Goal: Transaction & Acquisition: Purchase product/service

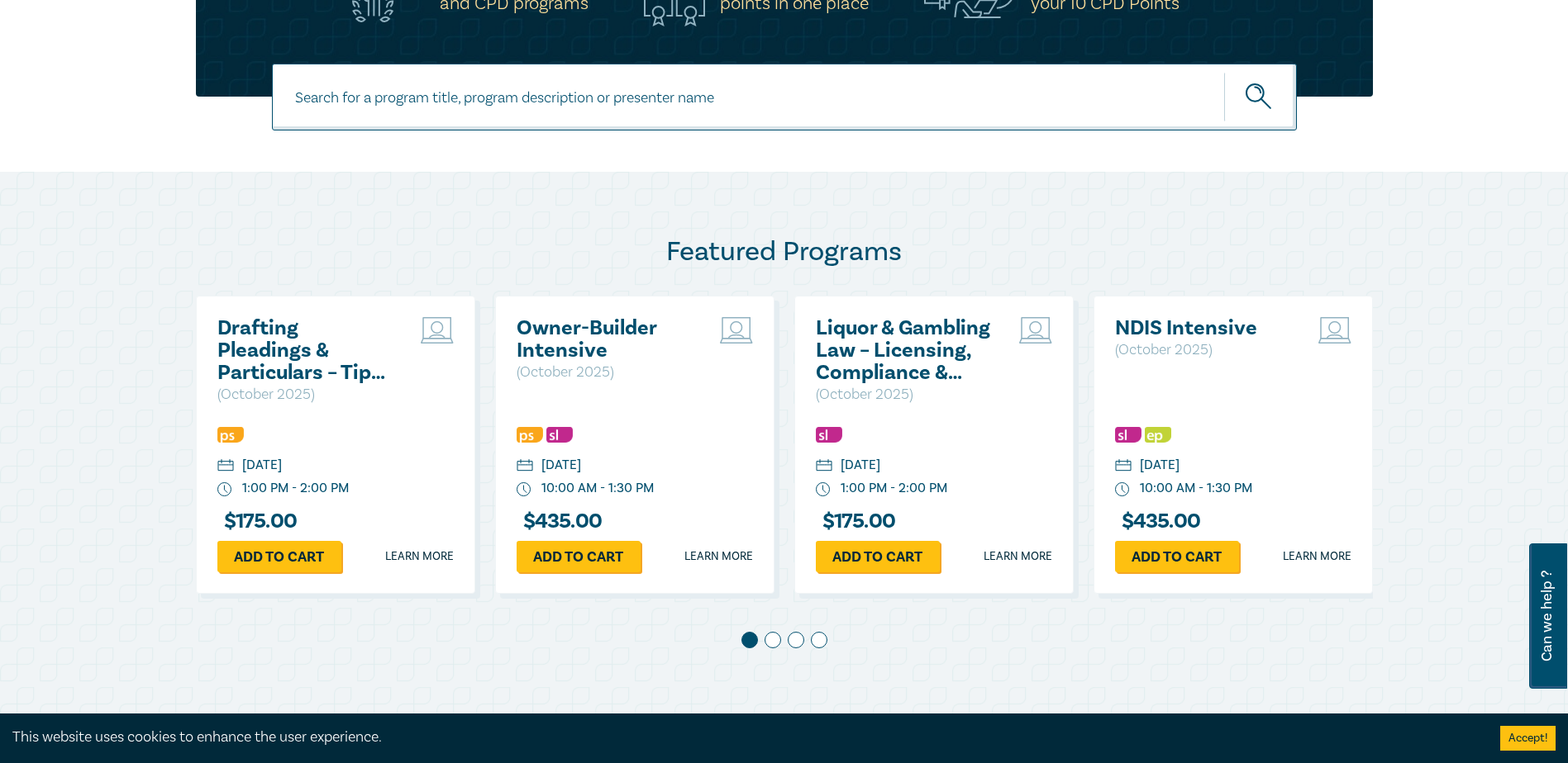
scroll to position [826, 0]
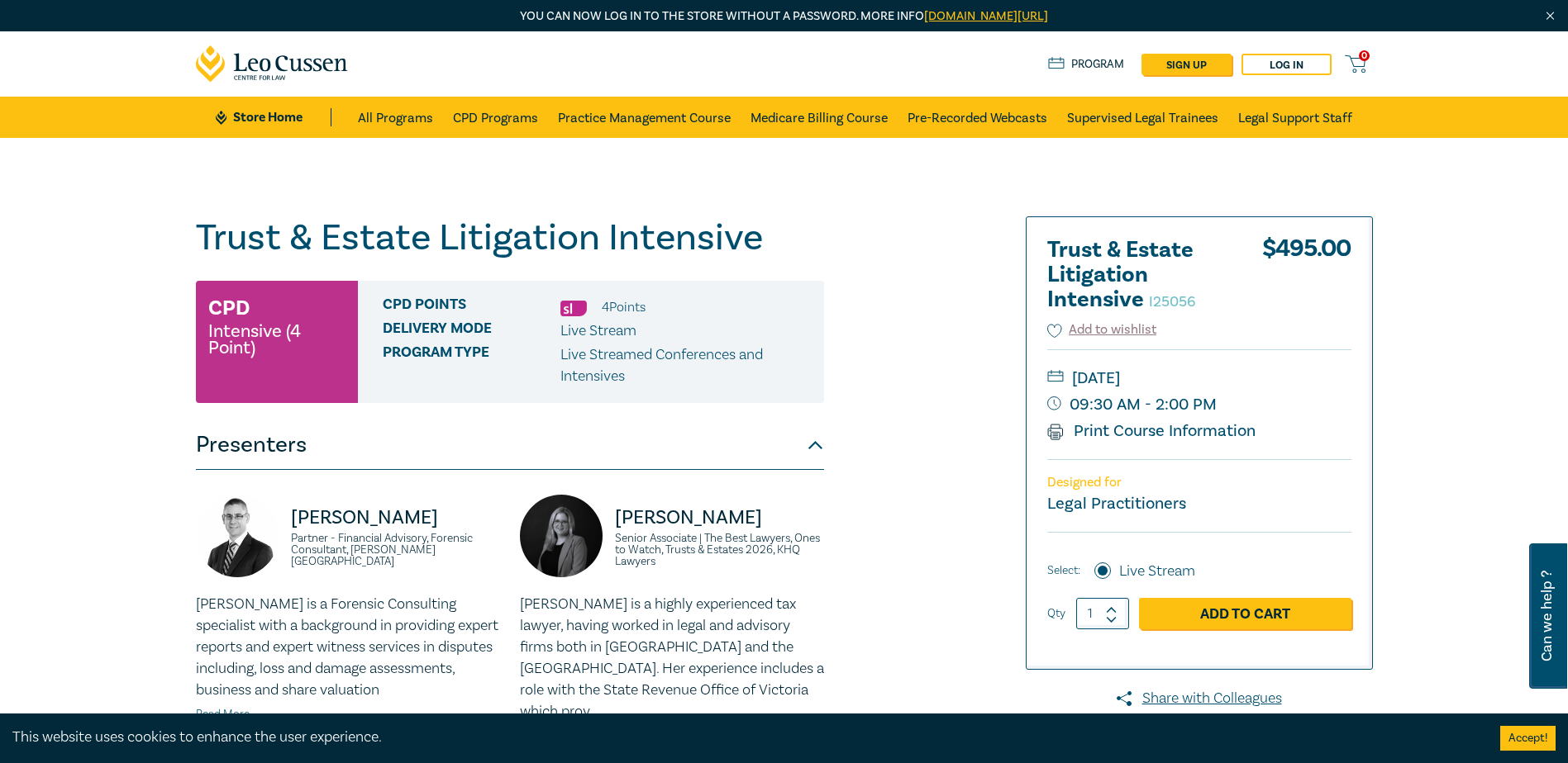
click at [579, 308] on img at bounding box center [573, 308] width 26 height 16
drag, startPoint x: 584, startPoint y: 307, endPoint x: 558, endPoint y: 305, distance: 26.1
click at [558, 305] on div "CPD Points 4 Point s" at bounding box center [598, 307] width 429 height 21
drag, startPoint x: 558, startPoint y: 305, endPoint x: 404, endPoint y: 313, distance: 154.2
click at [404, 312] on span "CPD Points" at bounding box center [472, 307] width 178 height 21
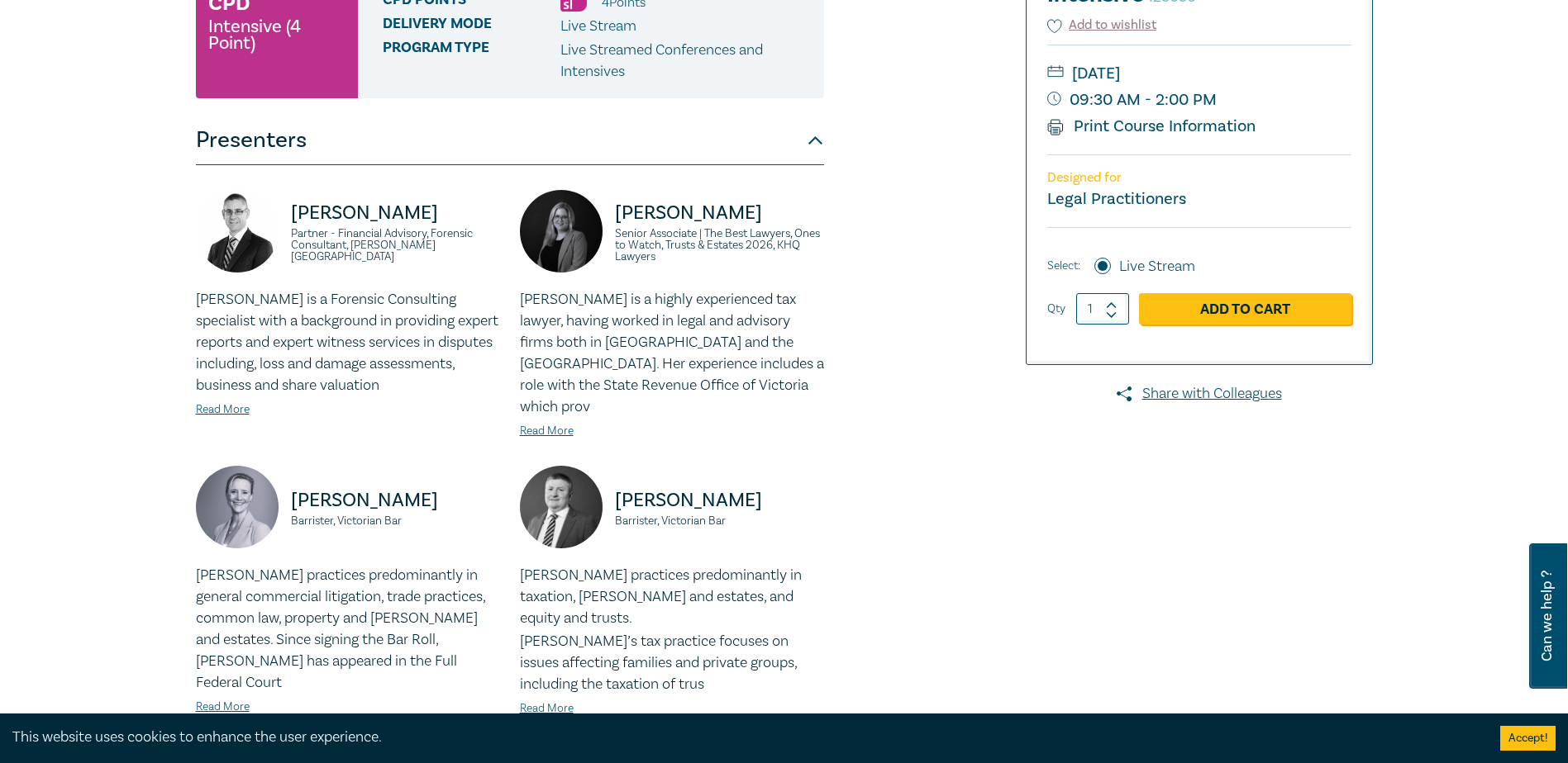
scroll to position [579, 0]
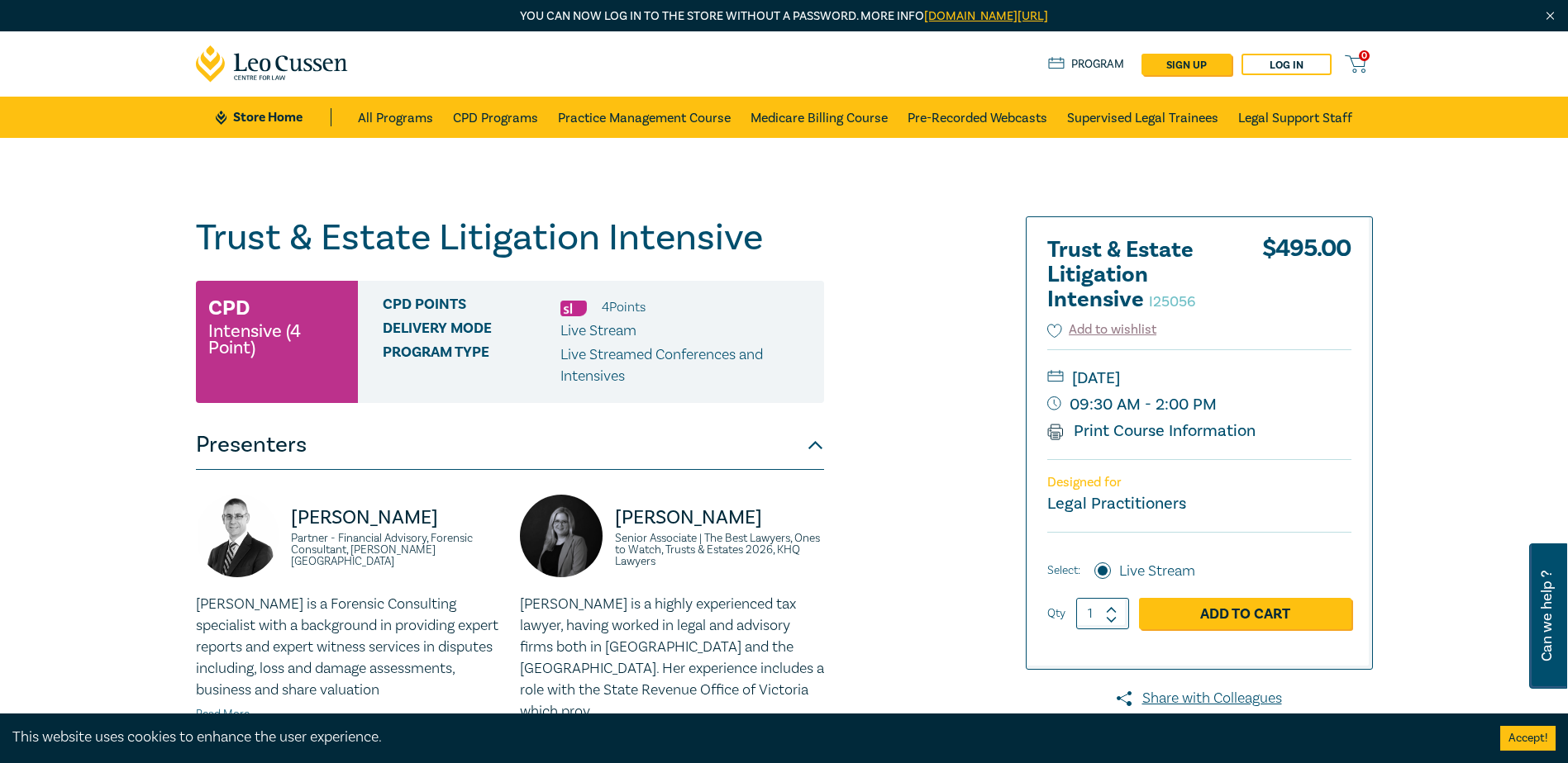
click at [804, 456] on button "Presenters" at bounding box center [510, 444] width 628 height 49
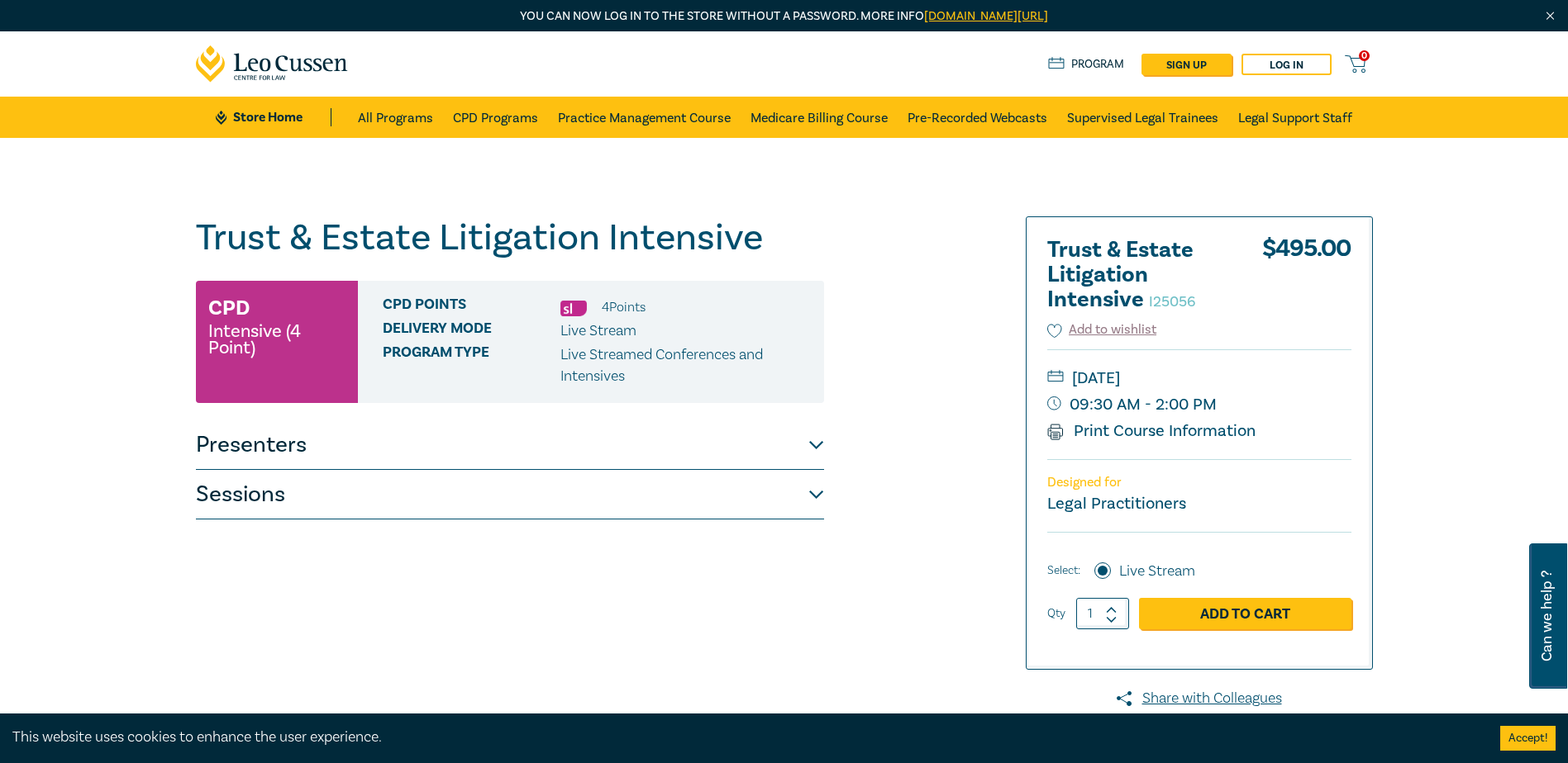
click at [792, 508] on button "Sessions" at bounding box center [510, 494] width 628 height 49
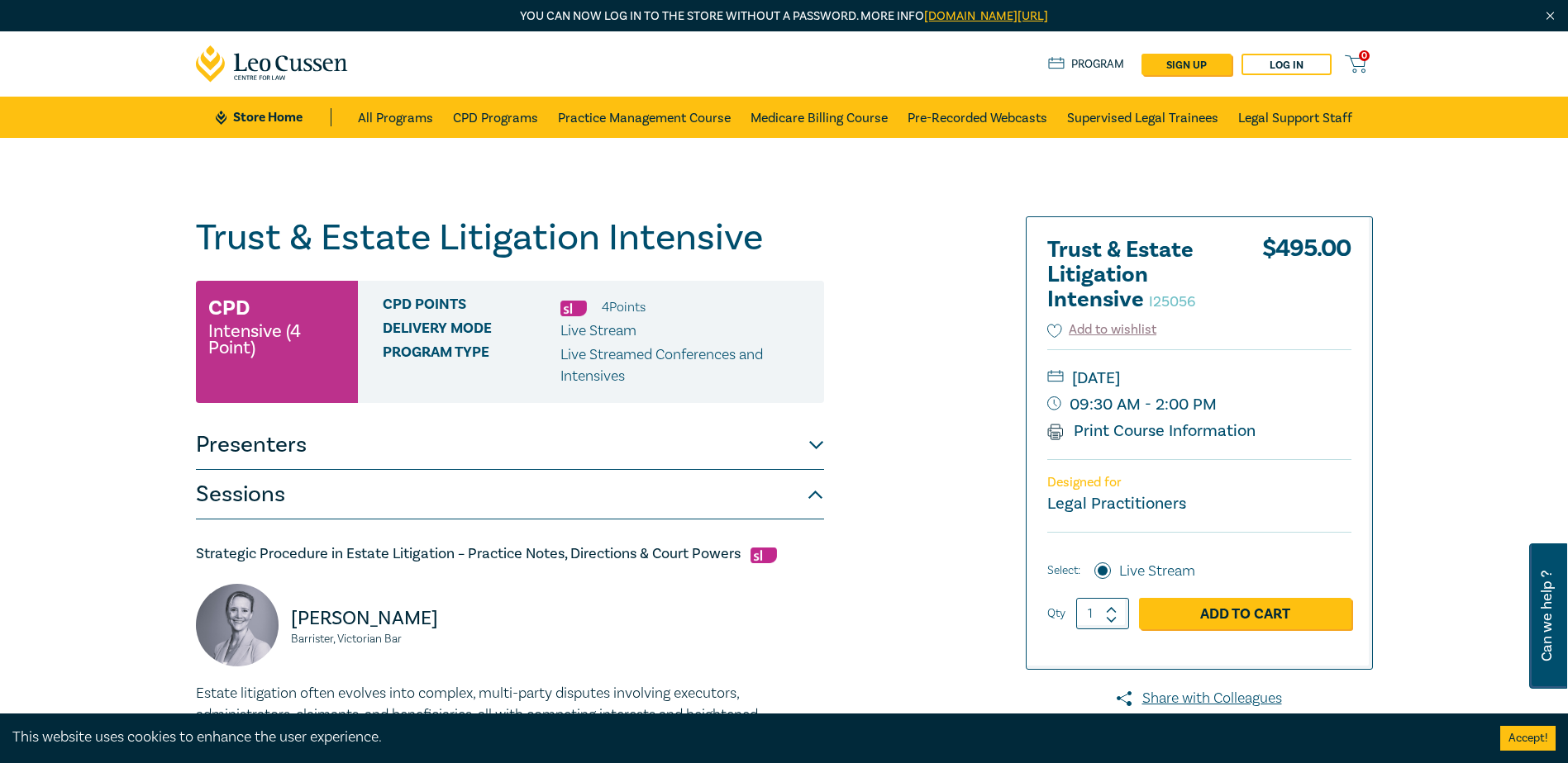
drag, startPoint x: 1115, startPoint y: 430, endPoint x: 836, endPoint y: 545, distance: 301.8
click at [1115, 429] on link "Print Course Information" at bounding box center [1151, 430] width 209 height 21
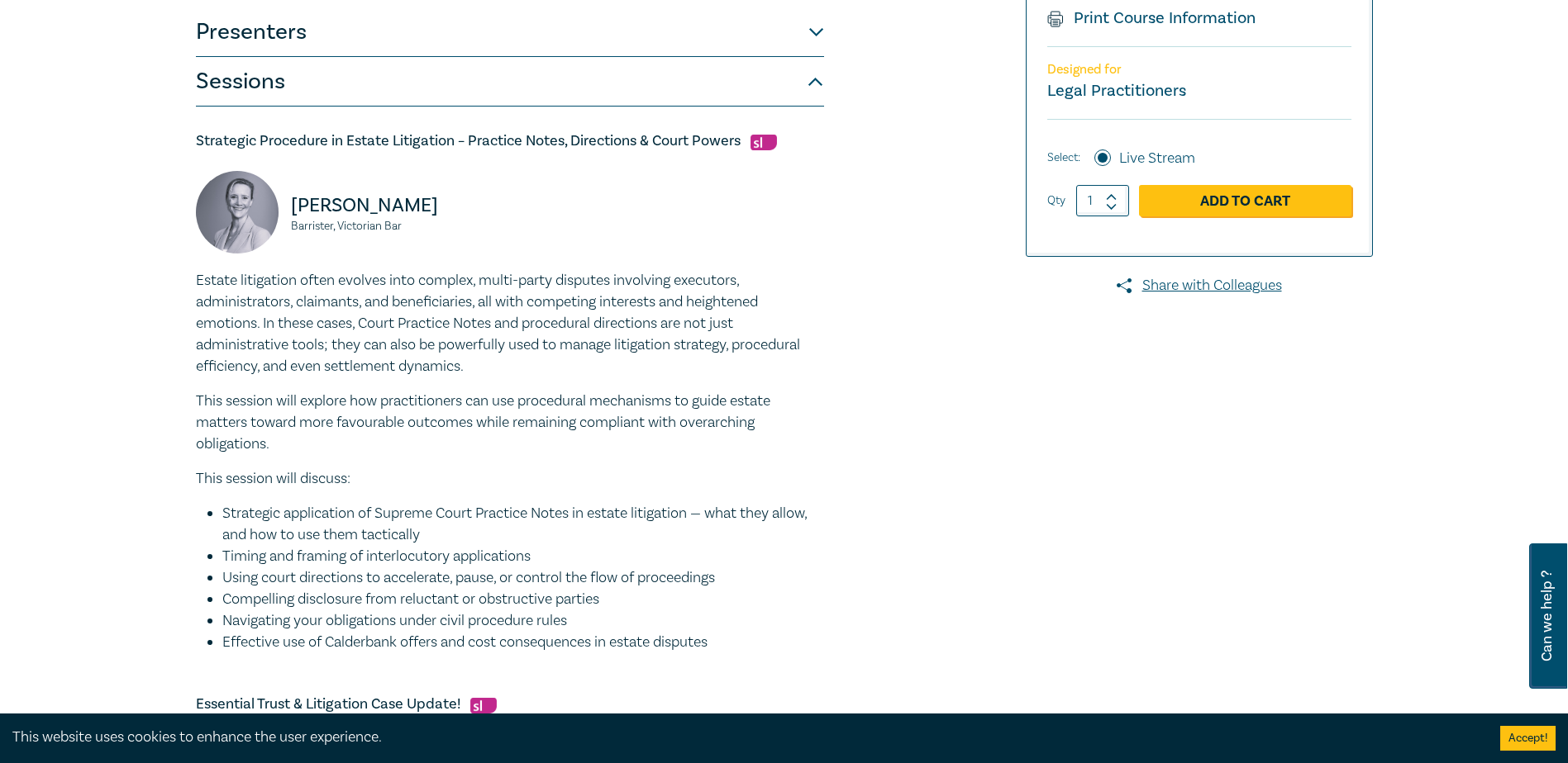
scroll to position [83, 0]
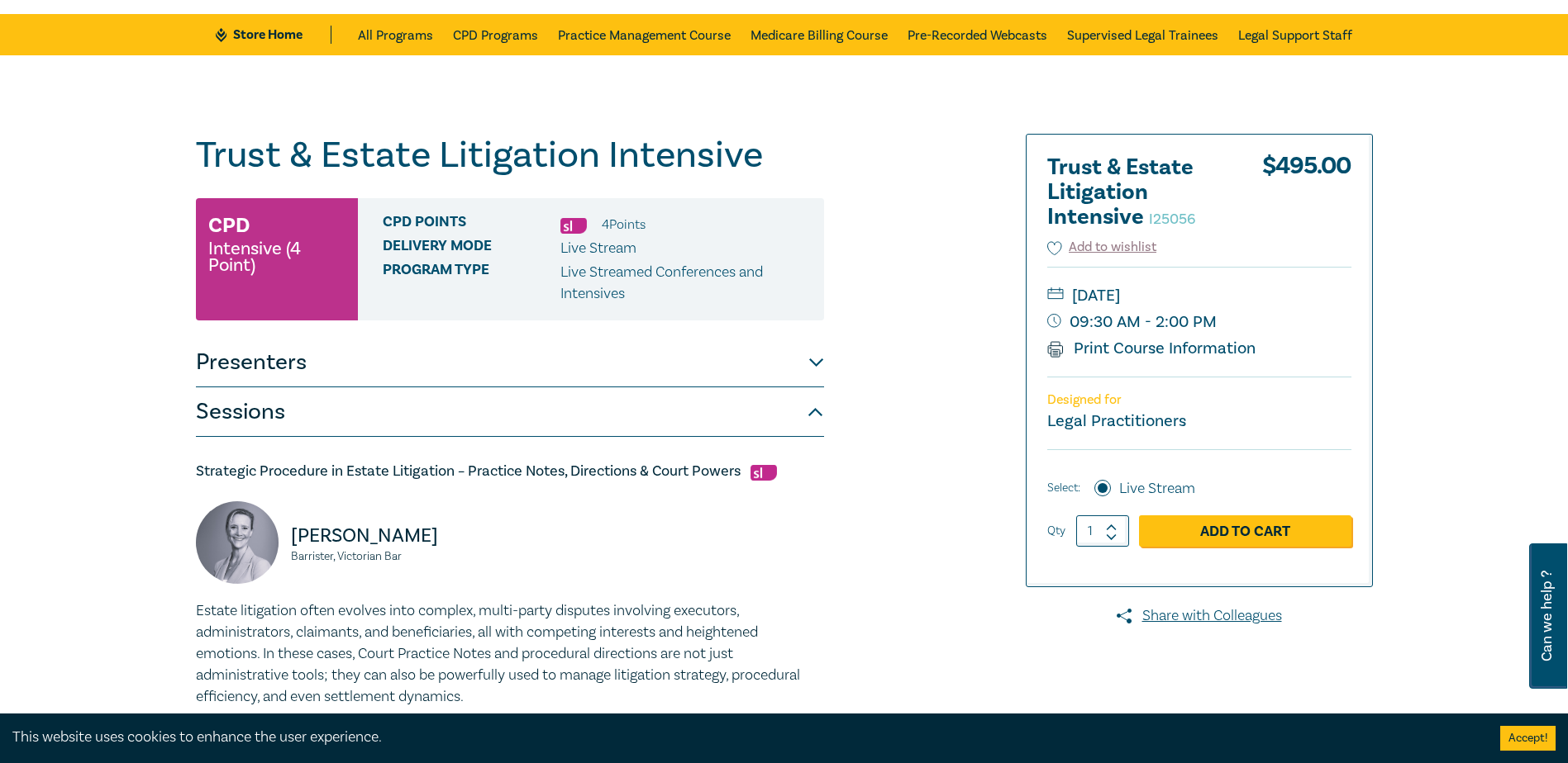
click at [266, 370] on button "Presenters" at bounding box center [510, 362] width 628 height 49
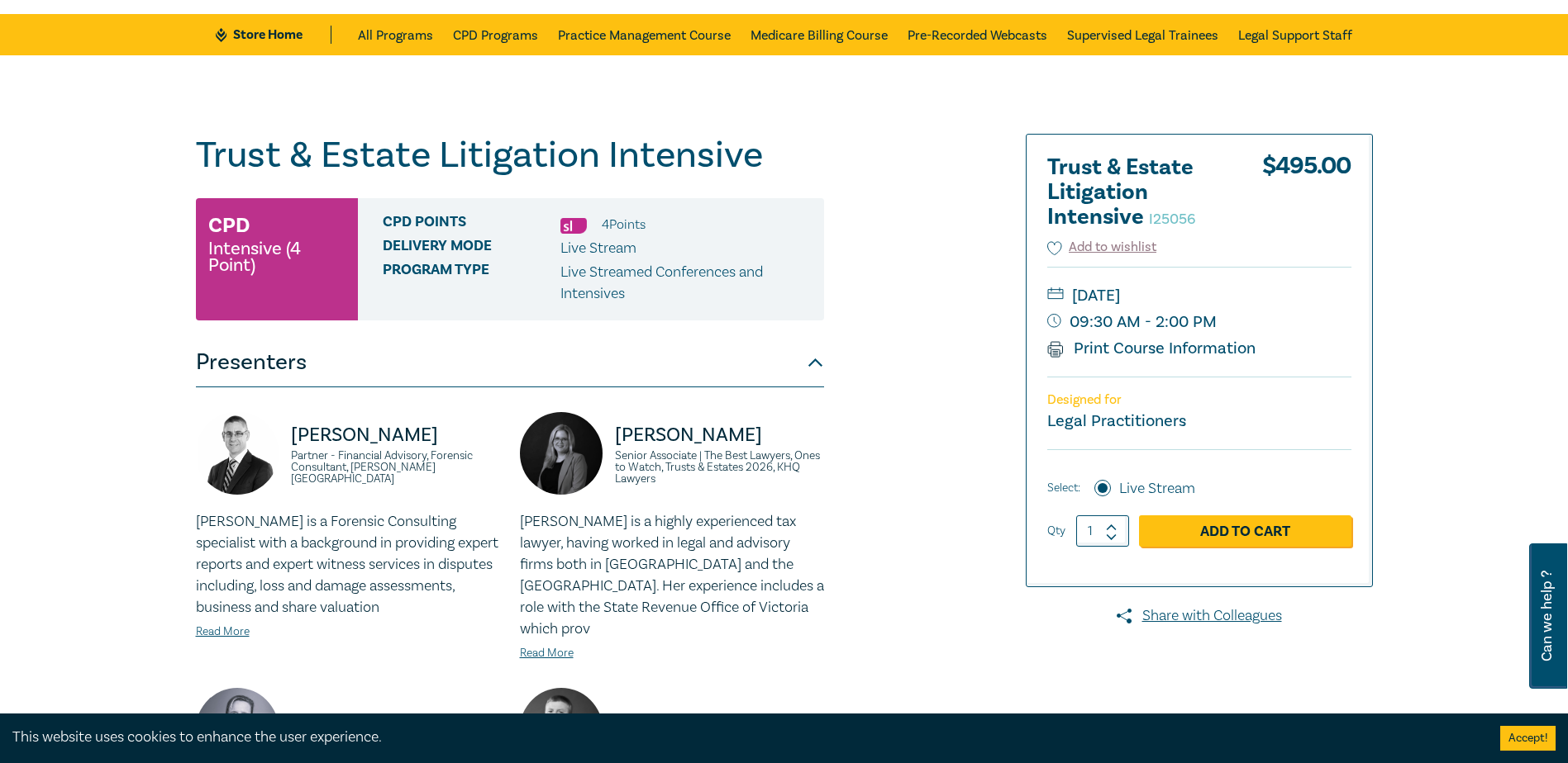
click at [266, 370] on button "Presenters" at bounding box center [510, 362] width 628 height 49
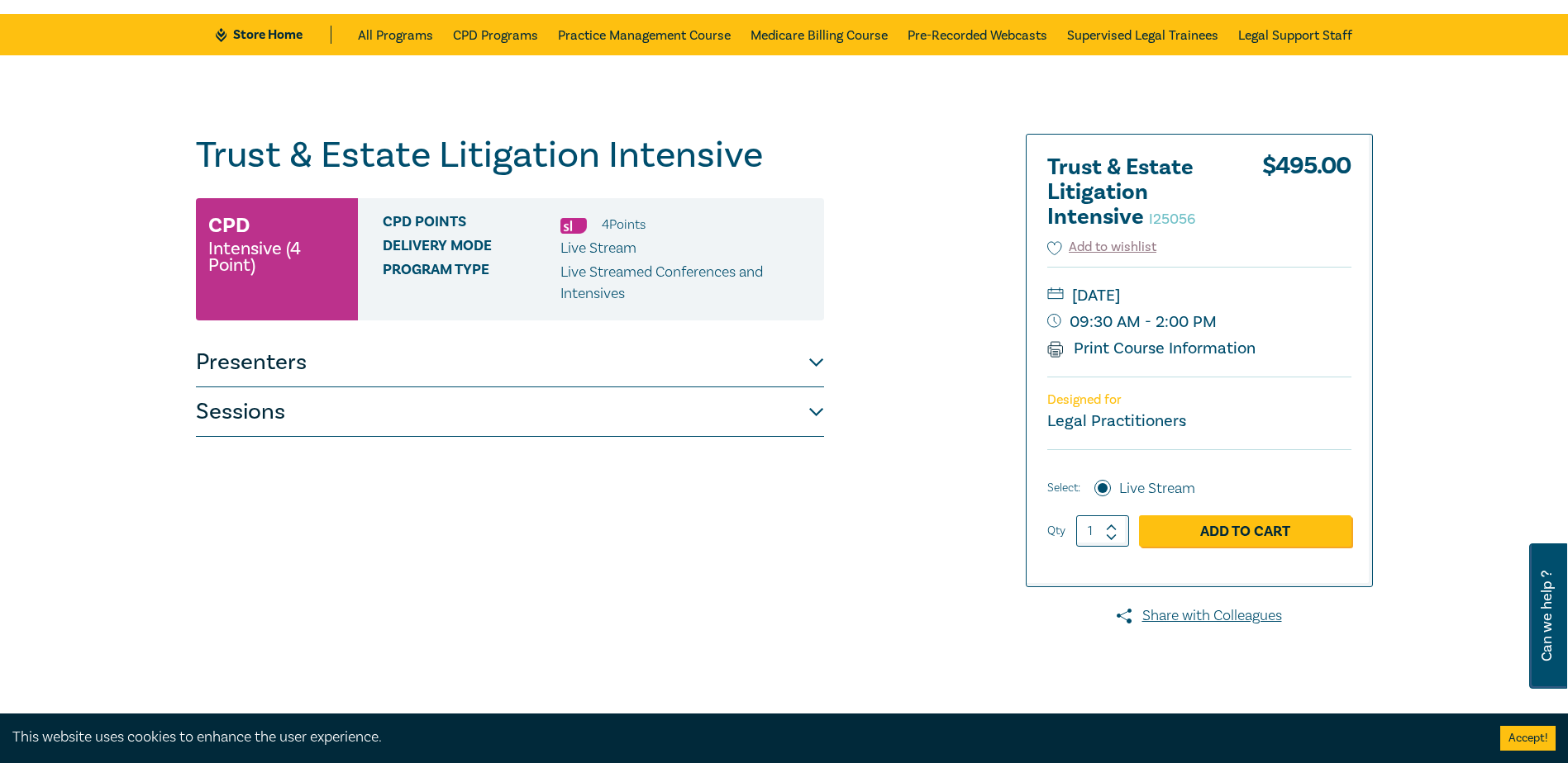
click at [492, 366] on button "Presenters" at bounding box center [510, 362] width 628 height 49
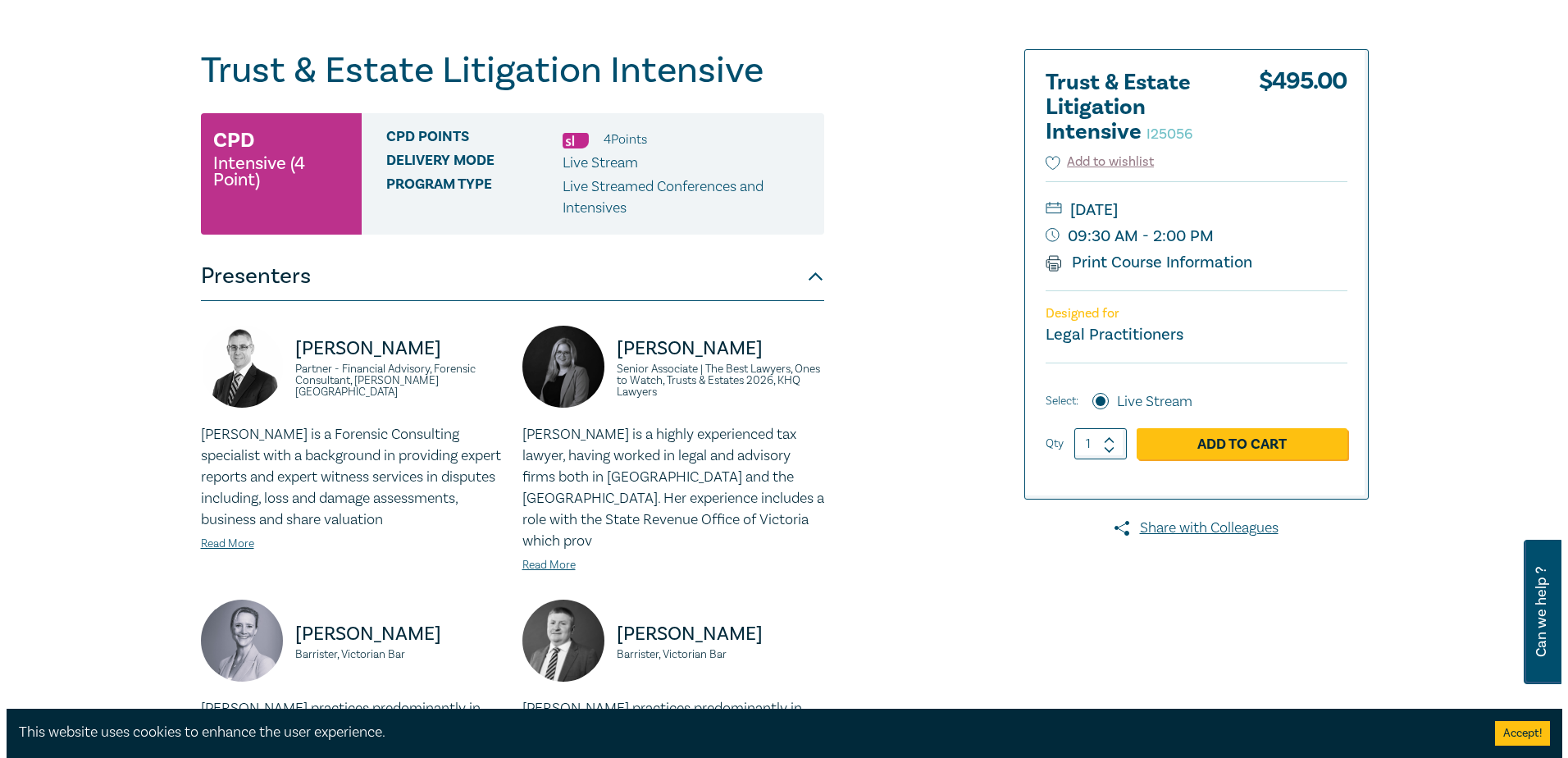
scroll to position [164, 0]
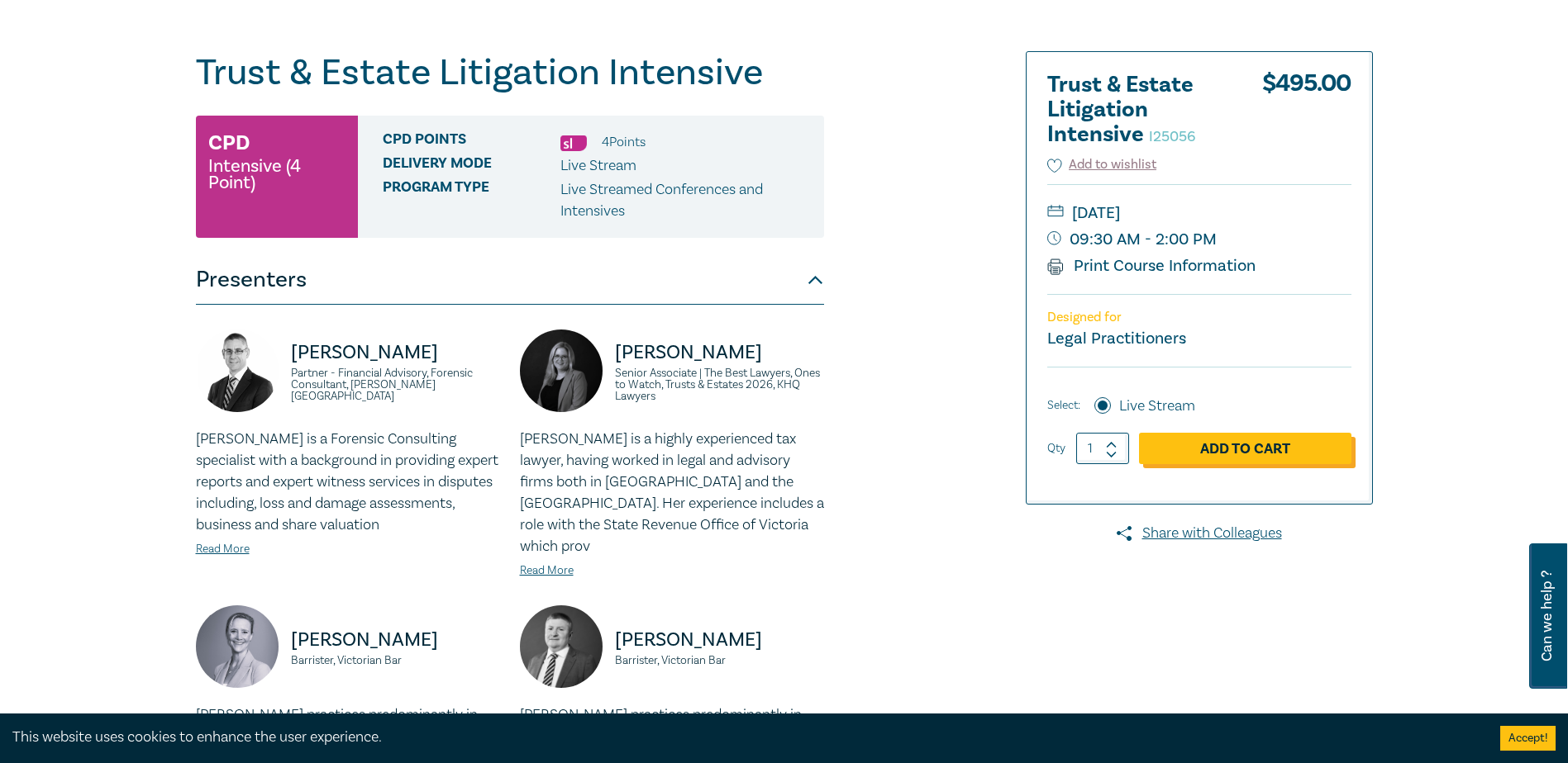
click at [1227, 452] on link "Add to Cart" at bounding box center [1245, 449] width 213 height 32
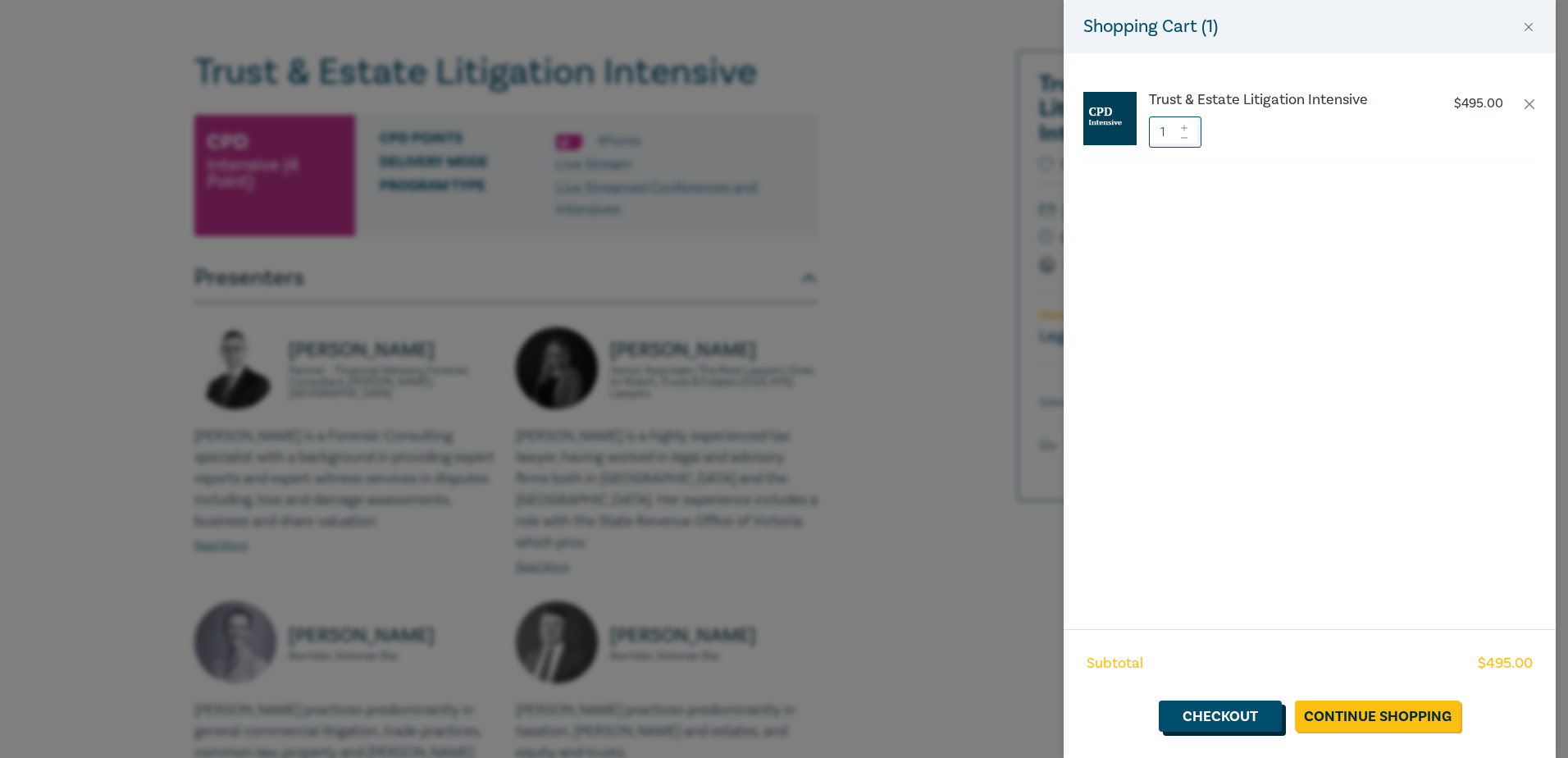
click at [1263, 709] on link "Checkout" at bounding box center [1220, 716] width 123 height 31
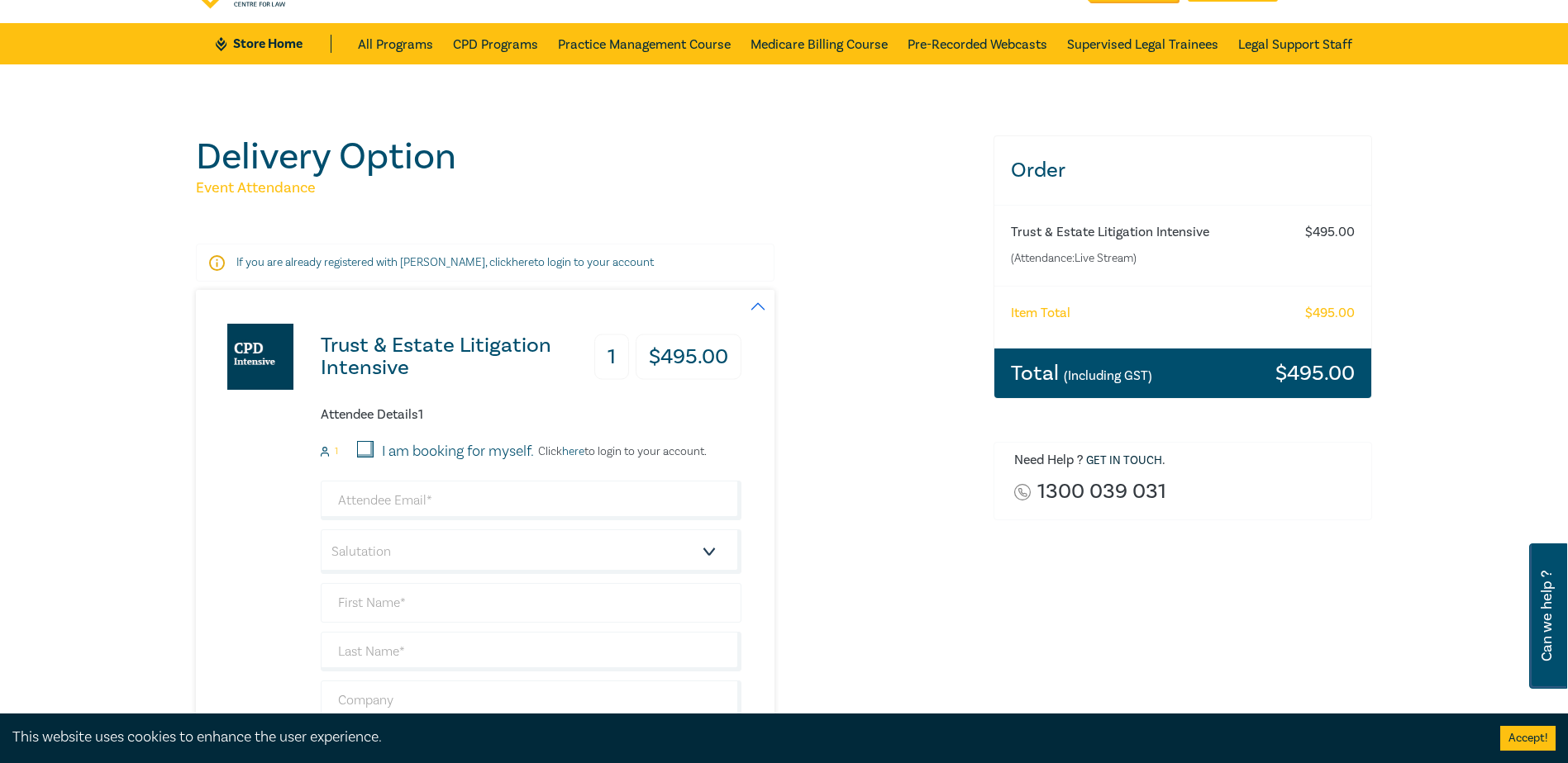
scroll to position [248, 0]
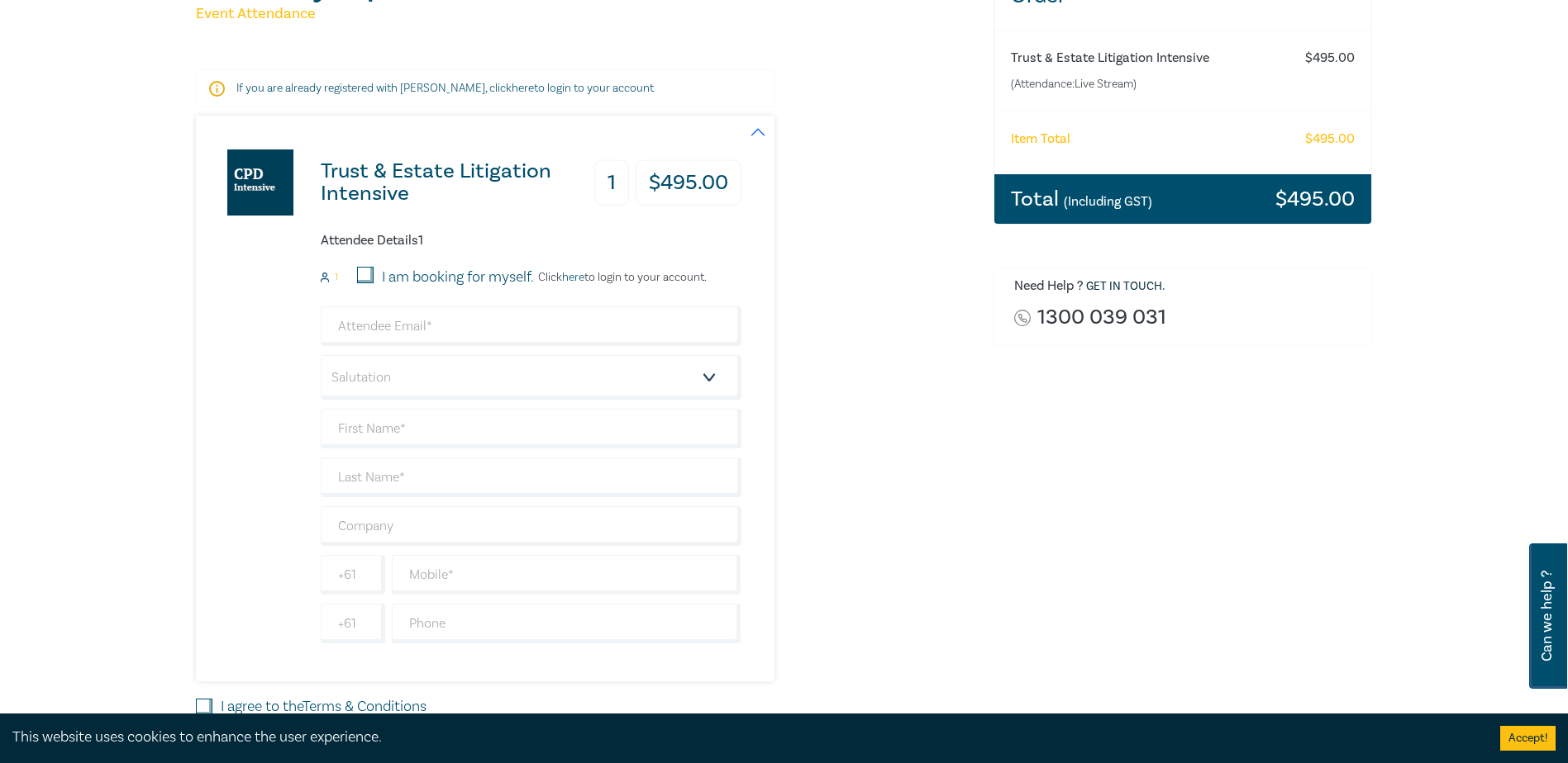
click at [374, 274] on input "I am booking for myself." at bounding box center [365, 275] width 17 height 17
checkbox input "true"
click at [582, 279] on link "here" at bounding box center [573, 278] width 22 height 15
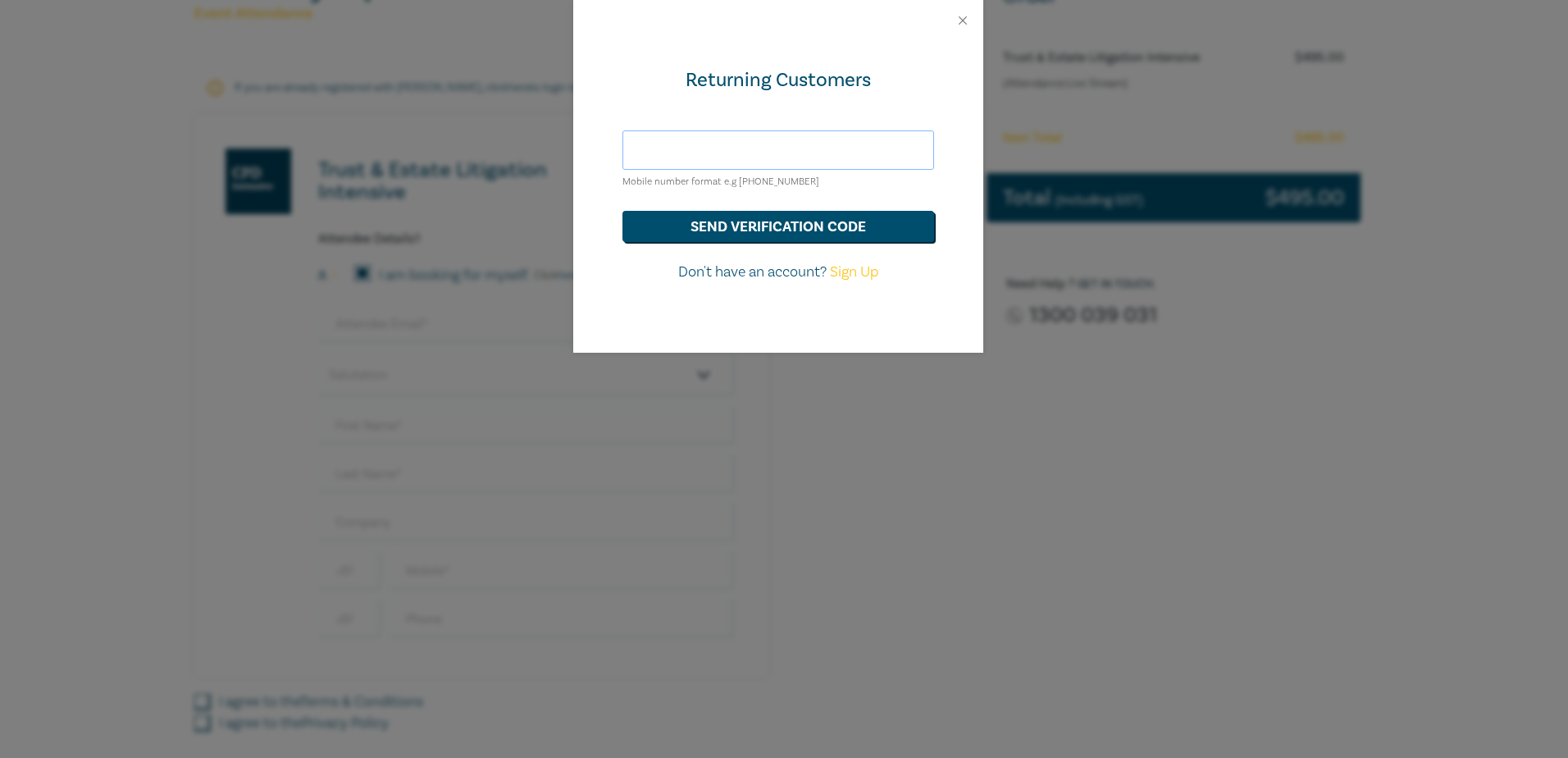
click at [696, 156] on input "text" at bounding box center [778, 150] width 312 height 40
type input "0475897559"
click at [751, 222] on button "send verification code" at bounding box center [778, 227] width 312 height 31
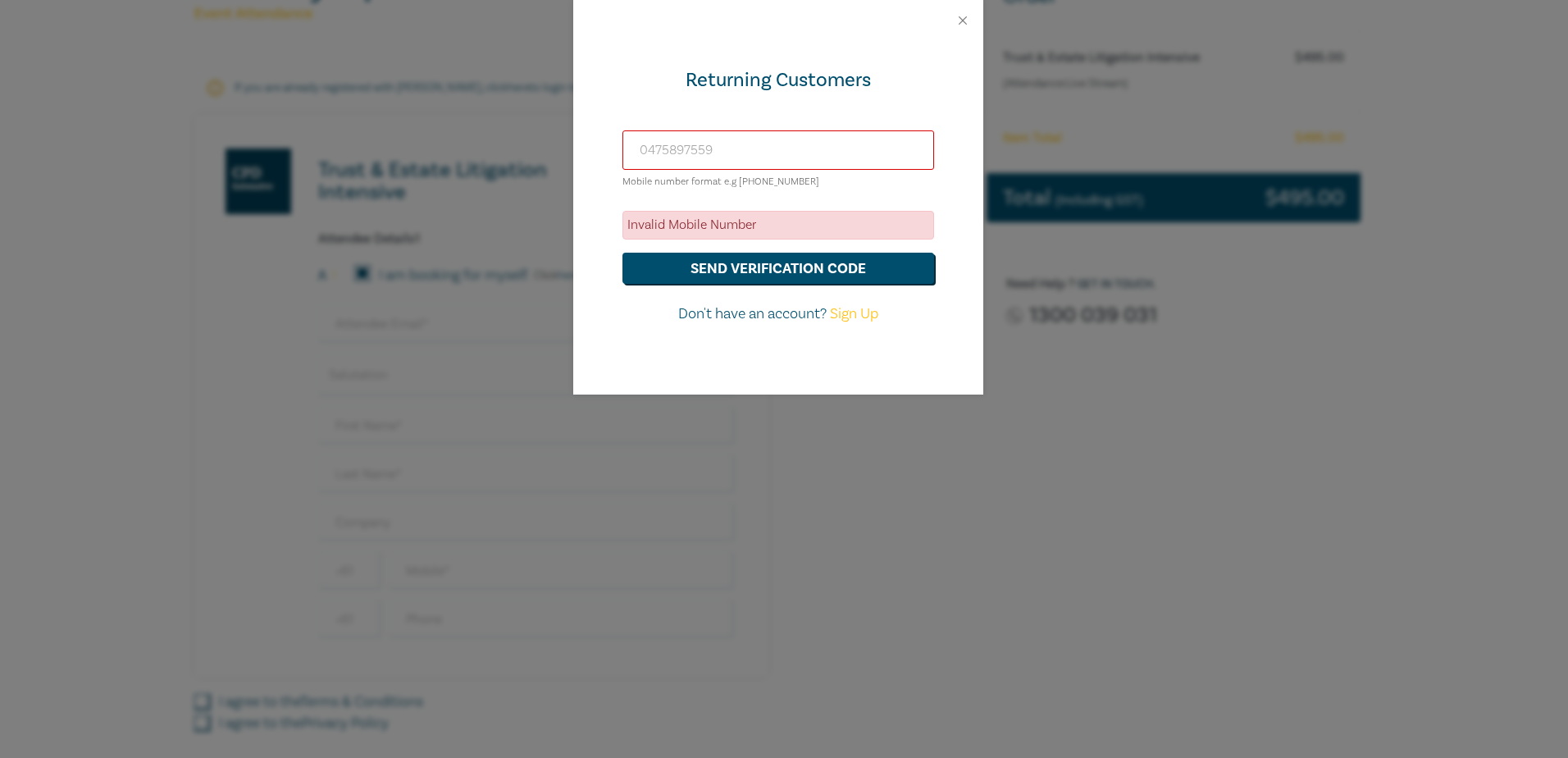
click at [774, 166] on input "0475897559" at bounding box center [778, 150] width 312 height 40
drag, startPoint x: 790, startPoint y: 155, endPoint x: 573, endPoint y: 133, distance: 218.1
click at [574, 133] on div "Returning Customers 0475897559 Mobile number format e.g +61 000000000 Invalid M…" at bounding box center [778, 217] width 410 height 354
click at [906, 371] on div "Returning Customers Mobile number format e.g +61 000000000 Invalid Mobile Numbe…" at bounding box center [778, 217] width 410 height 354
click at [869, 315] on link "Sign Up" at bounding box center [854, 314] width 48 height 19
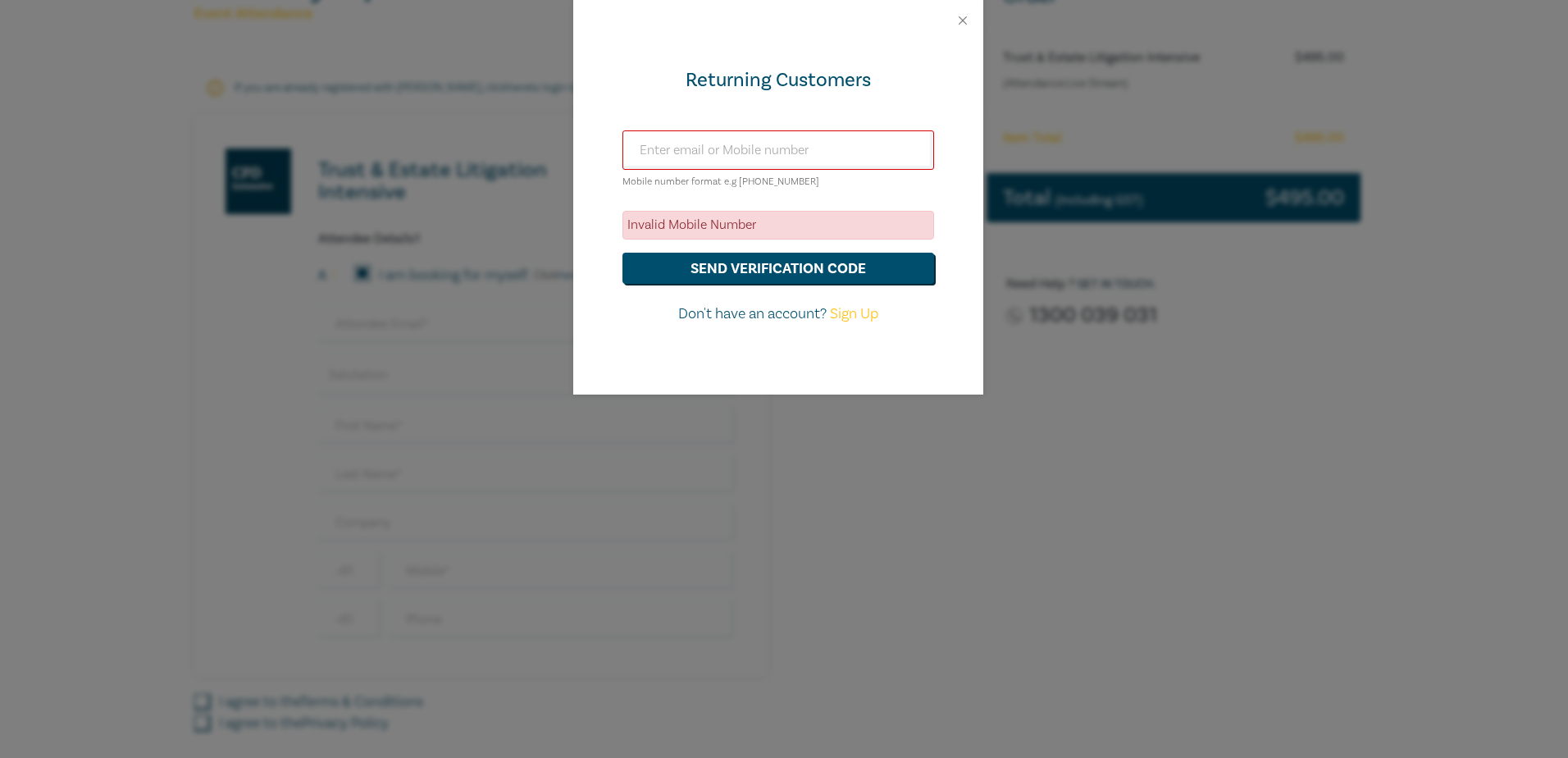
select select "AU"
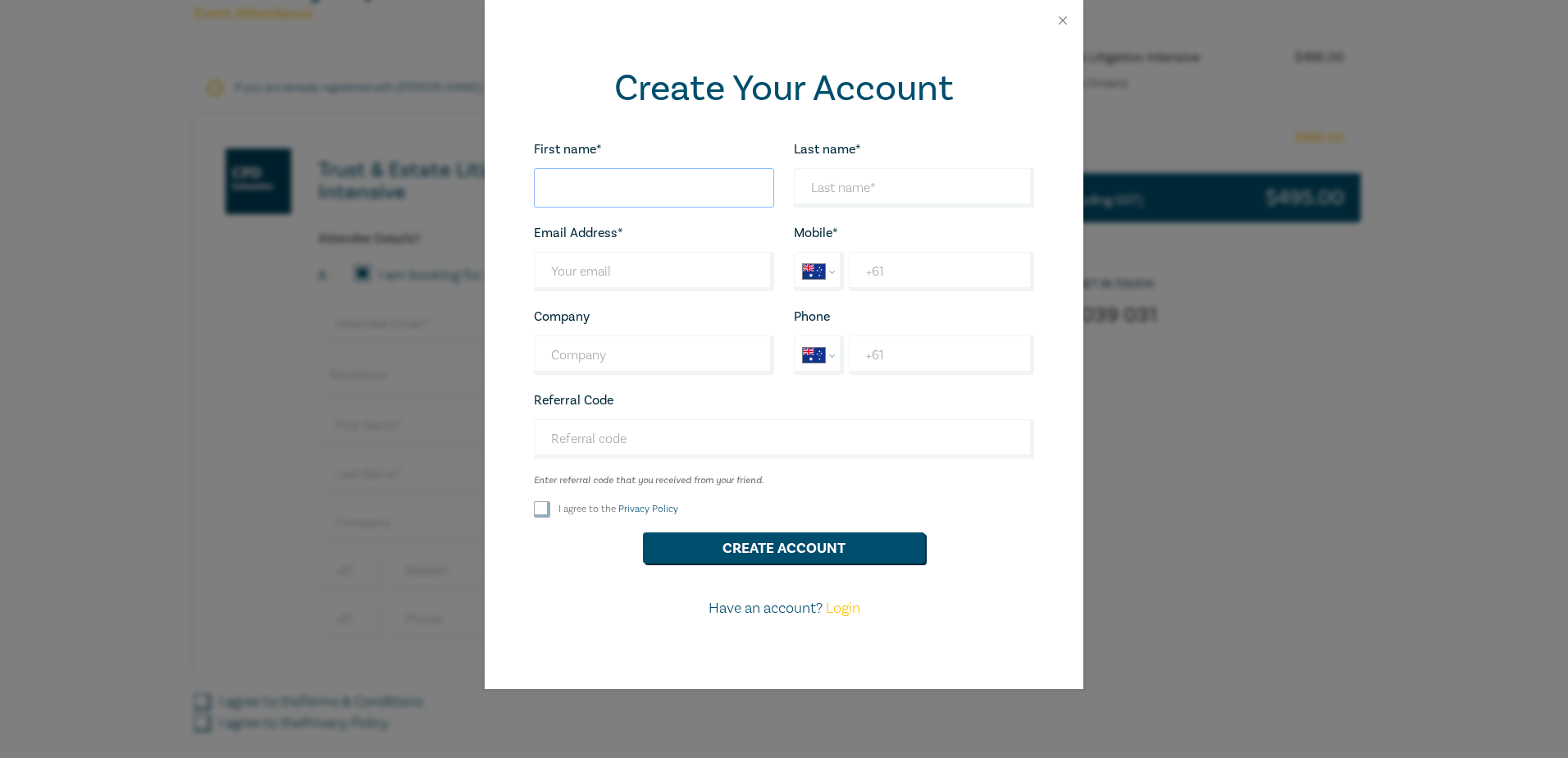
click at [639, 188] on input "First name*" at bounding box center [654, 188] width 241 height 40
type input "Gemma"
type input "Cerasi"
type input "gemma.cerasi@cannygroup.com.au"
type input "Canny Legal"
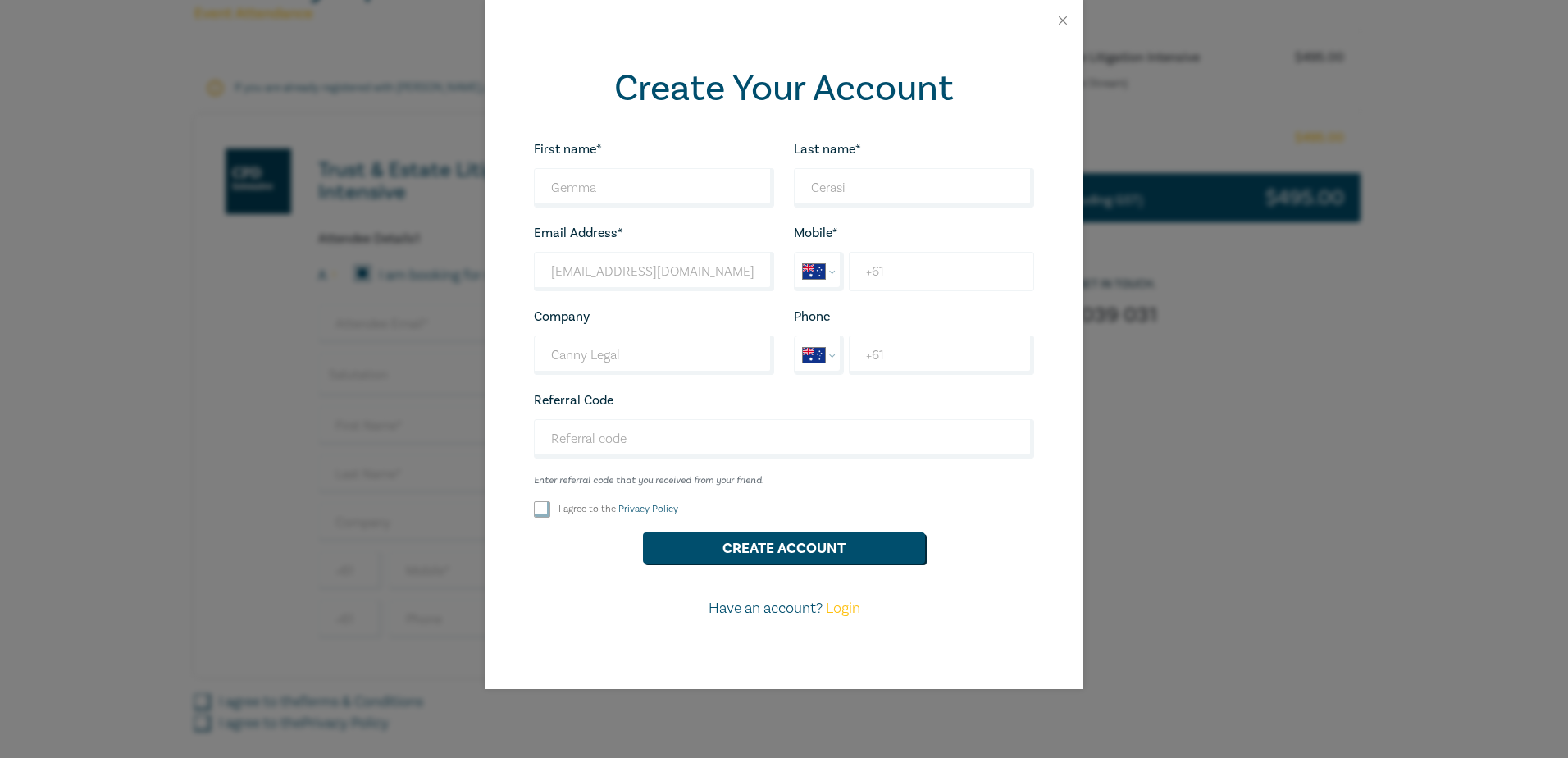
click at [910, 279] on input "+61" at bounding box center [942, 271] width 185 height 40
type input "[PHONE_NUMBER]"
click at [549, 509] on input "I agree to the Privacy Policy" at bounding box center [542, 510] width 17 height 17
checkbox input "true"
click at [780, 552] on button "Create Account" at bounding box center [784, 548] width 282 height 31
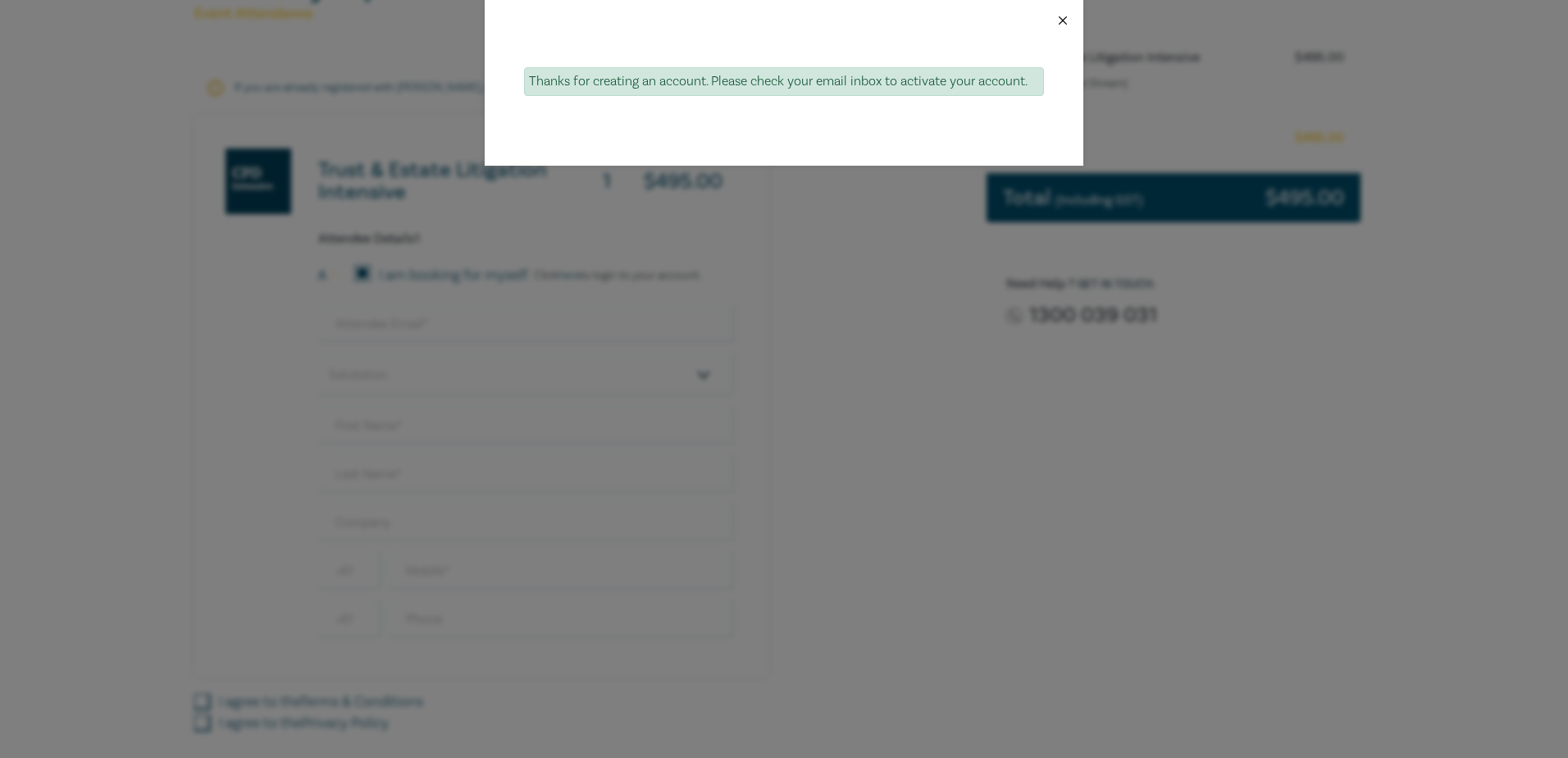
click at [1063, 21] on button "Close" at bounding box center [1063, 20] width 15 height 15
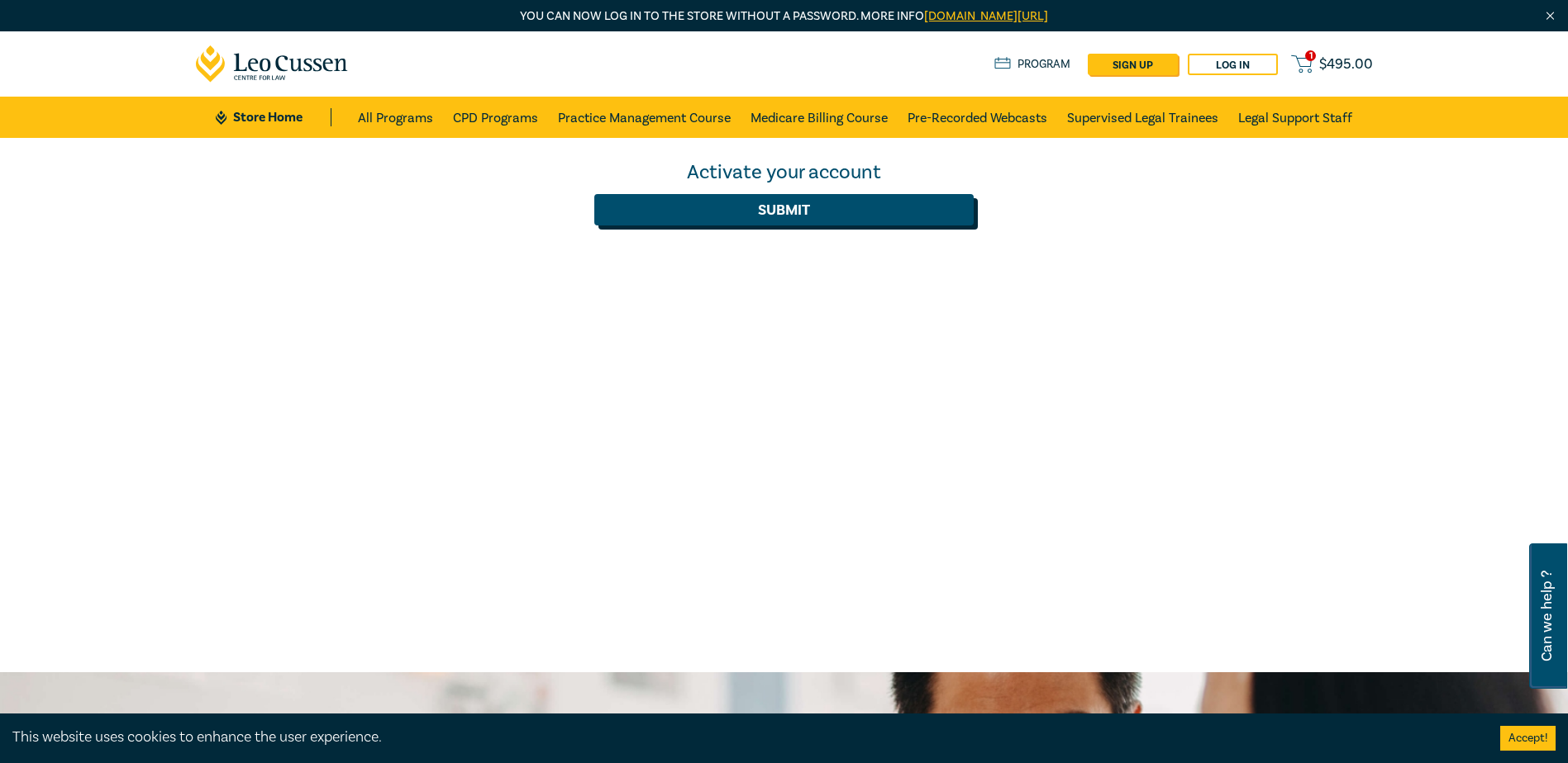
click at [799, 211] on button "Submit" at bounding box center [783, 210] width 379 height 32
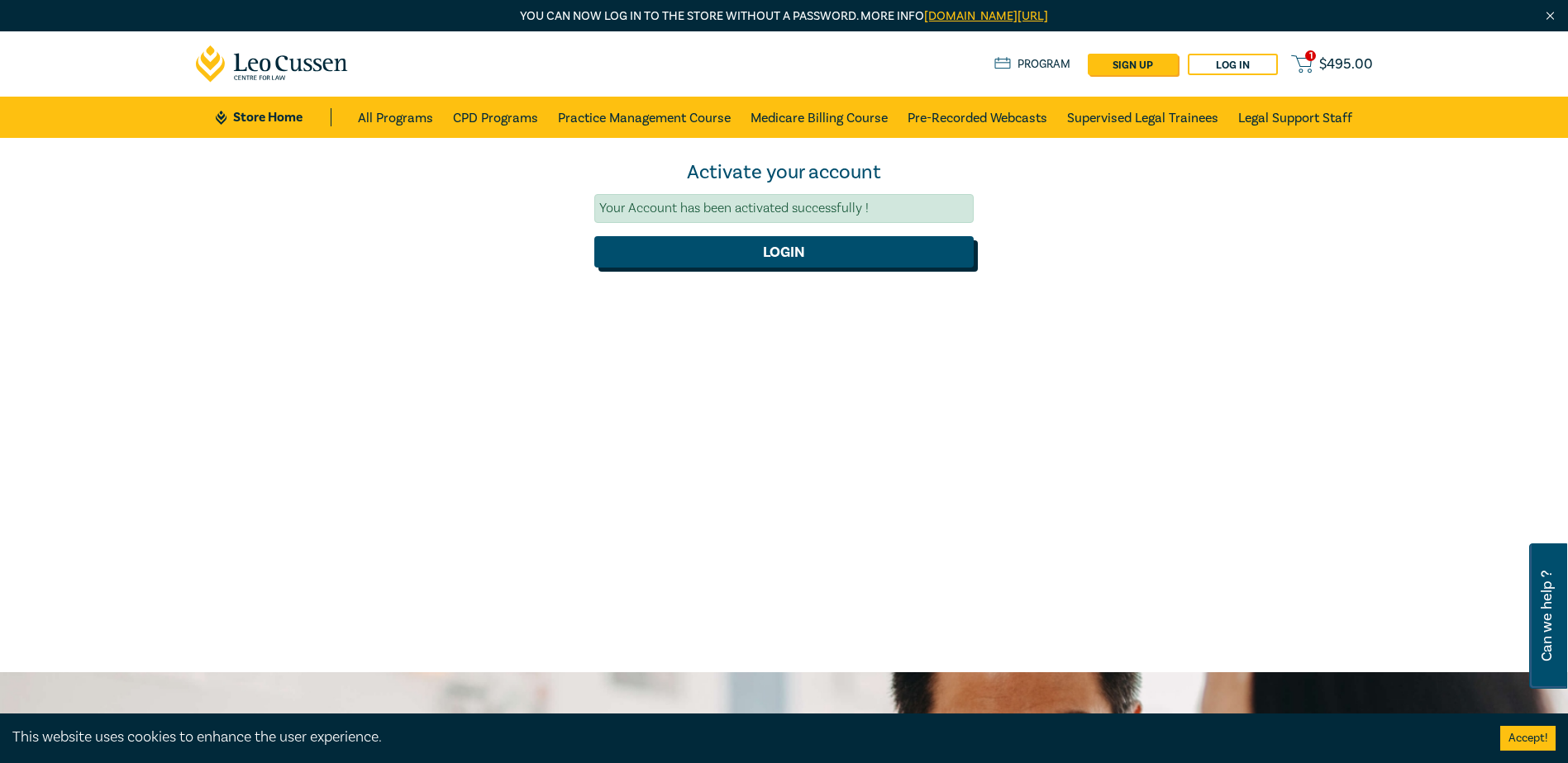
click at [806, 259] on button "Login" at bounding box center [783, 252] width 379 height 32
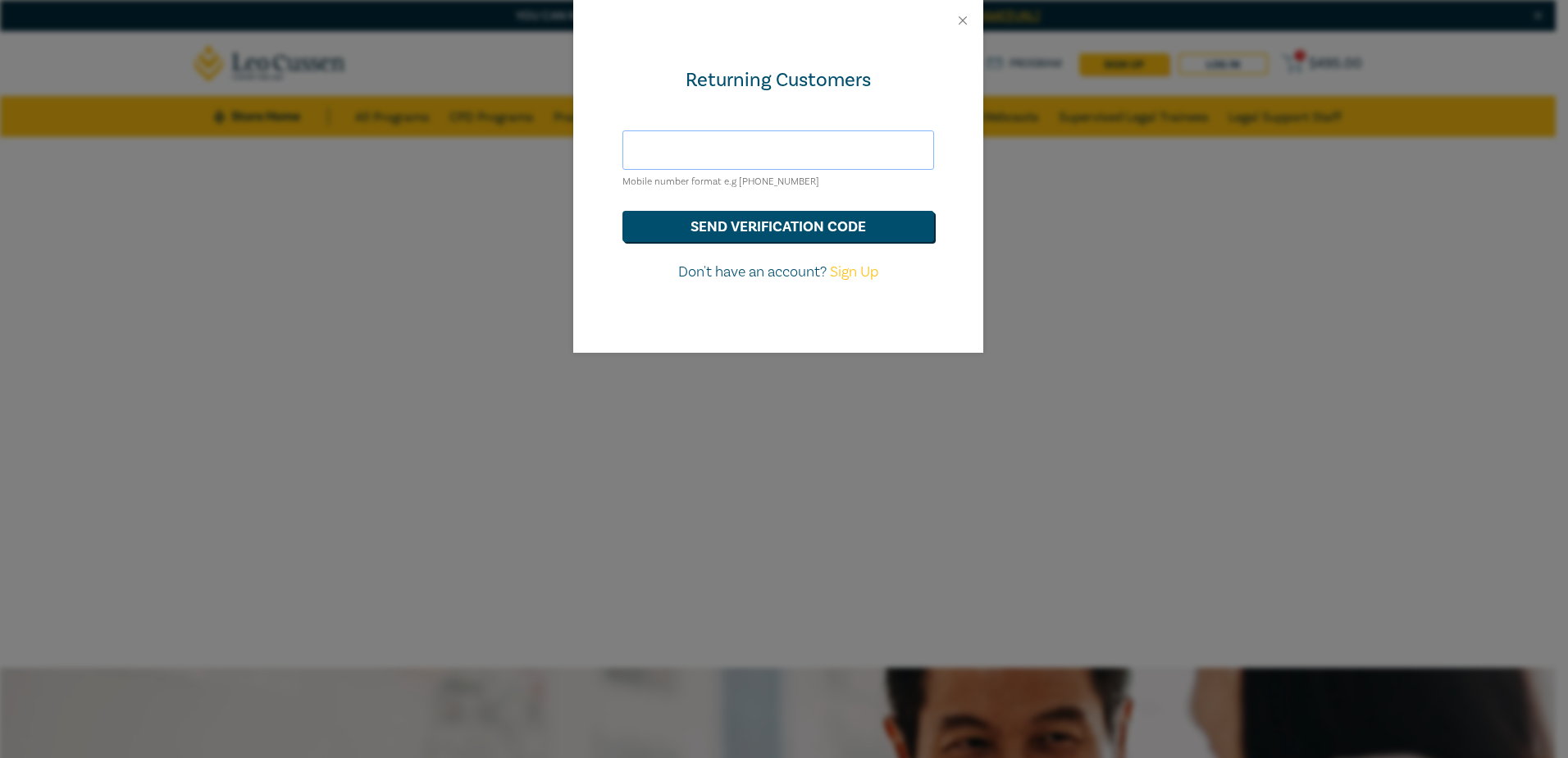
click at [772, 156] on input "text" at bounding box center [778, 150] width 312 height 40
click at [804, 119] on div "Returning Customers Mobile number format e.g +61 000000000 send verification co…" at bounding box center [778, 196] width 410 height 312
click at [752, 153] on input "text" at bounding box center [778, 150] width 312 height 40
drag, startPoint x: 725, startPoint y: 148, endPoint x: 520, endPoint y: 142, distance: 205.1
click at [522, 142] on div "Returning Customers 0475897559 Mobile number format e.g +61 000000000 send veri…" at bounding box center [784, 379] width 1568 height 758
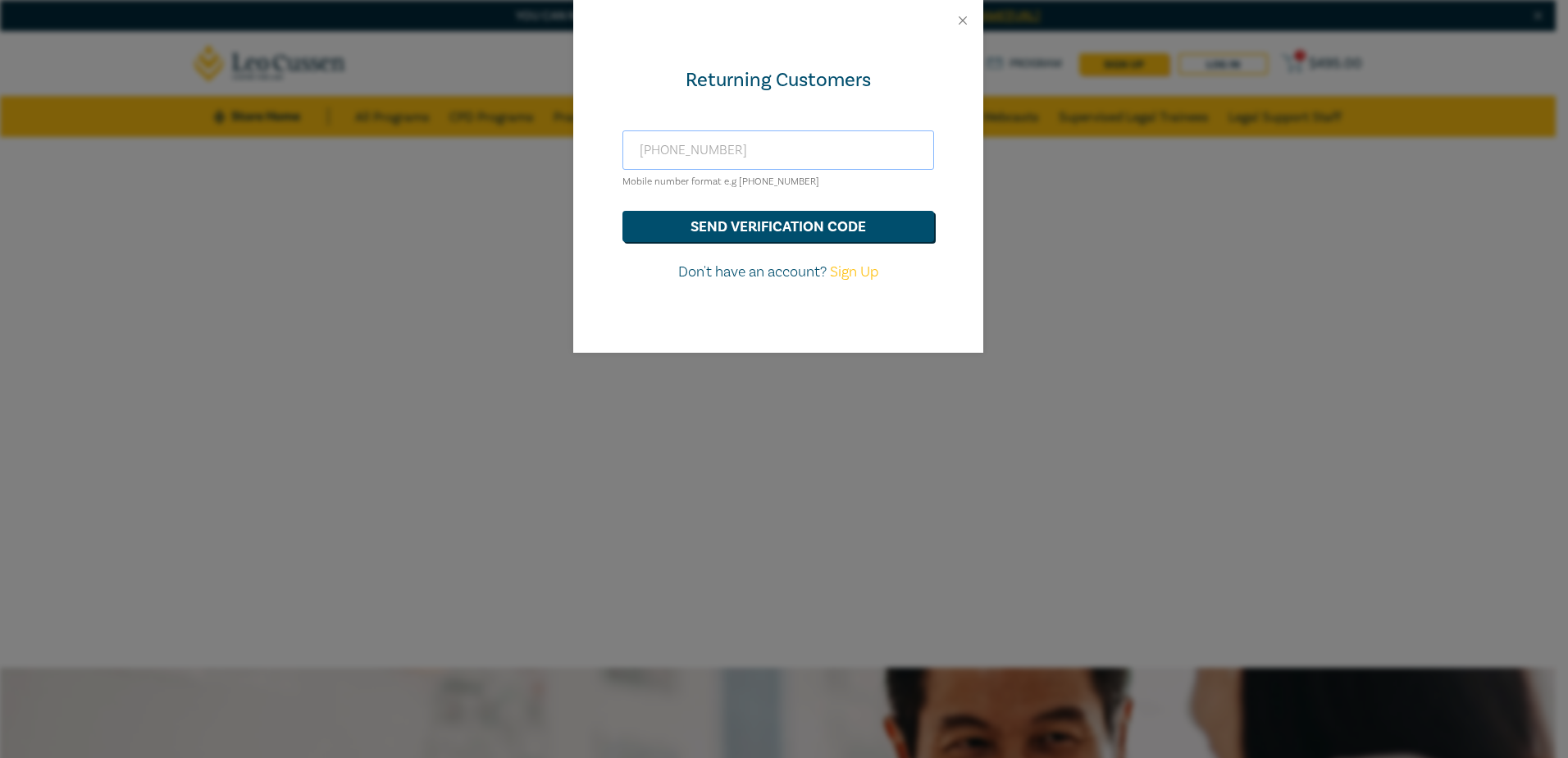
click at [666, 147] on input "+61 575897559" at bounding box center [778, 150] width 312 height 40
type input "+61 475897559"
click at [763, 217] on button "send verification code" at bounding box center [778, 227] width 312 height 31
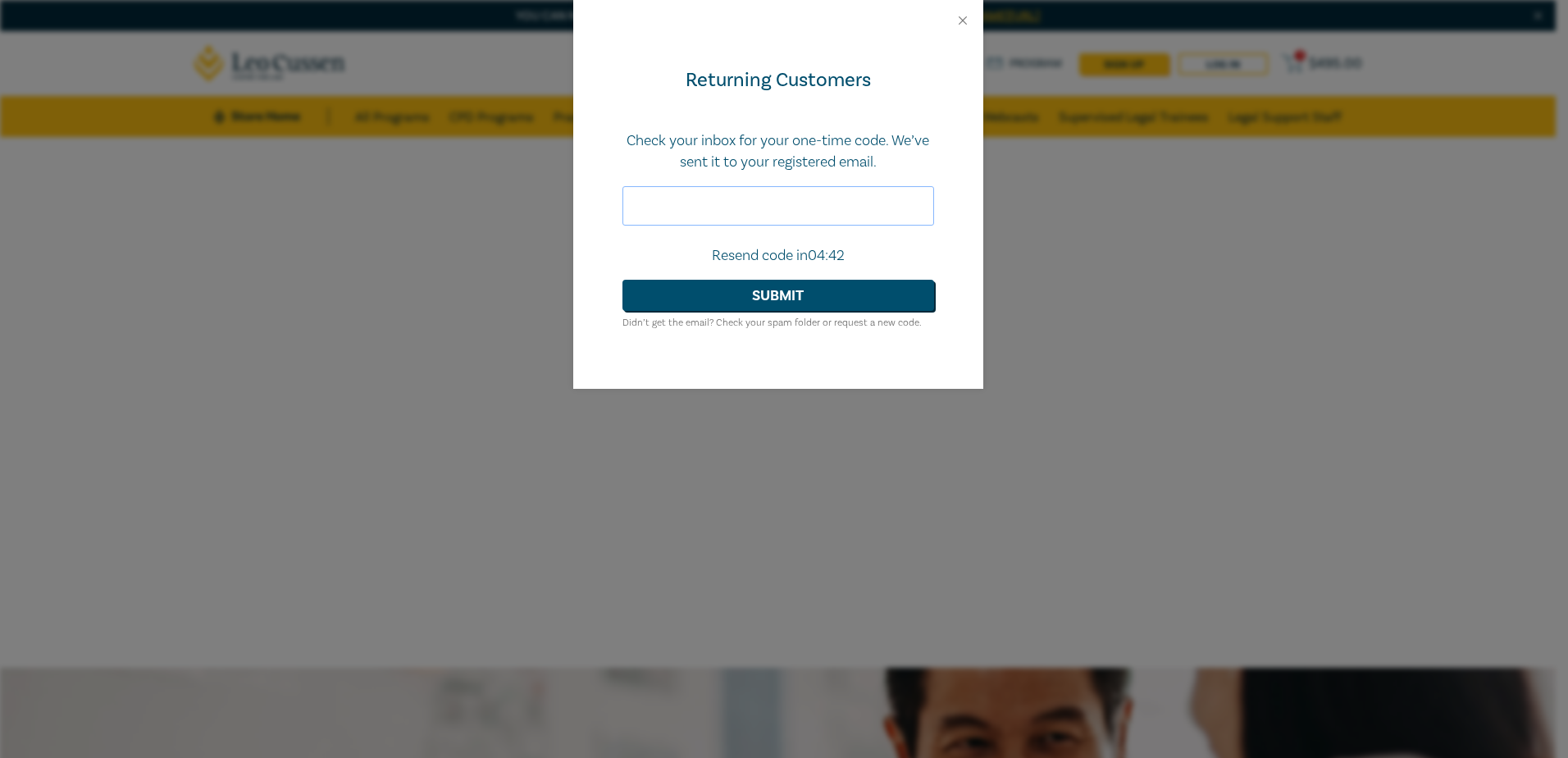
click at [756, 207] on input "text" at bounding box center [778, 205] width 312 height 40
type input "638368"
click at [784, 298] on button "Submit" at bounding box center [778, 295] width 312 height 31
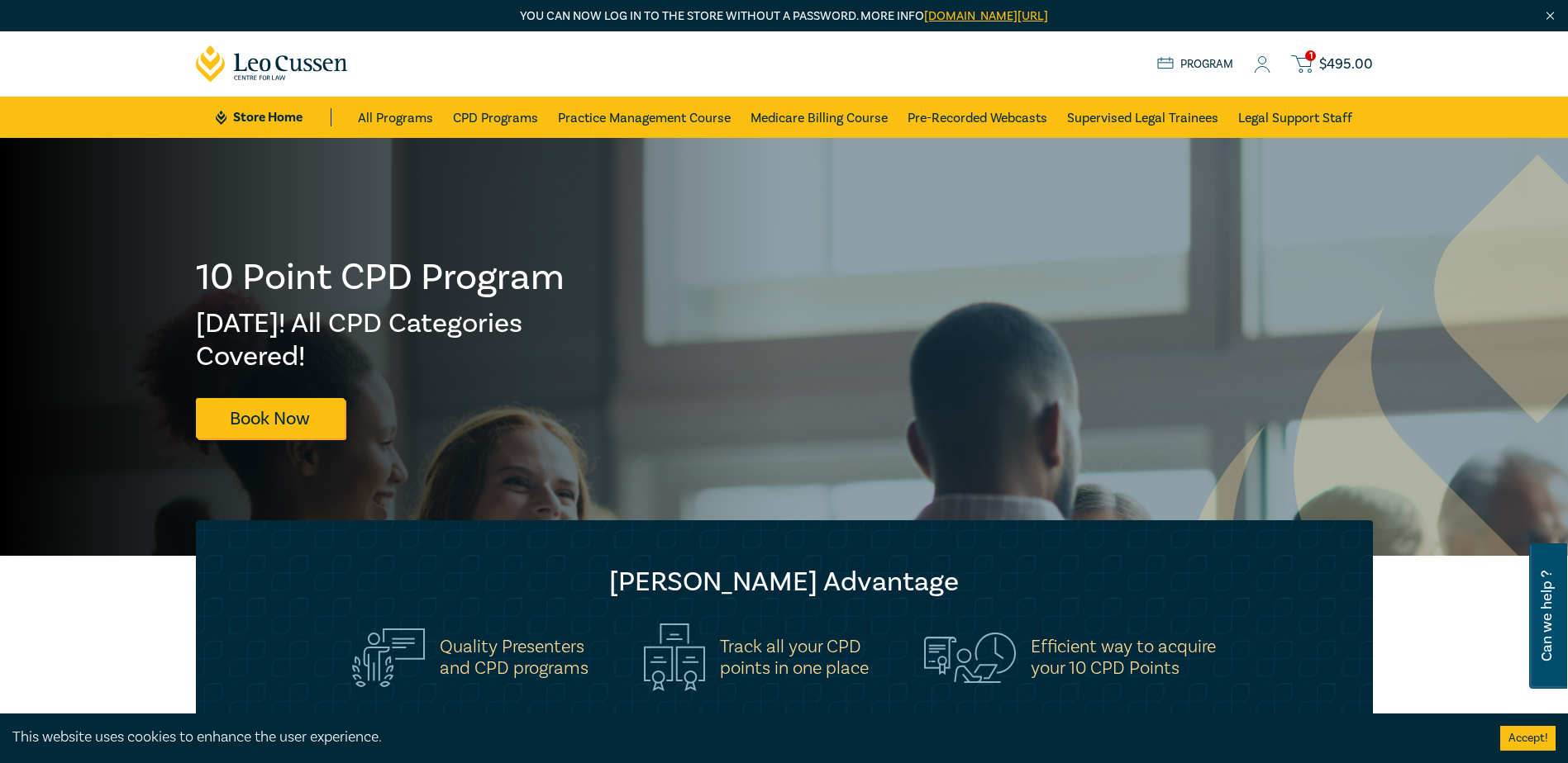
click at [1343, 55] on span "$ 495.00" at bounding box center [1346, 64] width 54 height 19
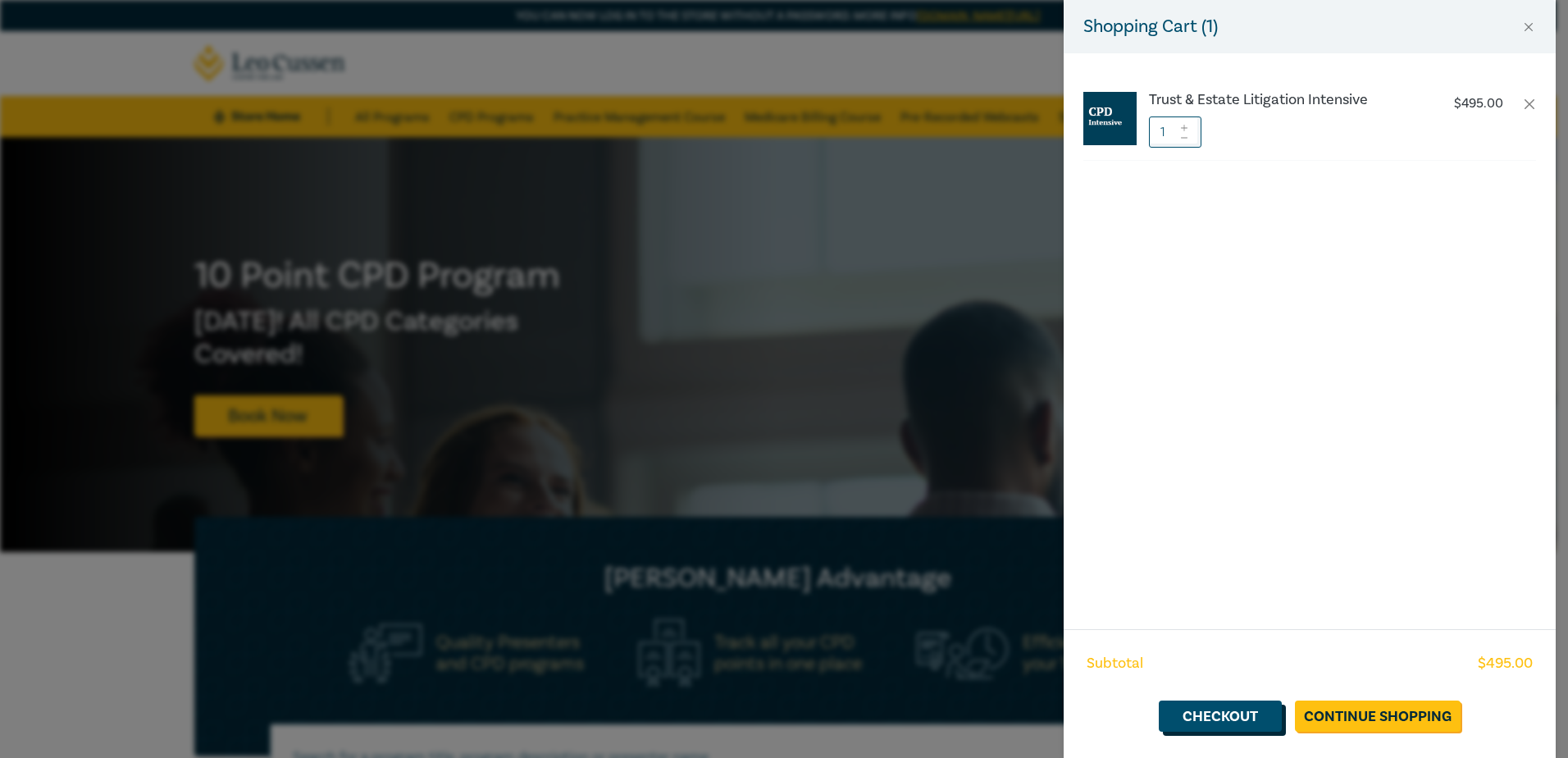
click at [1216, 716] on link "Checkout" at bounding box center [1220, 716] width 123 height 31
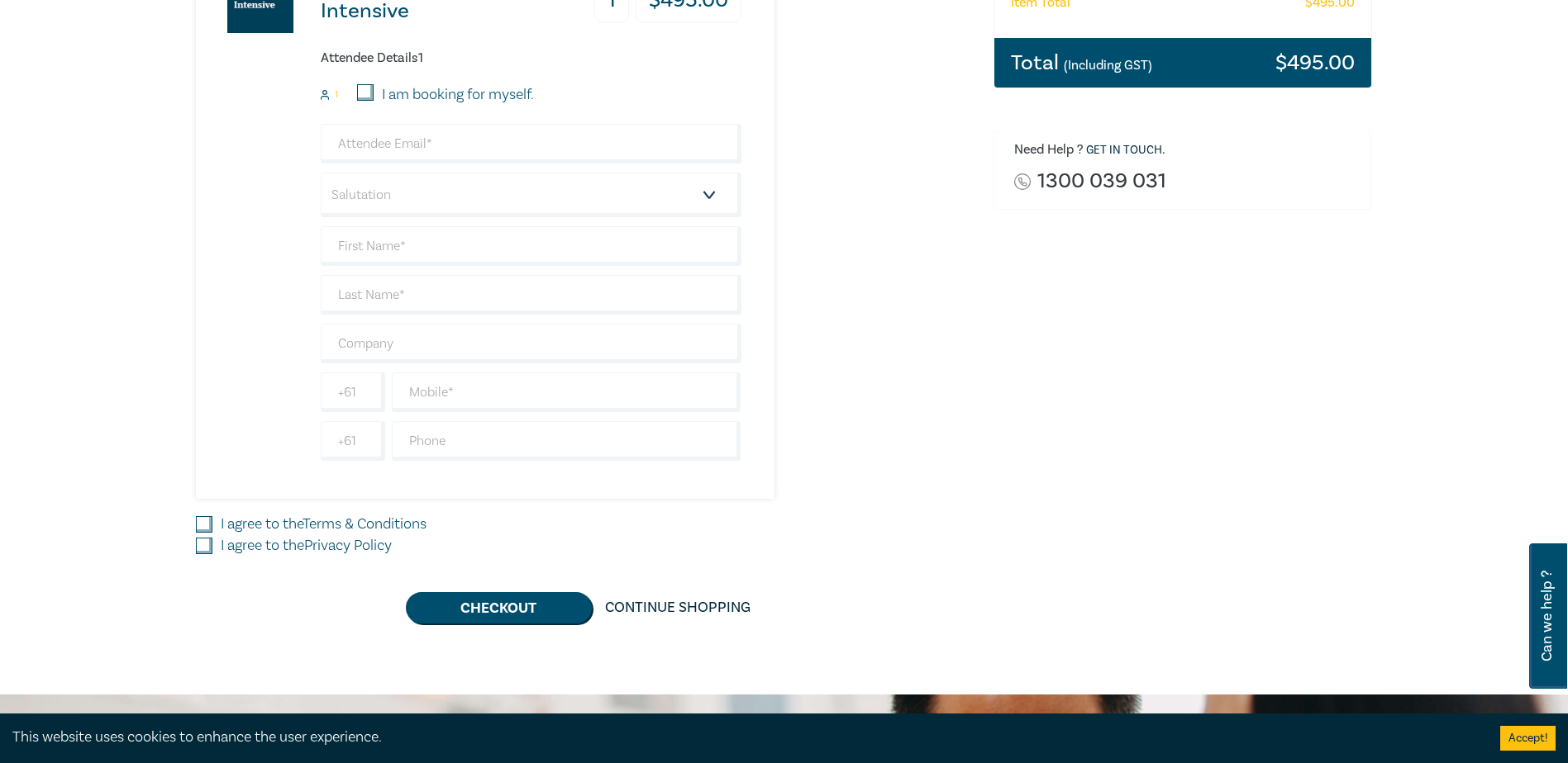
scroll to position [413, 0]
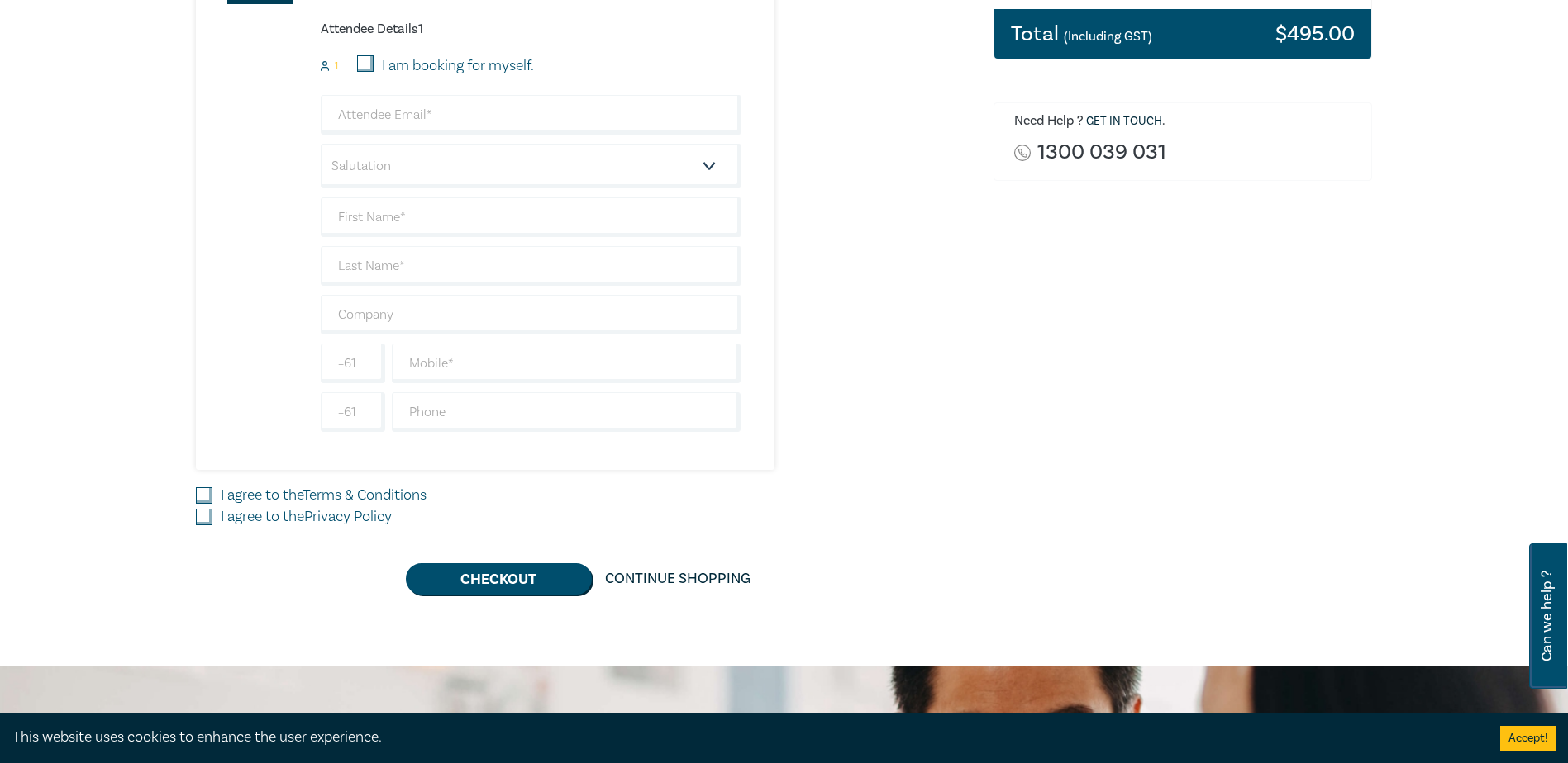
click at [193, 496] on div "Delivery Option Event Attendance Trust & Estate Litigation Intensive 1 $ 495.00…" at bounding box center [585, 195] width 798 height 798
click at [209, 499] on input "I agree to the Terms & Conditions" at bounding box center [204, 496] width 17 height 17
checkbox input "true"
click at [199, 515] on input "I agree to the Privacy Policy" at bounding box center [204, 517] width 17 height 17
checkbox input "true"
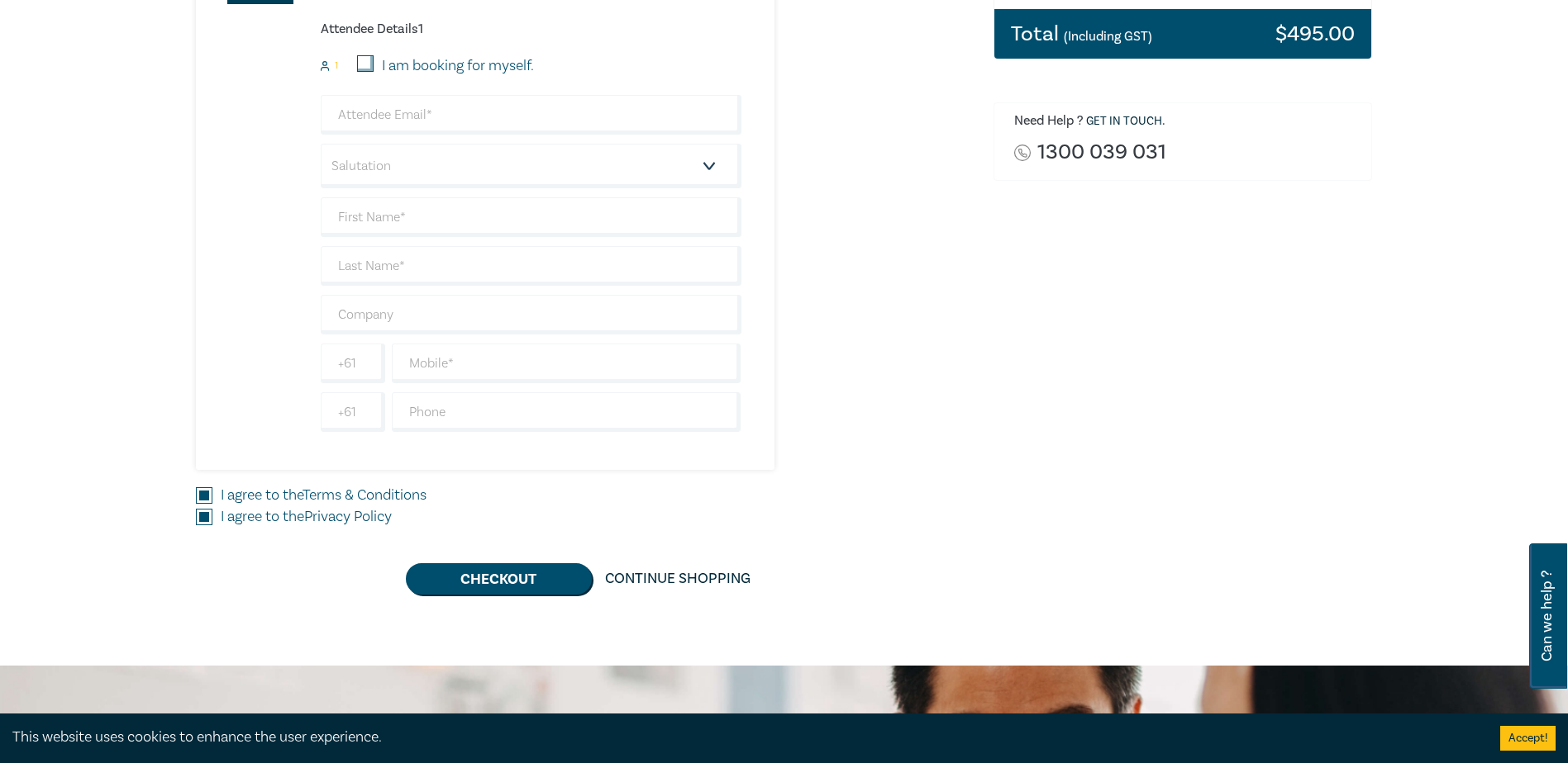
scroll to position [83, 0]
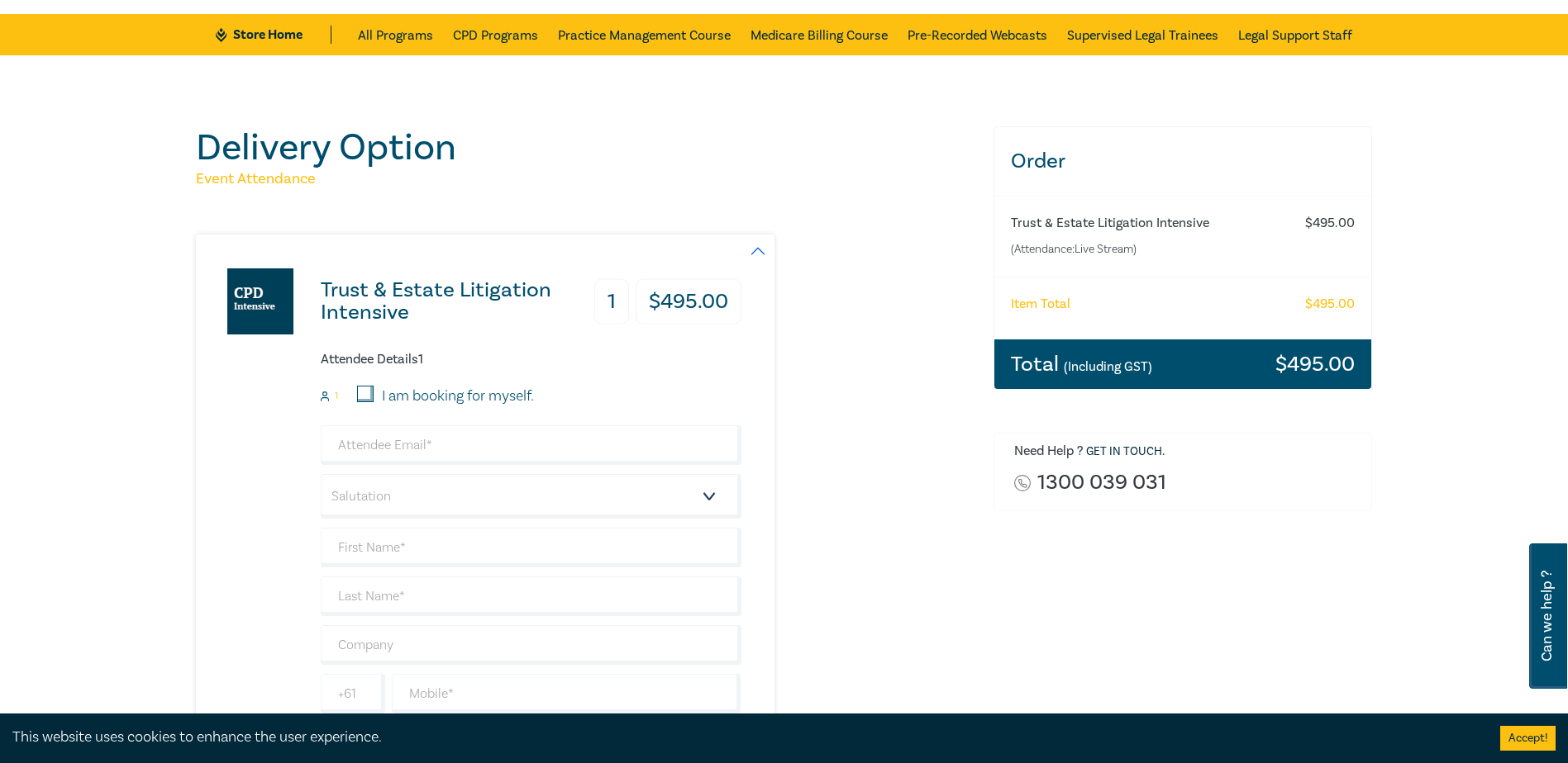
click at [361, 393] on input "I am booking for myself." at bounding box center [365, 394] width 17 height 17
checkbox input "true"
type input "gemma.cerasi@cannygroup.com.au"
type input "Gemma"
type input "Cerasi"
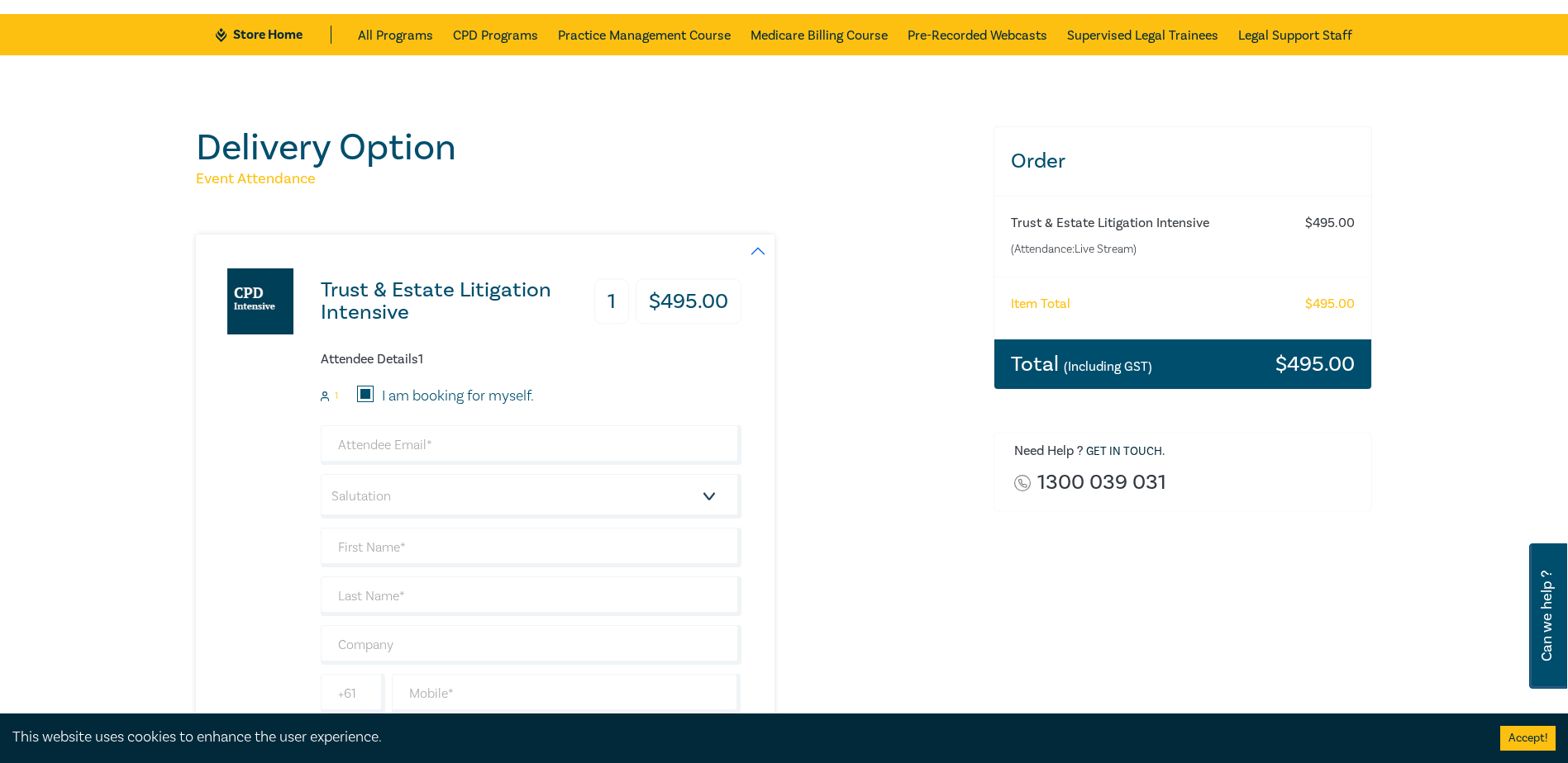
type input "475897559"
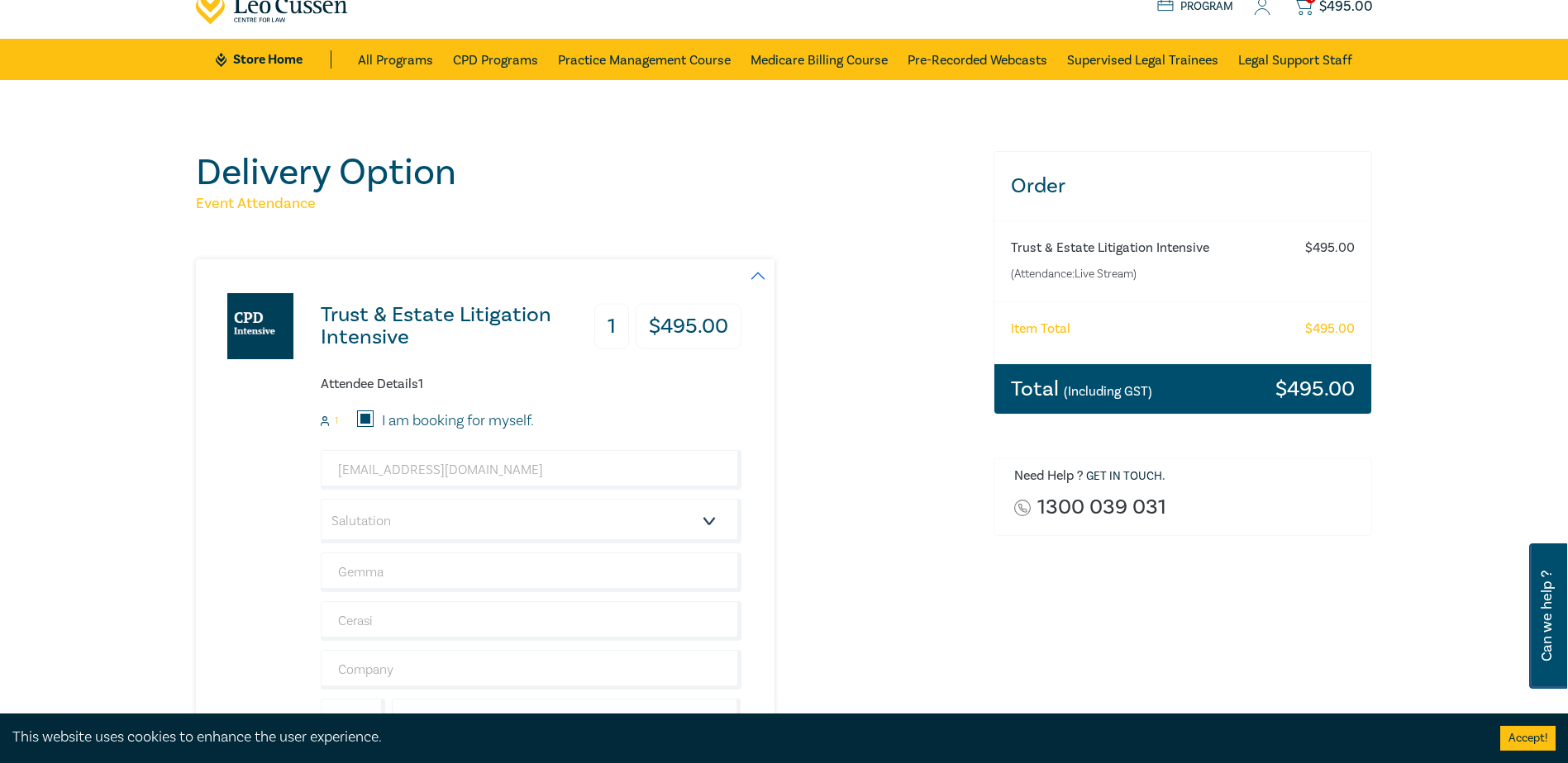
scroll to position [413, 0]
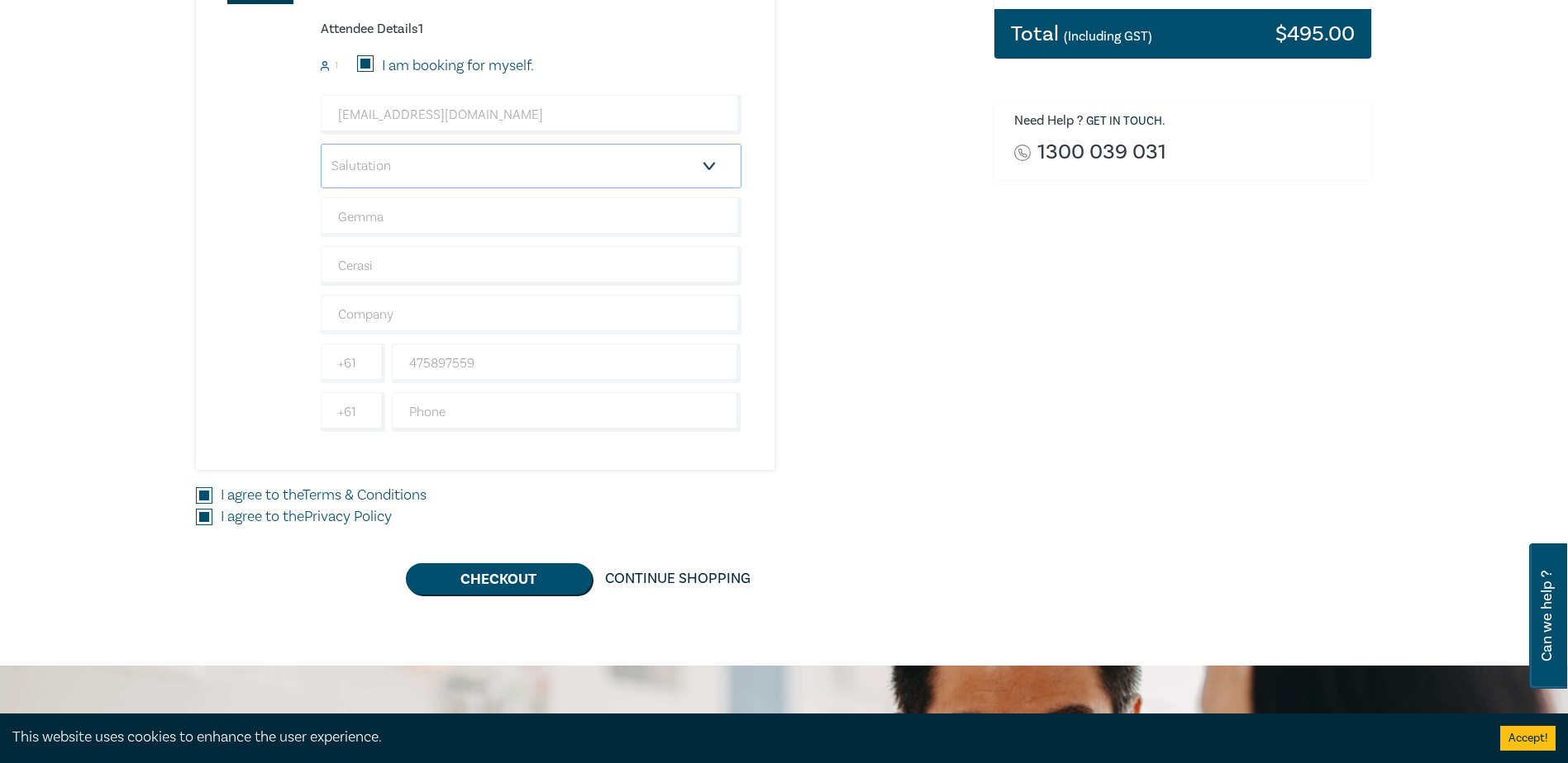
click at [369, 173] on select "Salutation Mr. Mrs. Ms. Miss Dr. Prof. Other" at bounding box center [530, 166] width 420 height 45
select select "Miss"
click at [321, 143] on select "Salutation Mr. Mrs. Ms. Miss Dr. Prof. Other" at bounding box center [530, 166] width 420 height 45
click at [445, 315] on input "text" at bounding box center [530, 315] width 420 height 40
type input "Canny Legal"
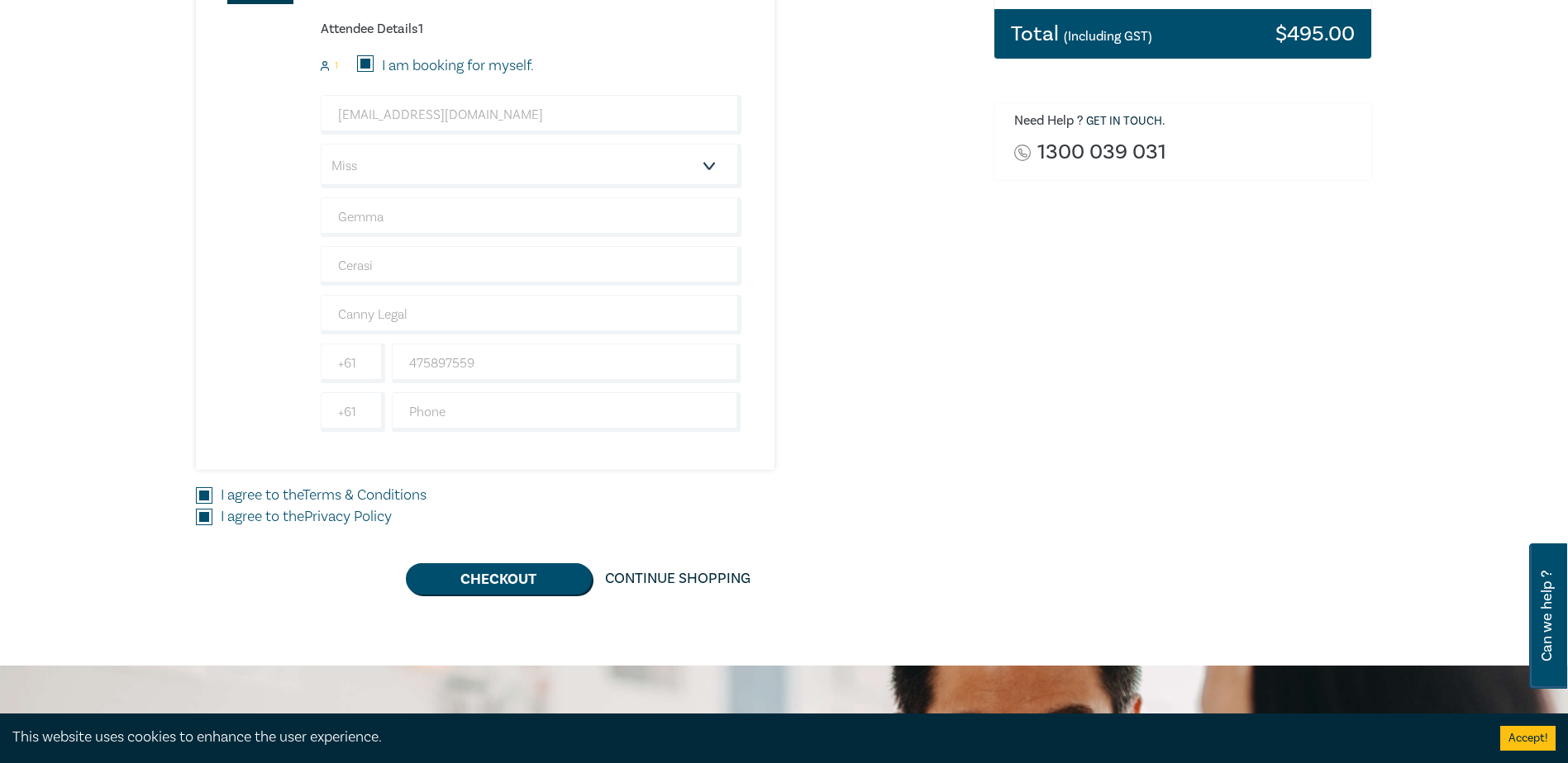
click at [969, 345] on div "Trust & Estate Litigation Intensive 1 $ 495.00 Attendee Details 1 1 I am bookin…" at bounding box center [585, 186] width 777 height 565
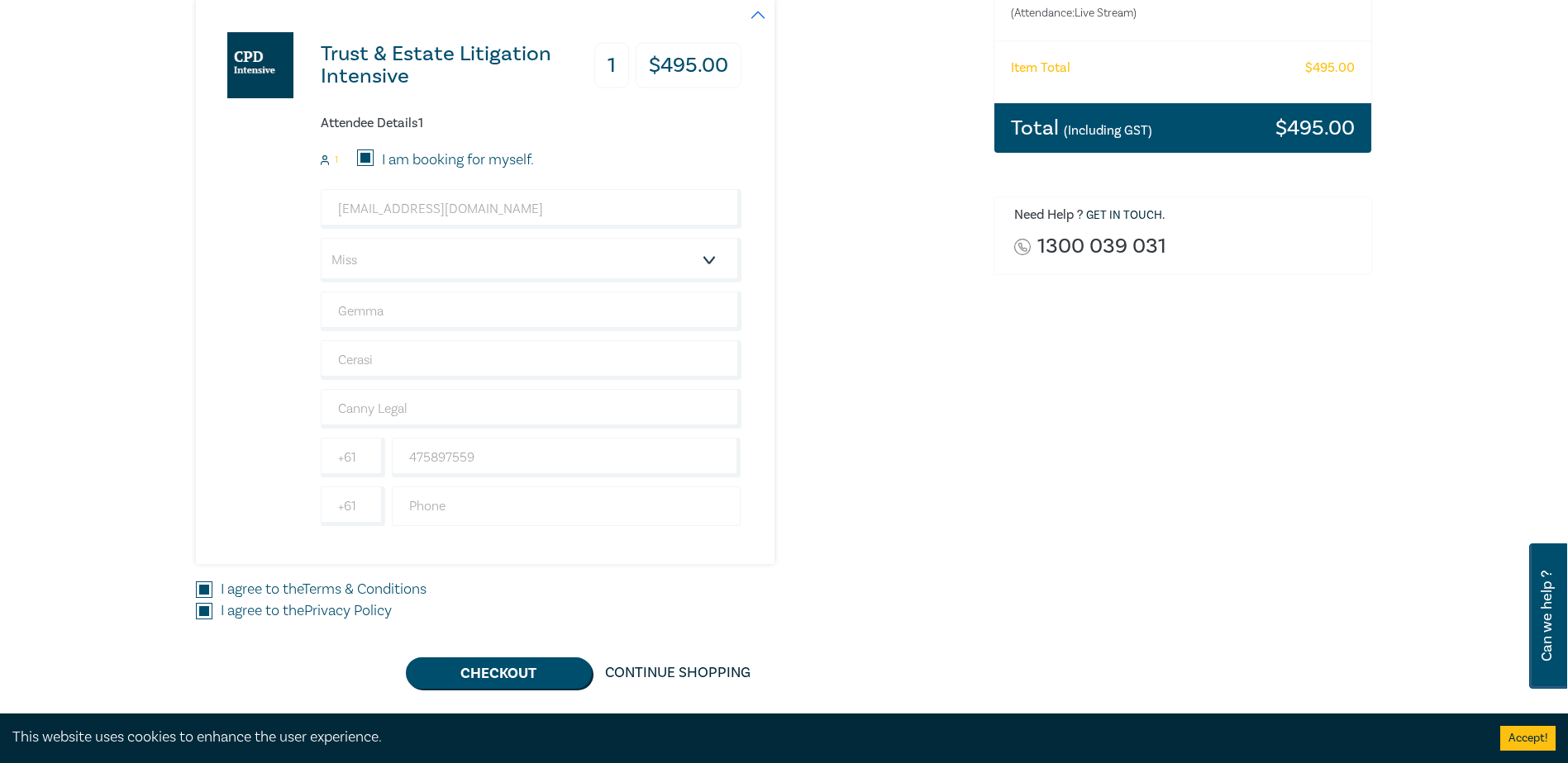
scroll to position [579, 0]
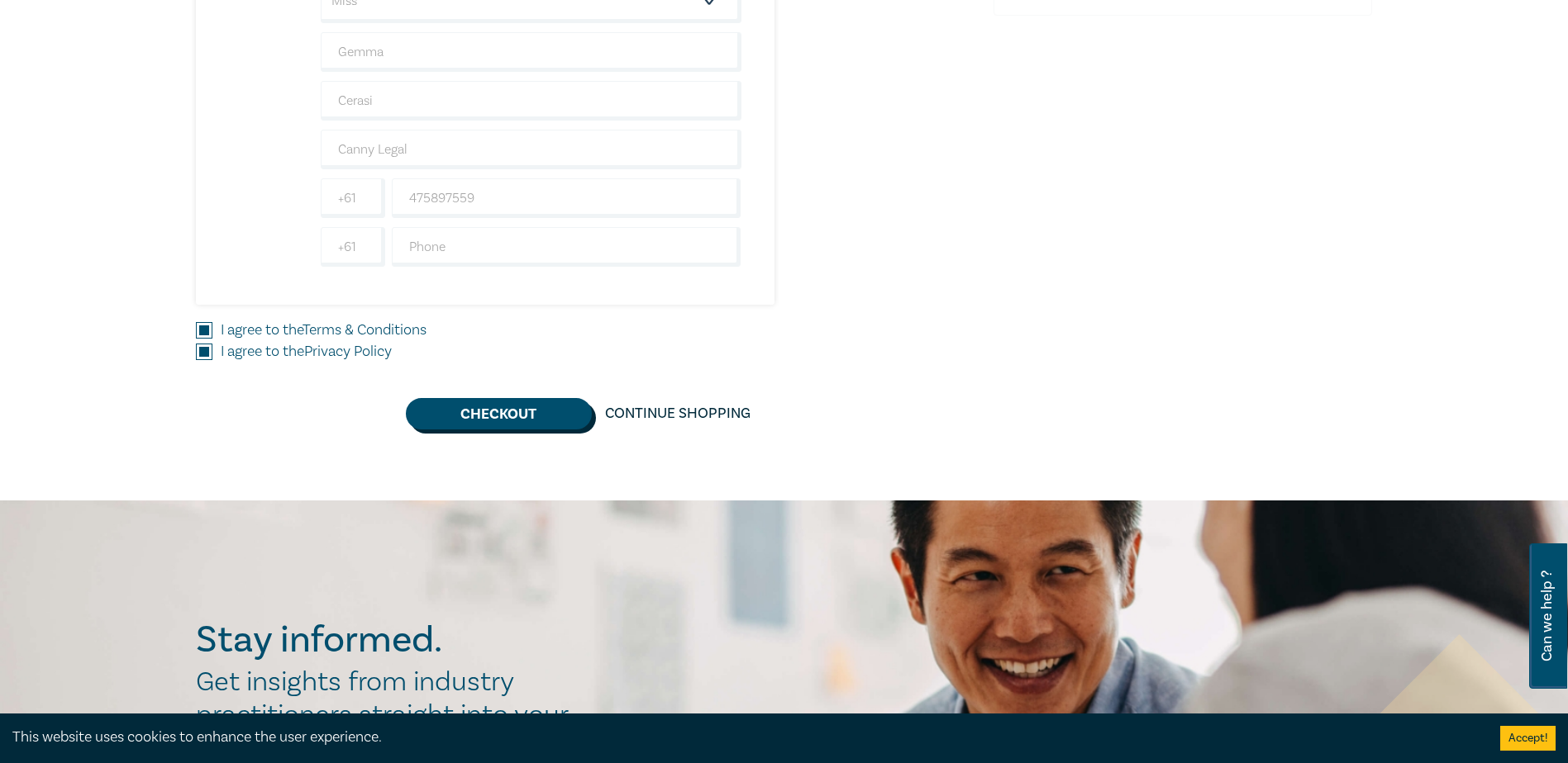
click at [494, 427] on button "Checkout" at bounding box center [498, 414] width 186 height 32
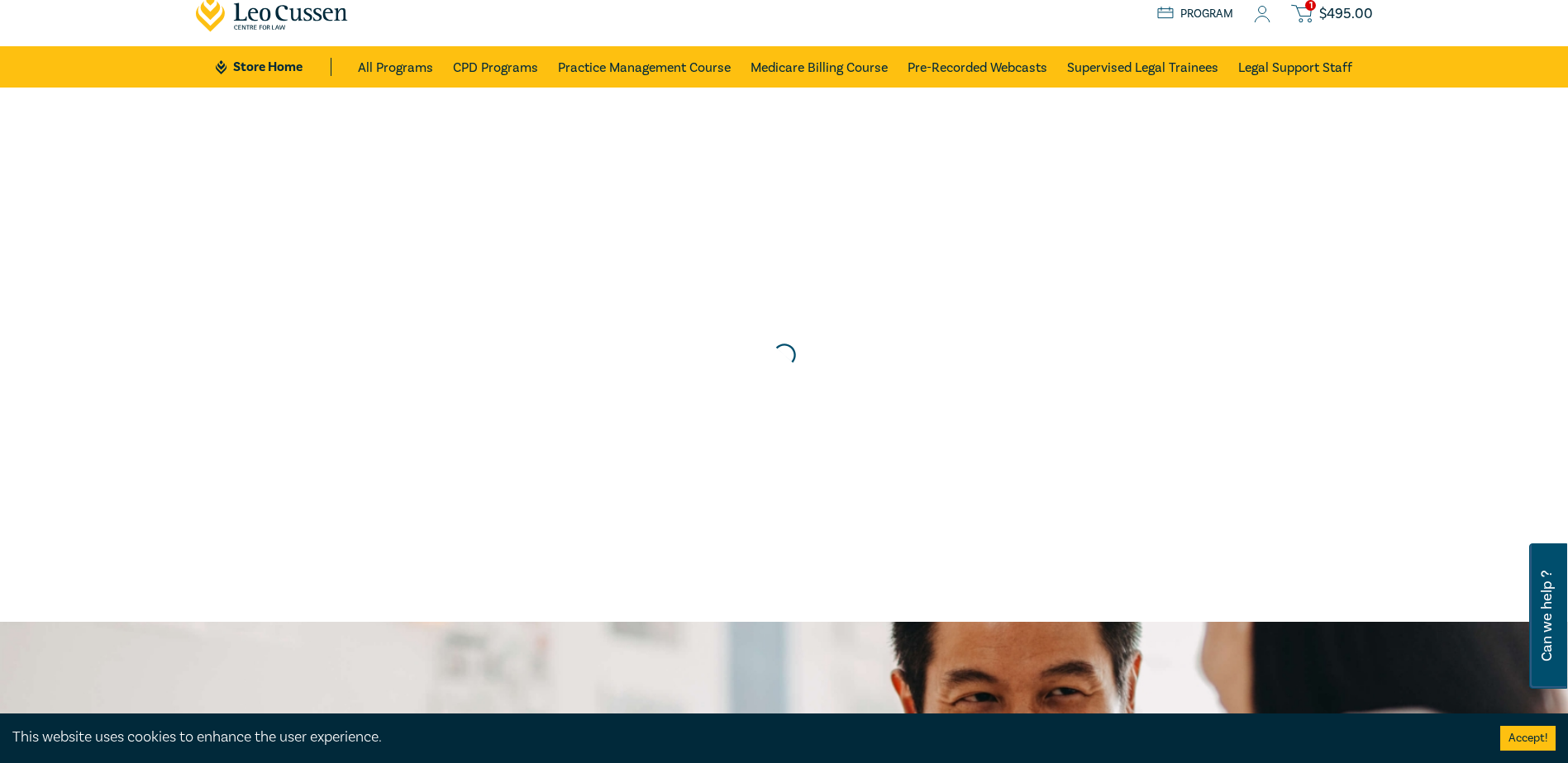
scroll to position [0, 0]
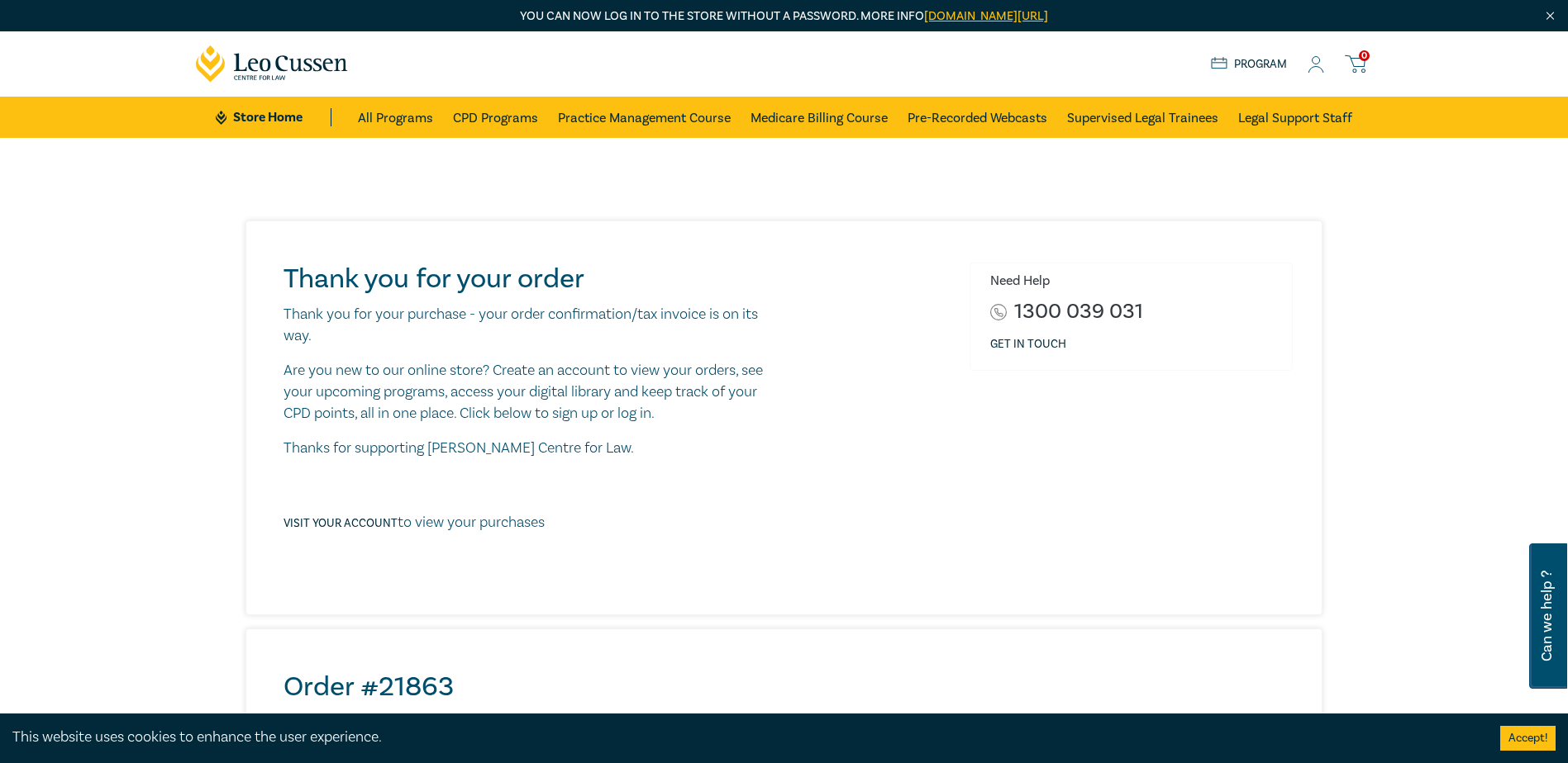
click at [1312, 61] on icon at bounding box center [1316, 64] width 17 height 18
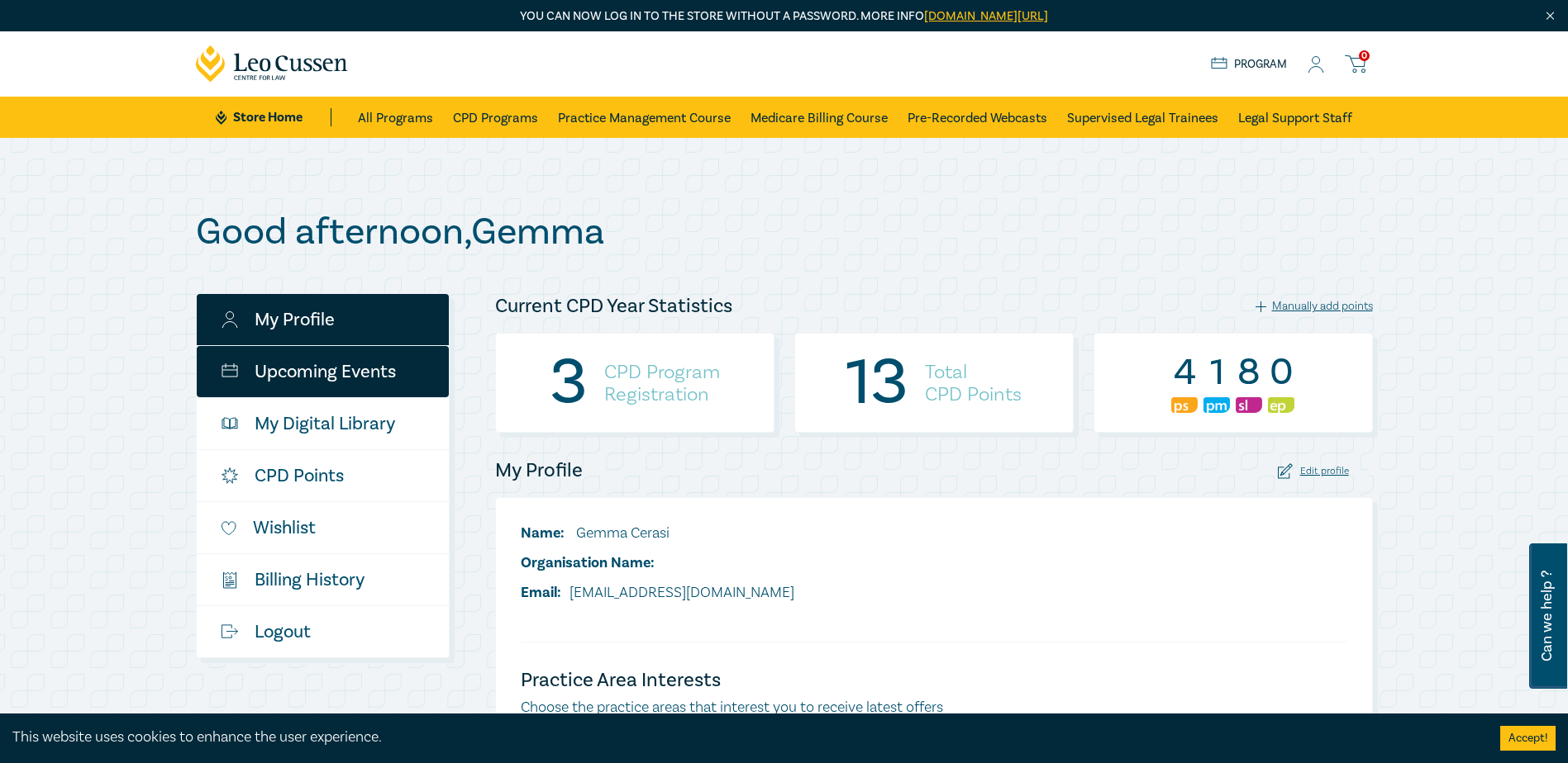
click at [329, 375] on link "Upcoming Events" at bounding box center [323, 371] width 252 height 51
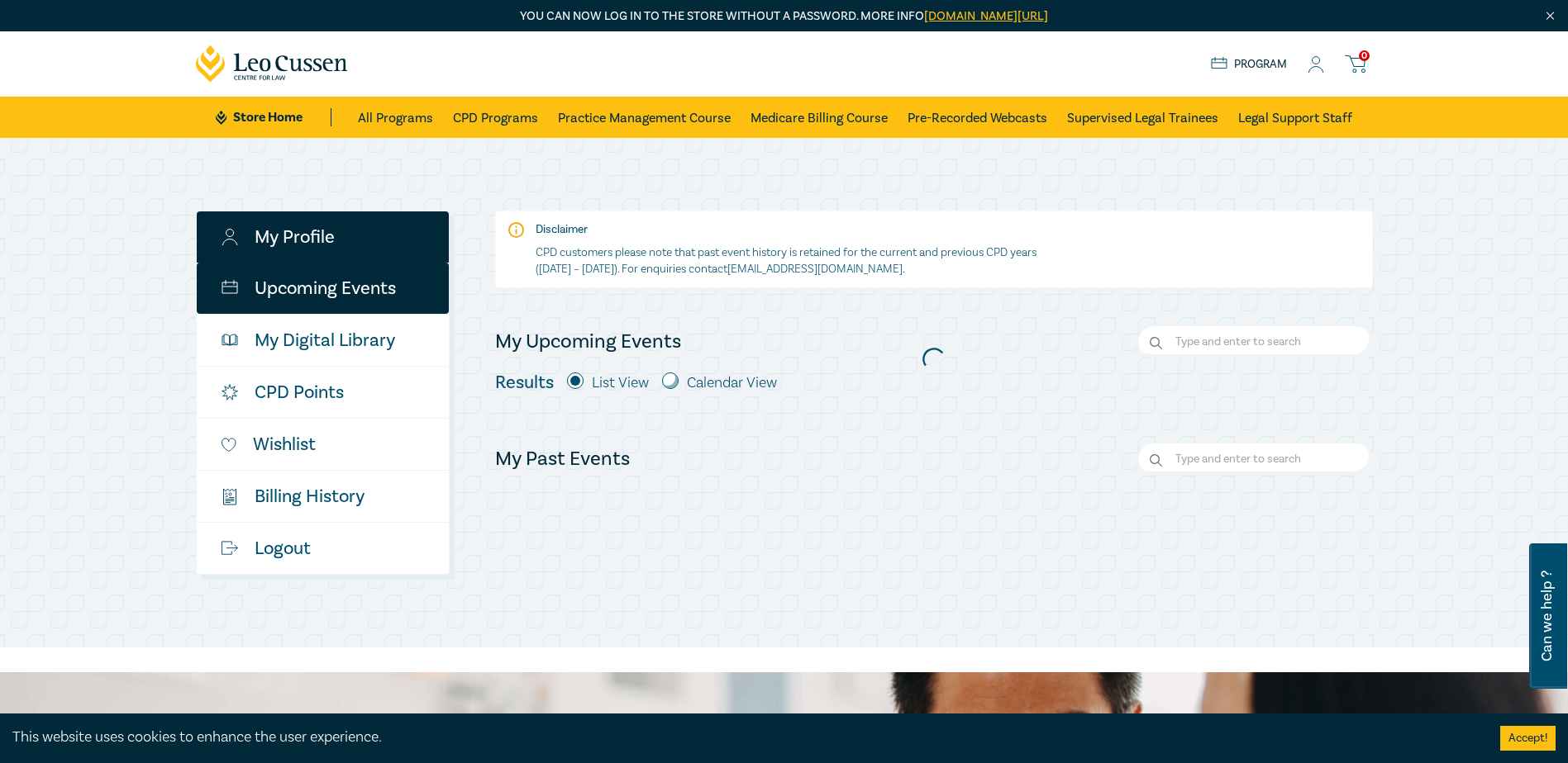
click at [282, 252] on link "My Profile" at bounding box center [323, 237] width 252 height 51
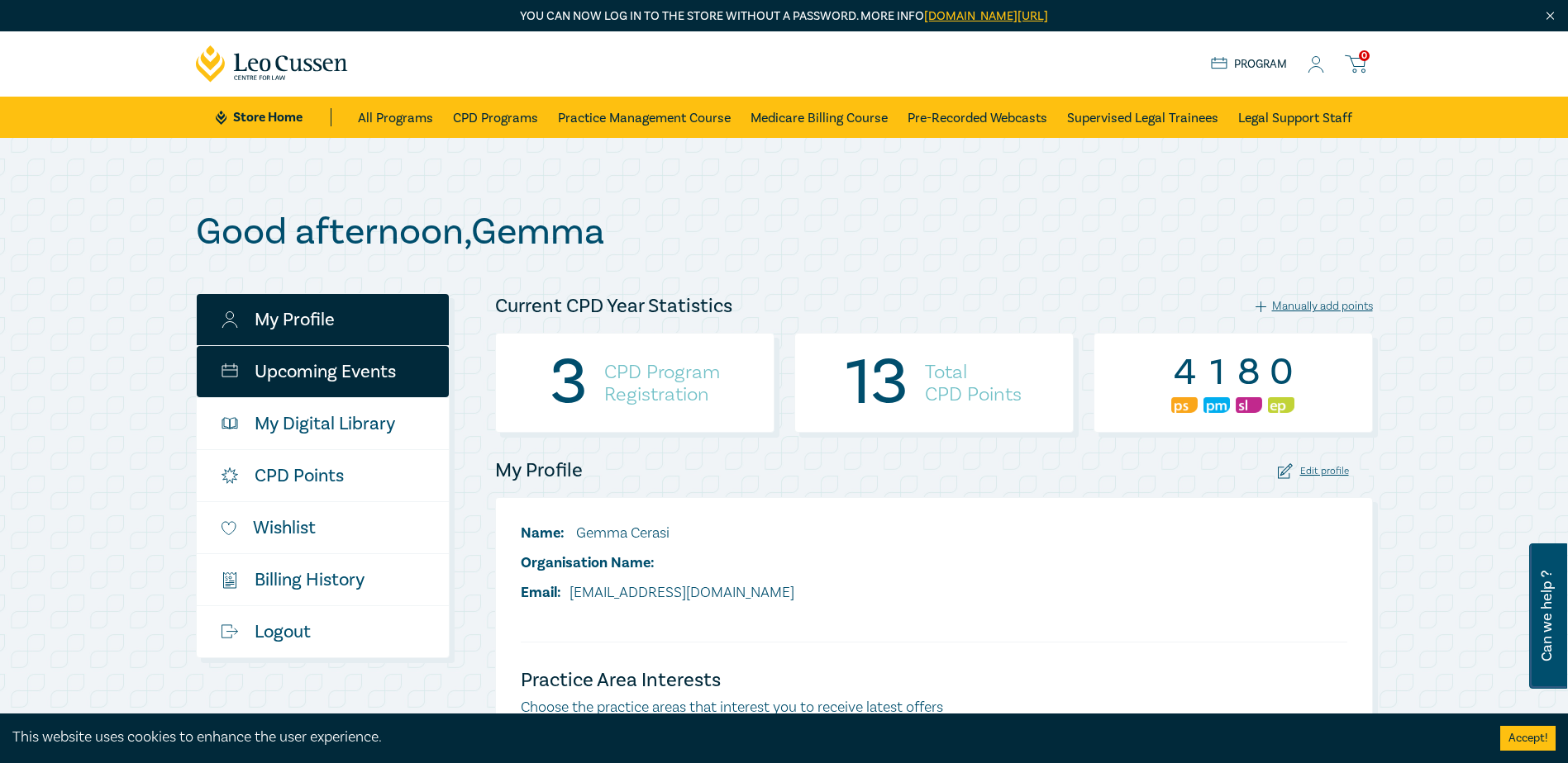
click at [358, 384] on link "Upcoming Events" at bounding box center [323, 371] width 252 height 51
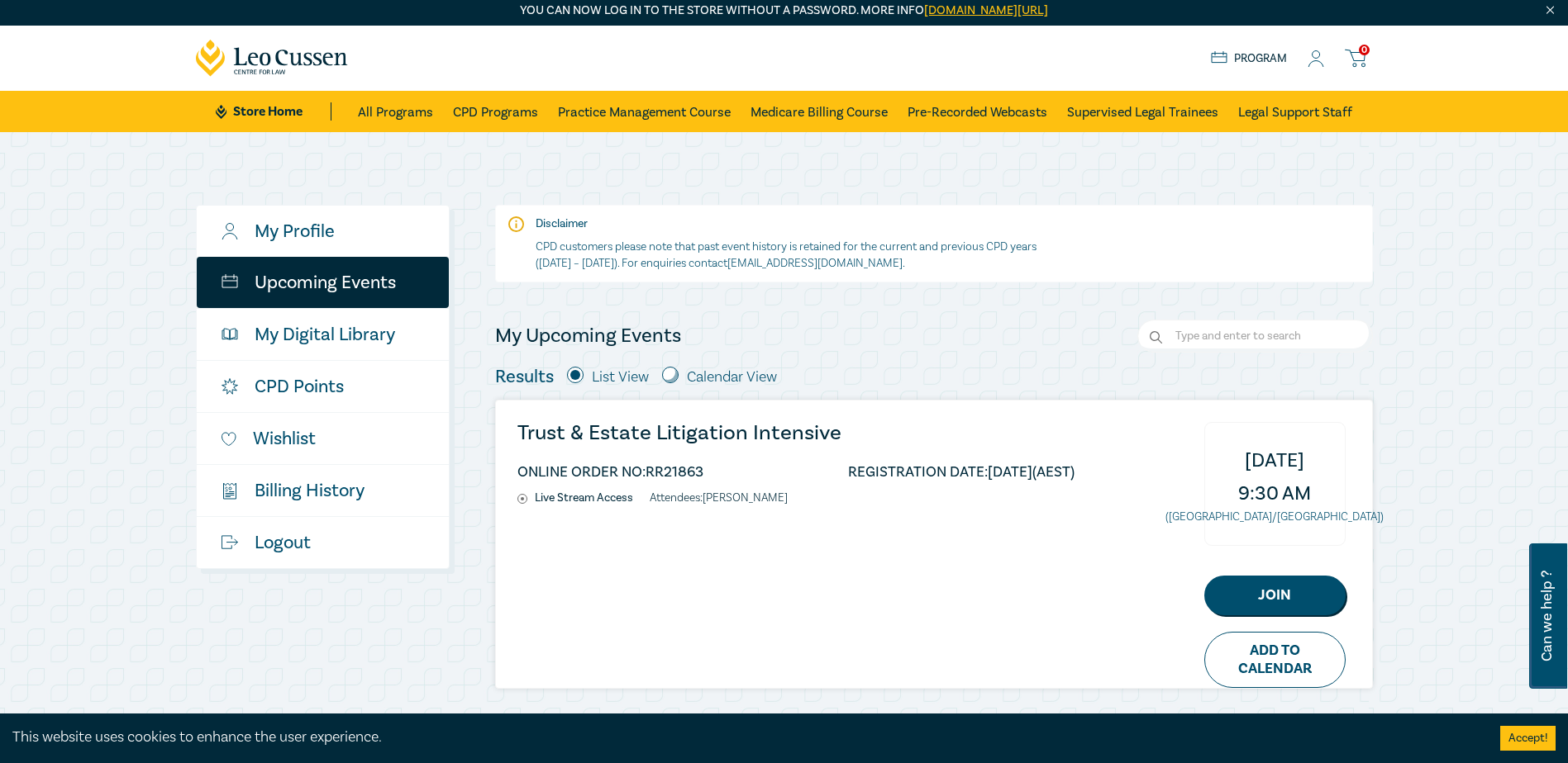
scroll to position [248, 0]
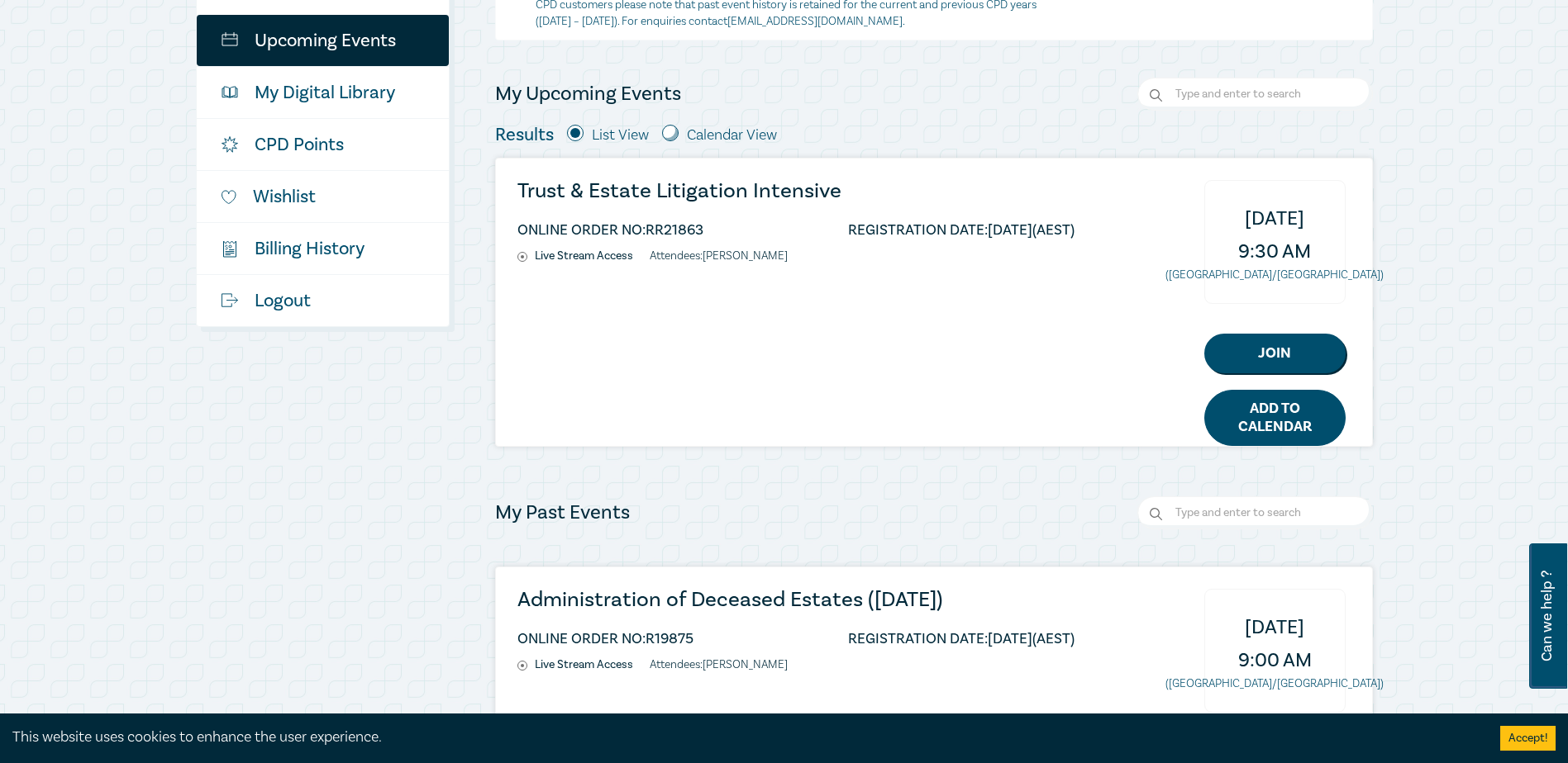
click at [1299, 418] on link "Add to Calendar" at bounding box center [1275, 417] width 142 height 56
click at [598, 192] on h3 "Trust & Estate Litigation Intensive" at bounding box center [796, 191] width 557 height 22
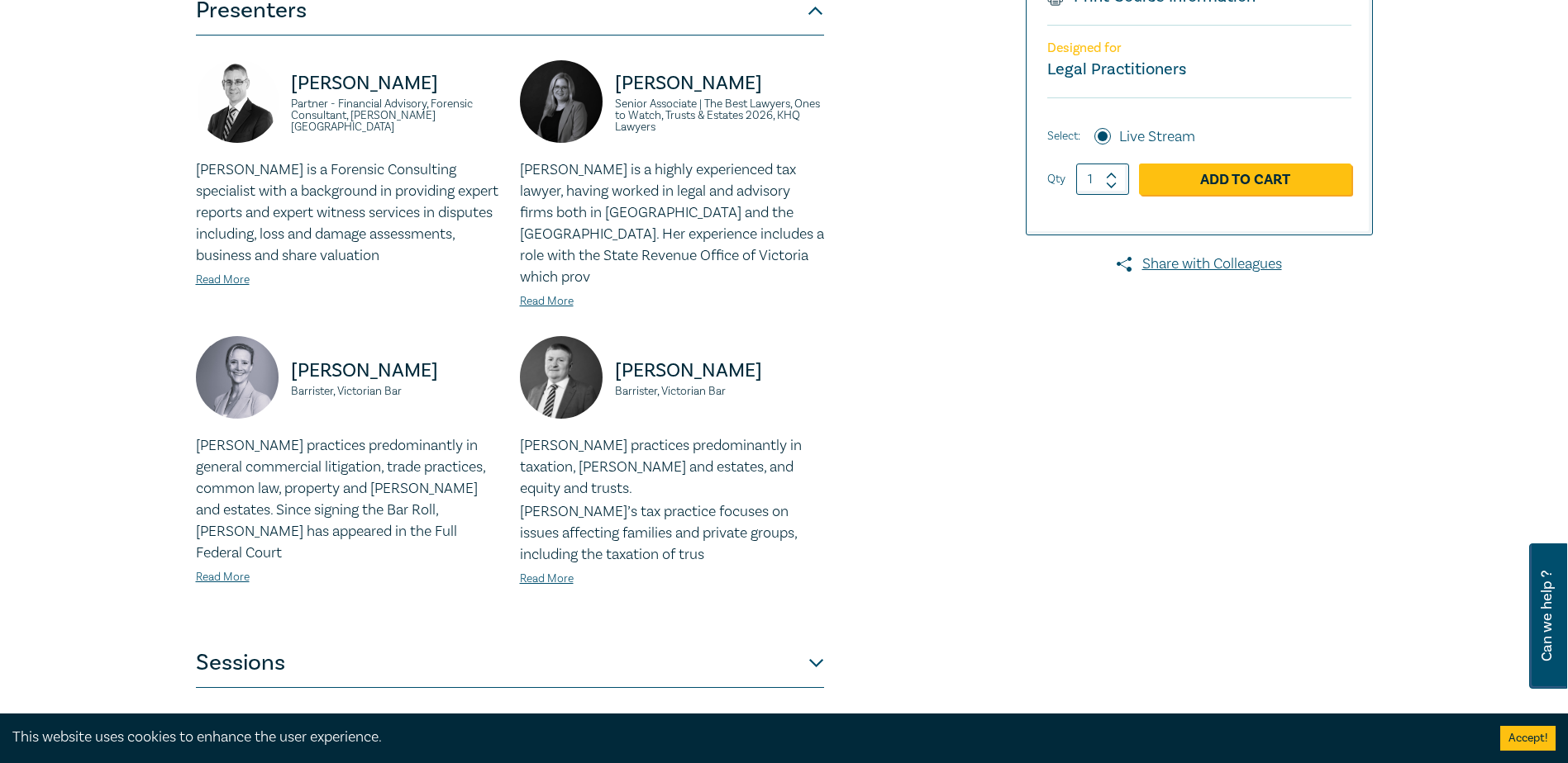
scroll to position [703, 0]
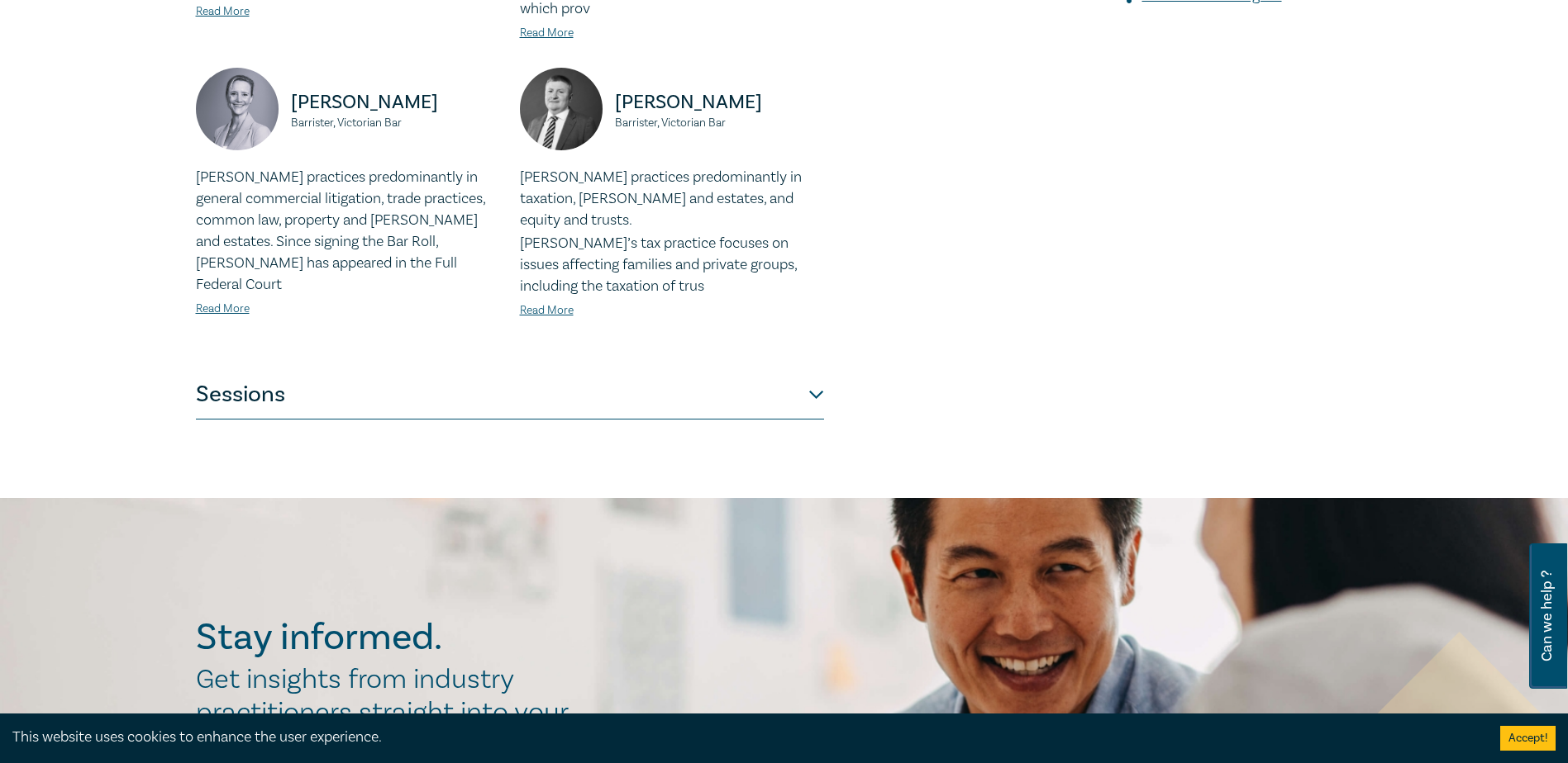
click at [237, 370] on button "Sessions" at bounding box center [510, 394] width 628 height 49
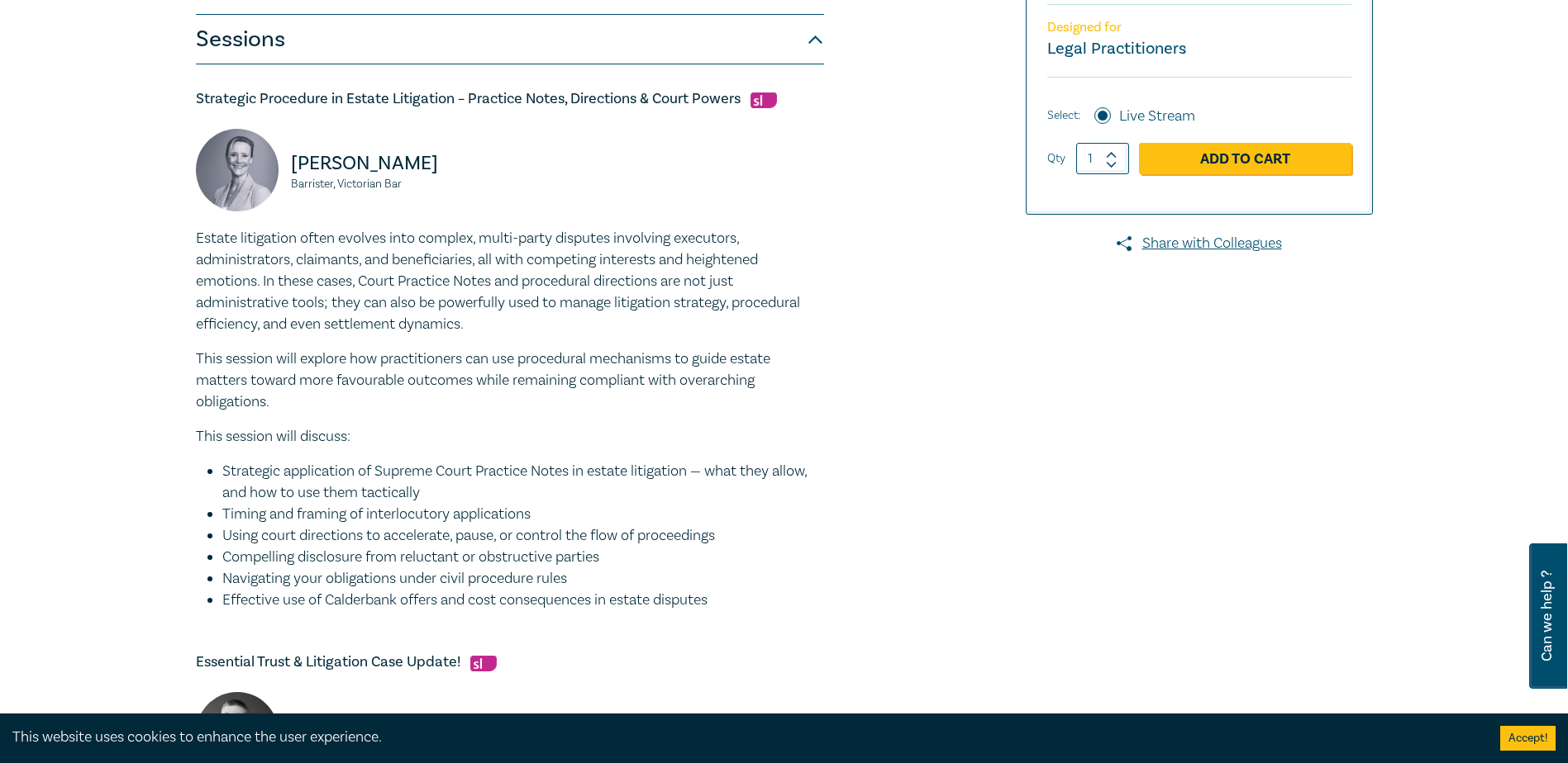
scroll to position [0, 0]
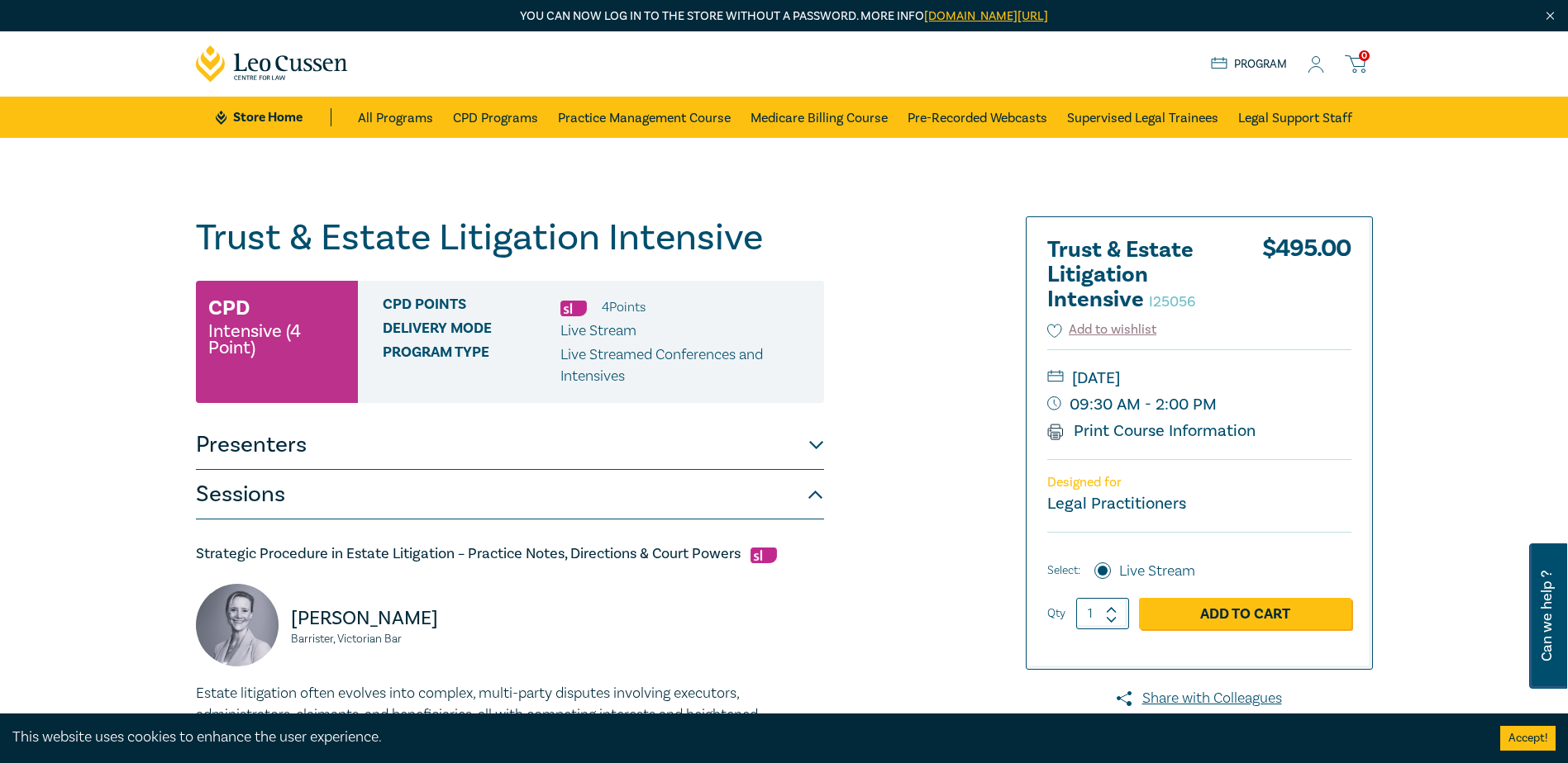
click at [264, 496] on button "Sessions" at bounding box center [510, 494] width 628 height 49
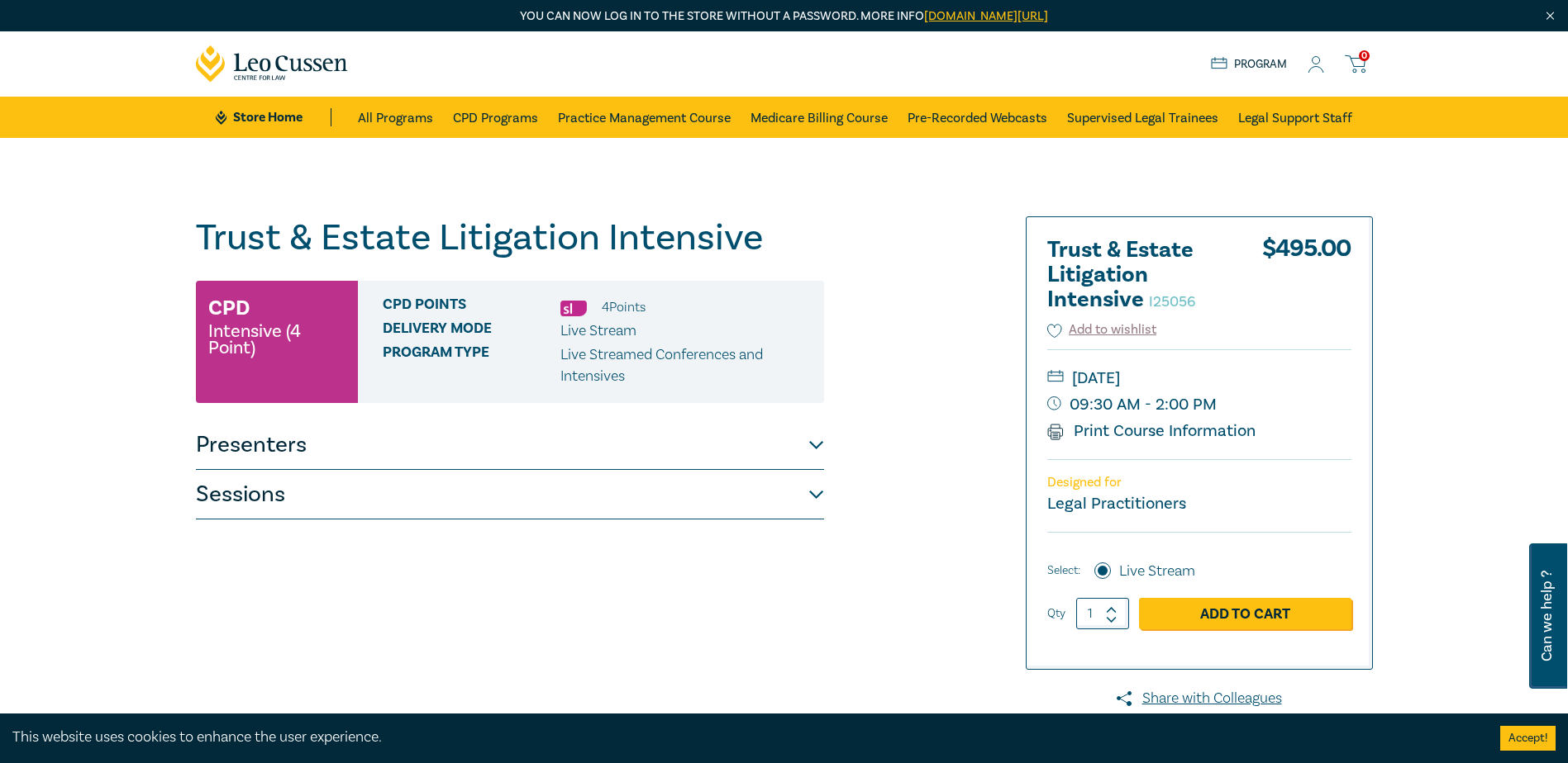
click at [264, 496] on button "Sessions" at bounding box center [510, 494] width 628 height 49
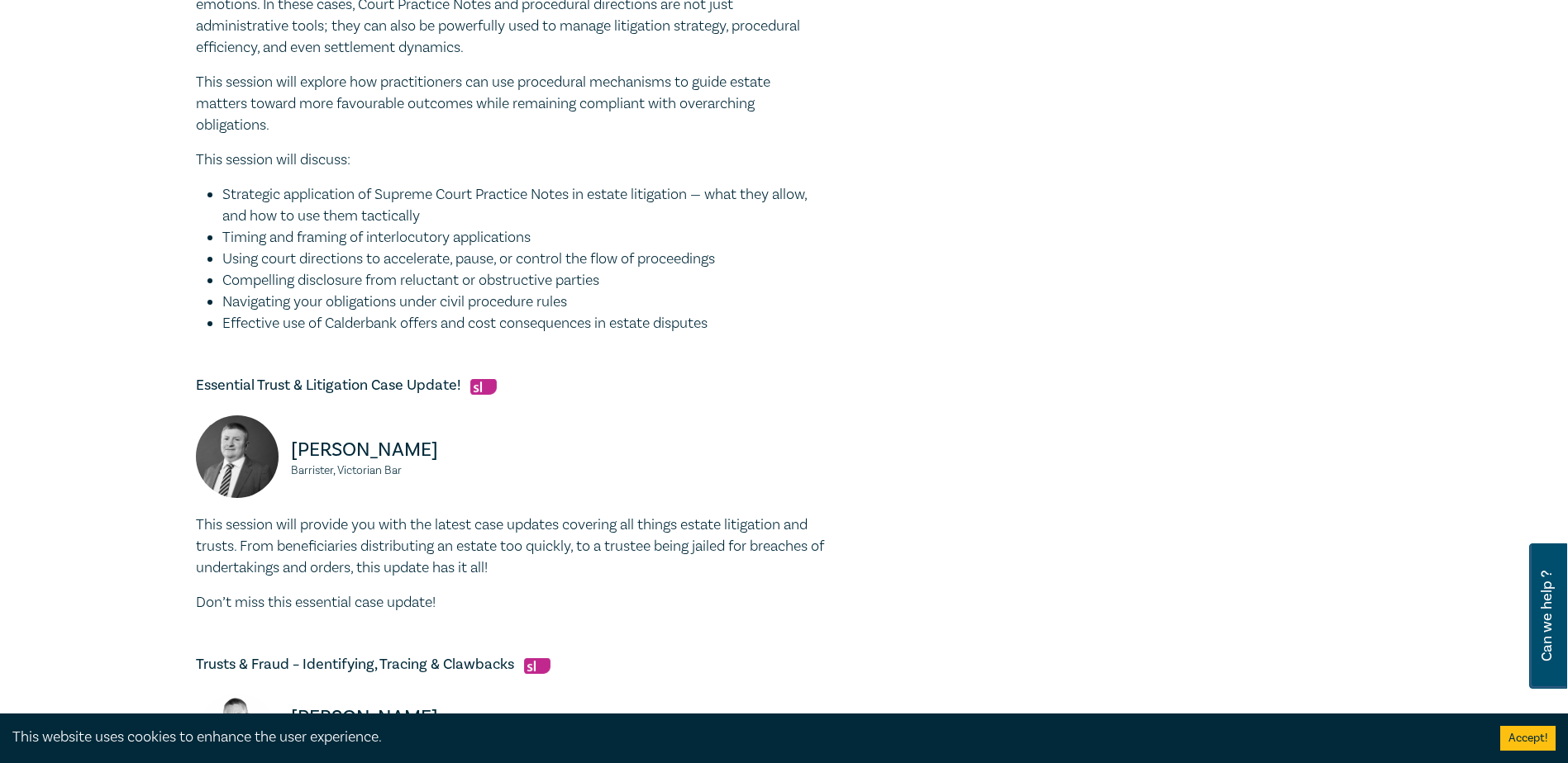
scroll to position [661, 0]
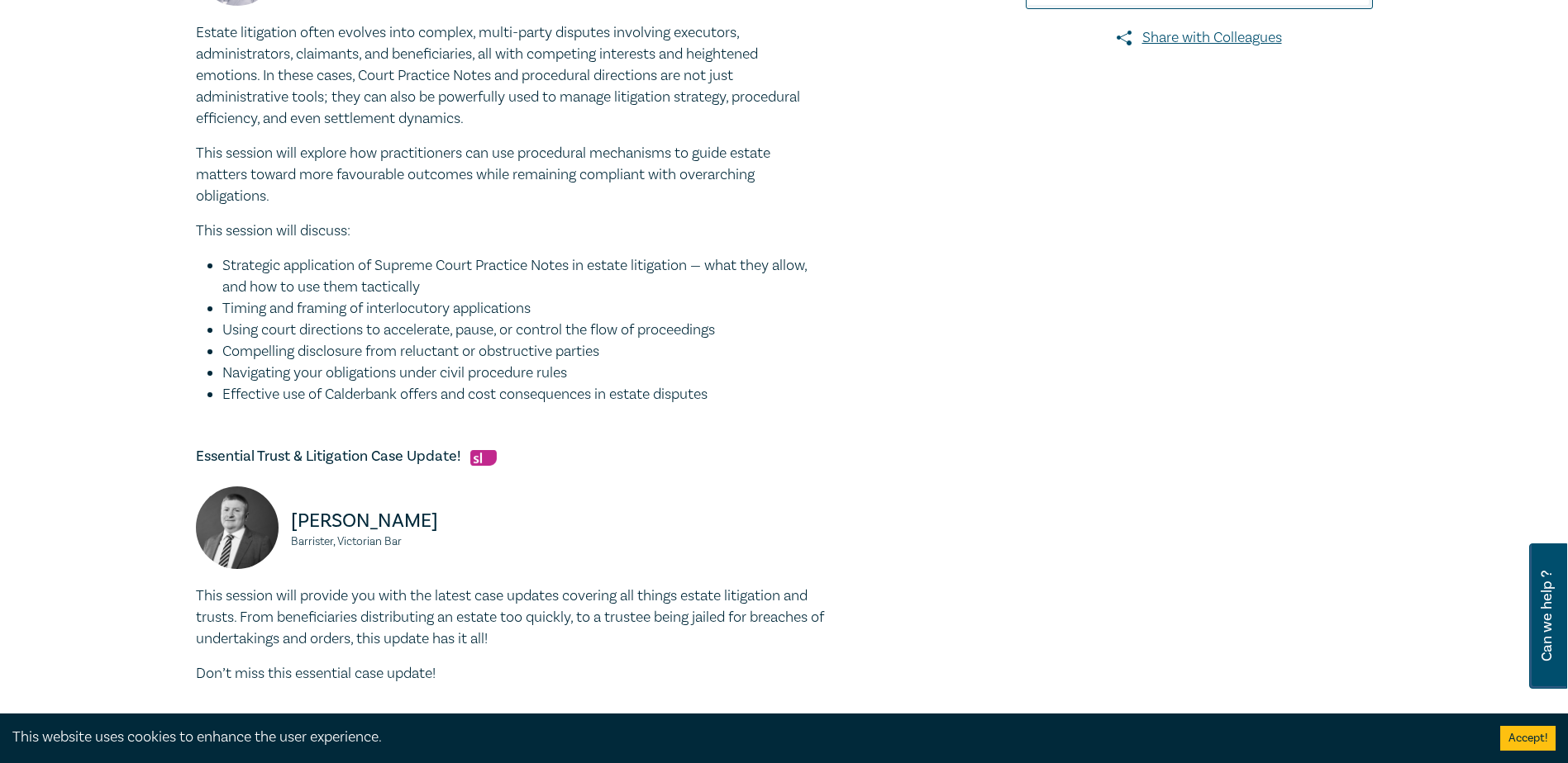
click at [391, 312] on li "Timing and framing of interlocutory applications" at bounding box center [523, 308] width 601 height 21
drag, startPoint x: 223, startPoint y: 271, endPoint x: 740, endPoint y: 392, distance: 531.0
click at [740, 392] on ul "Strategic application of Supreme Court Practice Notes in estate litigation — wh…" at bounding box center [510, 330] width 628 height 150
copy ul "Strategic application of Supreme Court Practice Notes in estate litigation — wh…"
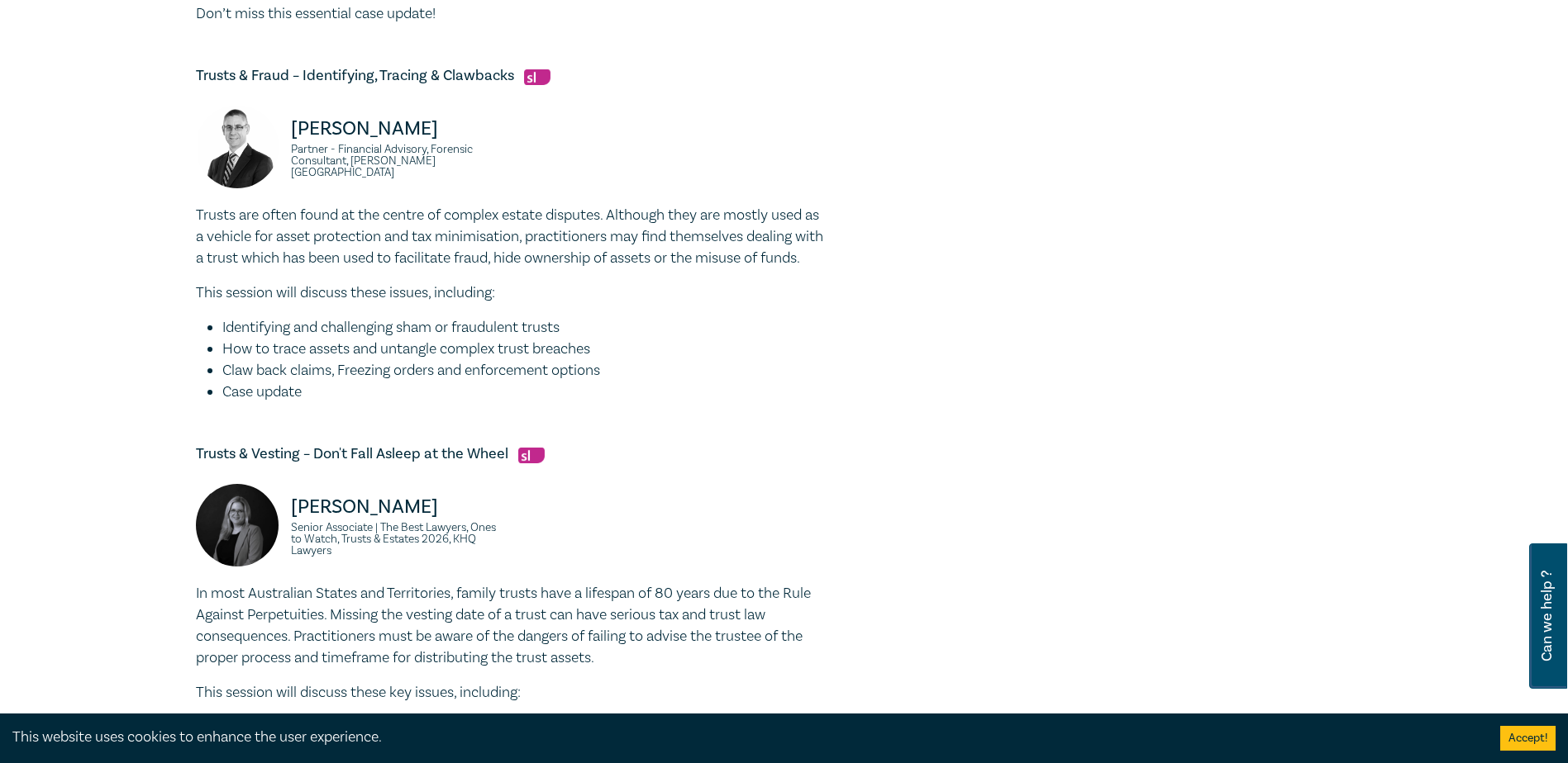
scroll to position [1322, 0]
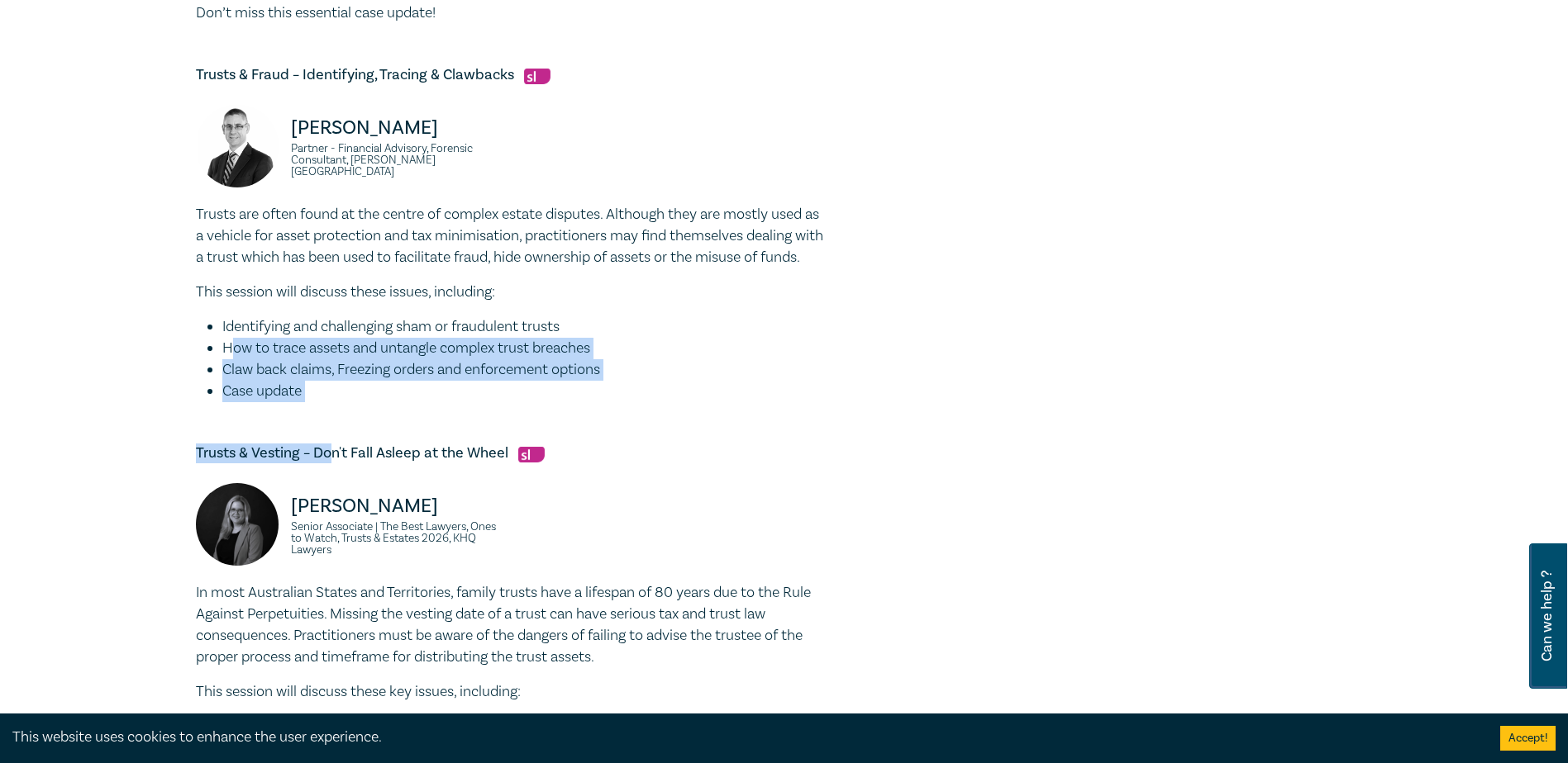
drag, startPoint x: 332, startPoint y: 426, endPoint x: 229, endPoint y: 365, distance: 119.7
click at [229, 365] on div "Strategic Procedure in Estate Litigation – Practice Notes, Directions & Court P…" at bounding box center [510, 40] width 628 height 1685
drag, startPoint x: 229, startPoint y: 365, endPoint x: 356, endPoint y: 389, distance: 129.2
click at [356, 381] on li "Claw back claims, Freezing orders and enforcement options" at bounding box center [523, 370] width 601 height 21
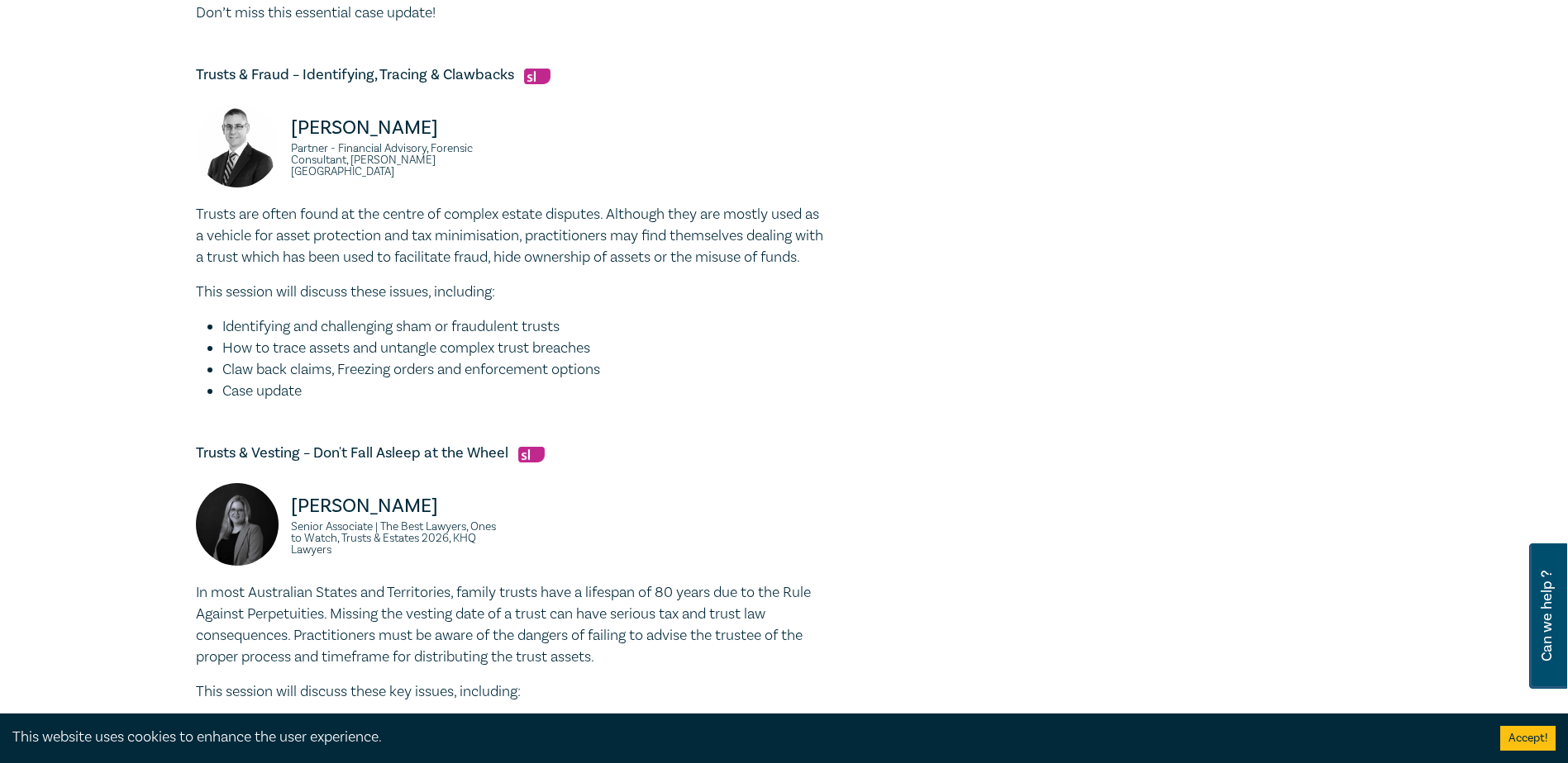
drag, startPoint x: 215, startPoint y: 347, endPoint x: 315, endPoint y: 414, distance: 120.4
click at [315, 402] on ul "Identifying and challenging sham or fraudulent trusts How to trace assets and u…" at bounding box center [510, 360] width 628 height 86
copy ul "Identifying and challenging sham or fraudulent trusts How to trace assets and u…"
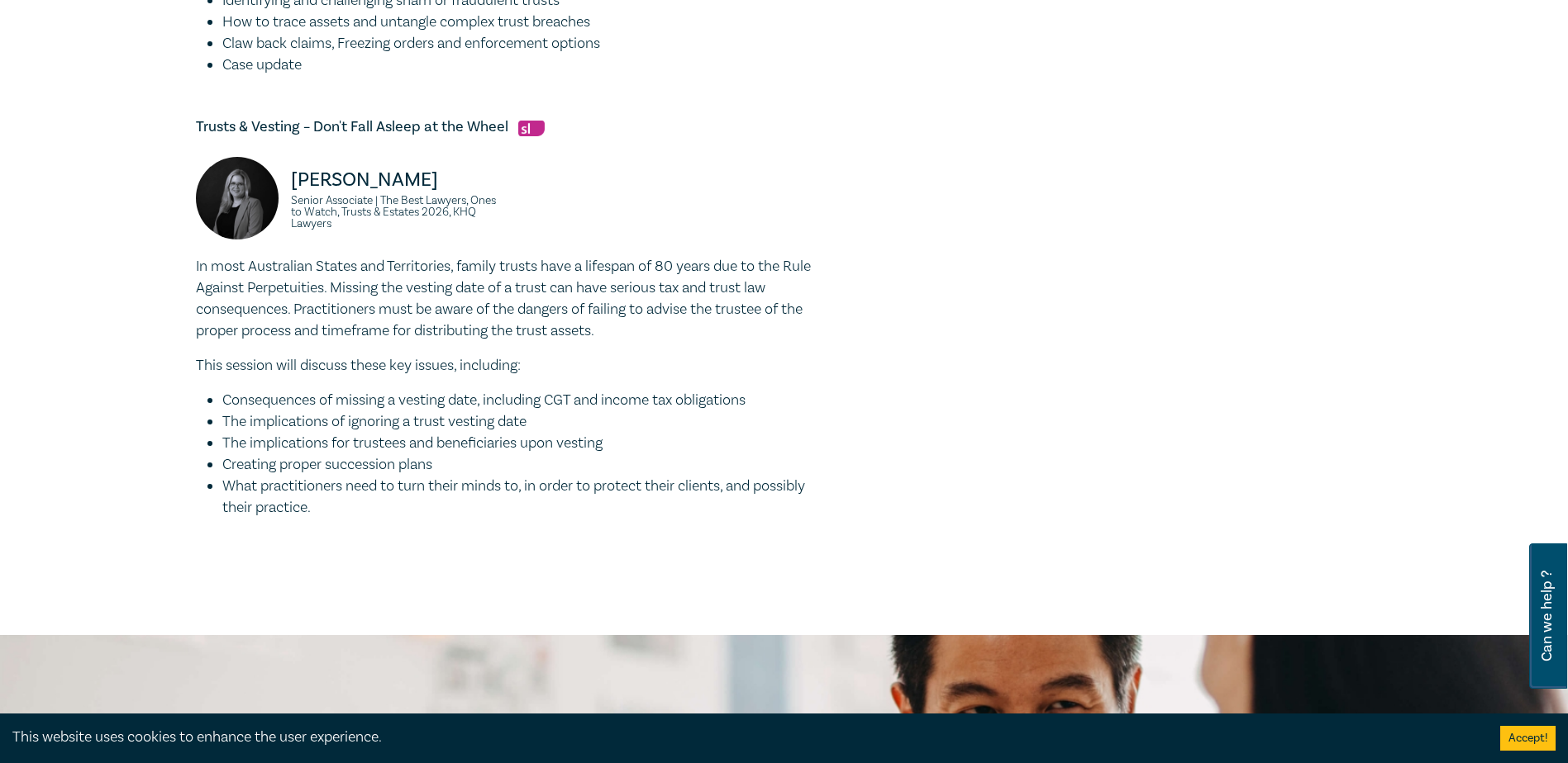
scroll to position [1735, 0]
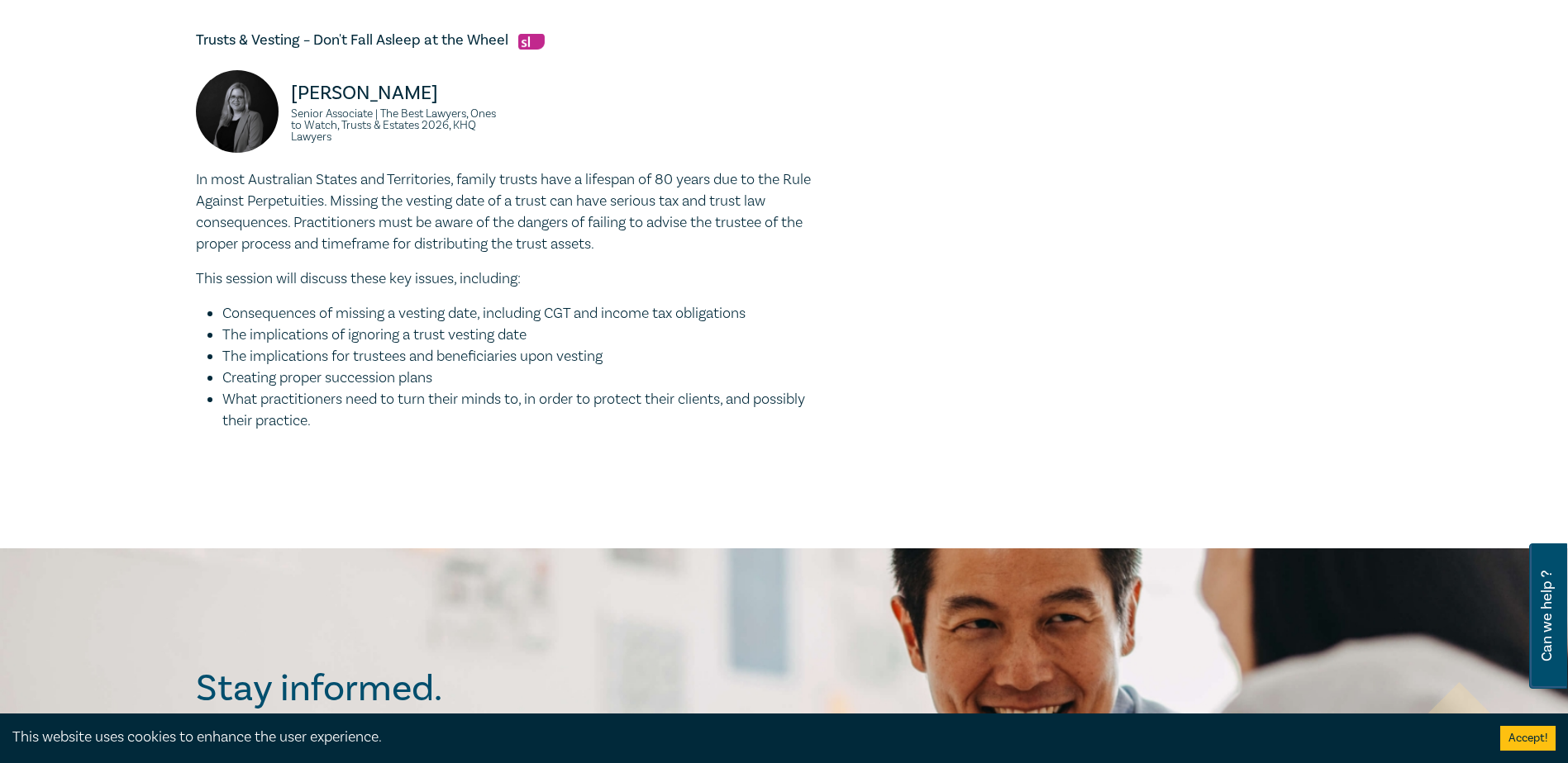
drag, startPoint x: 353, startPoint y: 452, endPoint x: 208, endPoint y: 334, distance: 186.9
click at [208, 334] on ul "Consequences of missing a vesting date, including CGT and income tax obligation…" at bounding box center [510, 367] width 628 height 129
copy ul "Consequences of missing a vesting date, including CGT and income tax obligation…"
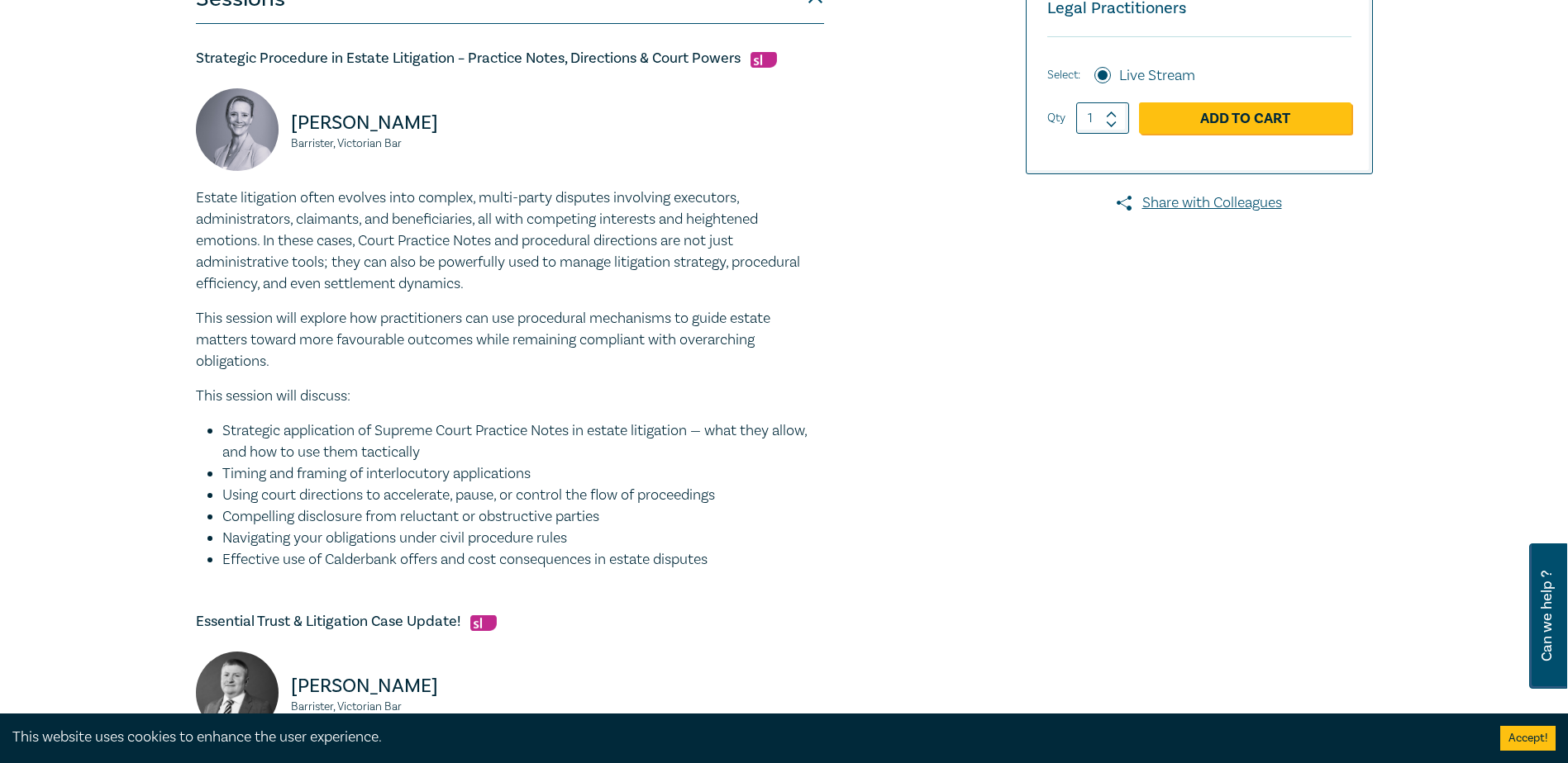
scroll to position [579, 0]
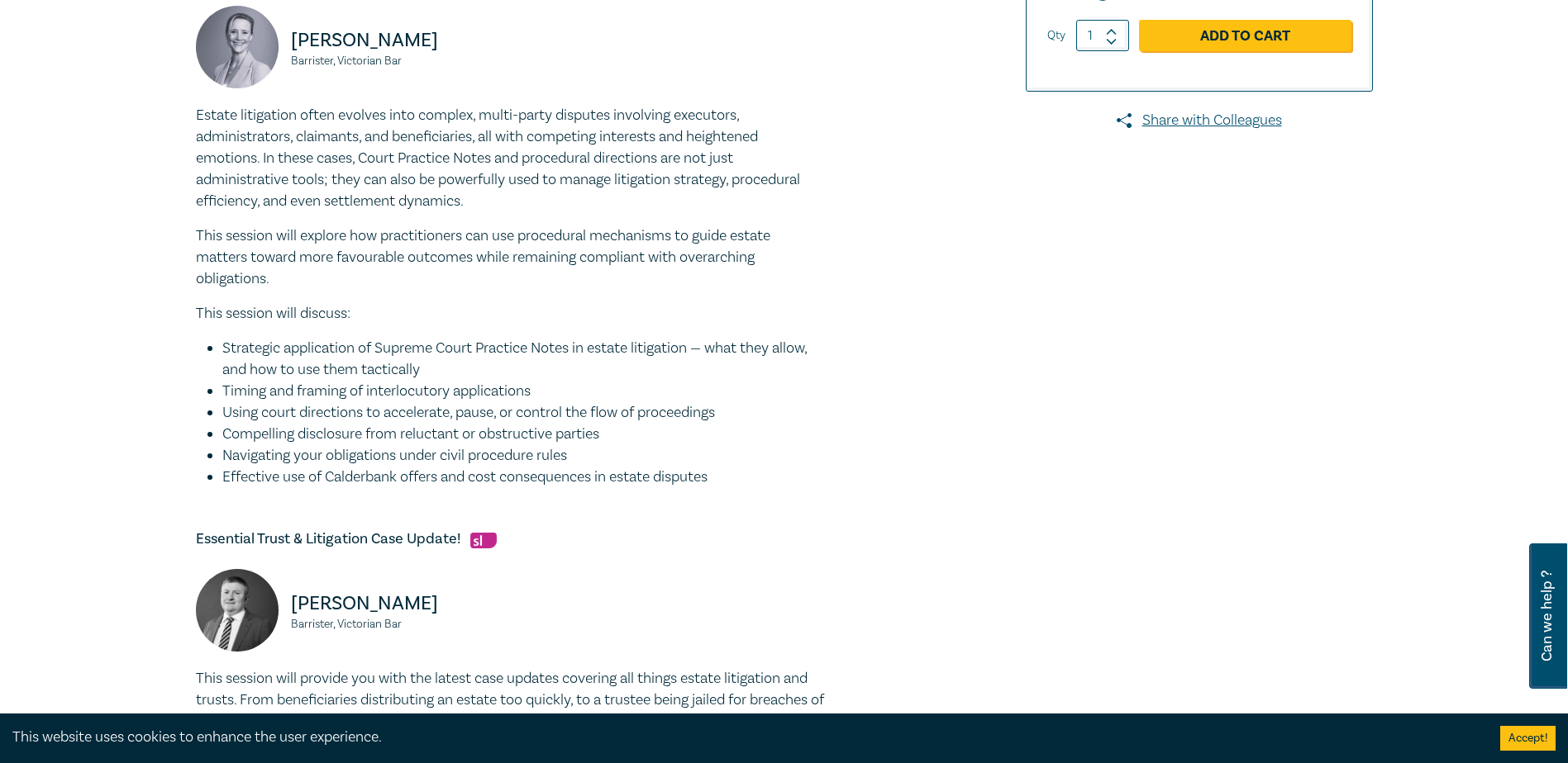
click at [703, 447] on li "Navigating your obligations under civil procedure rules" at bounding box center [523, 456] width 601 height 21
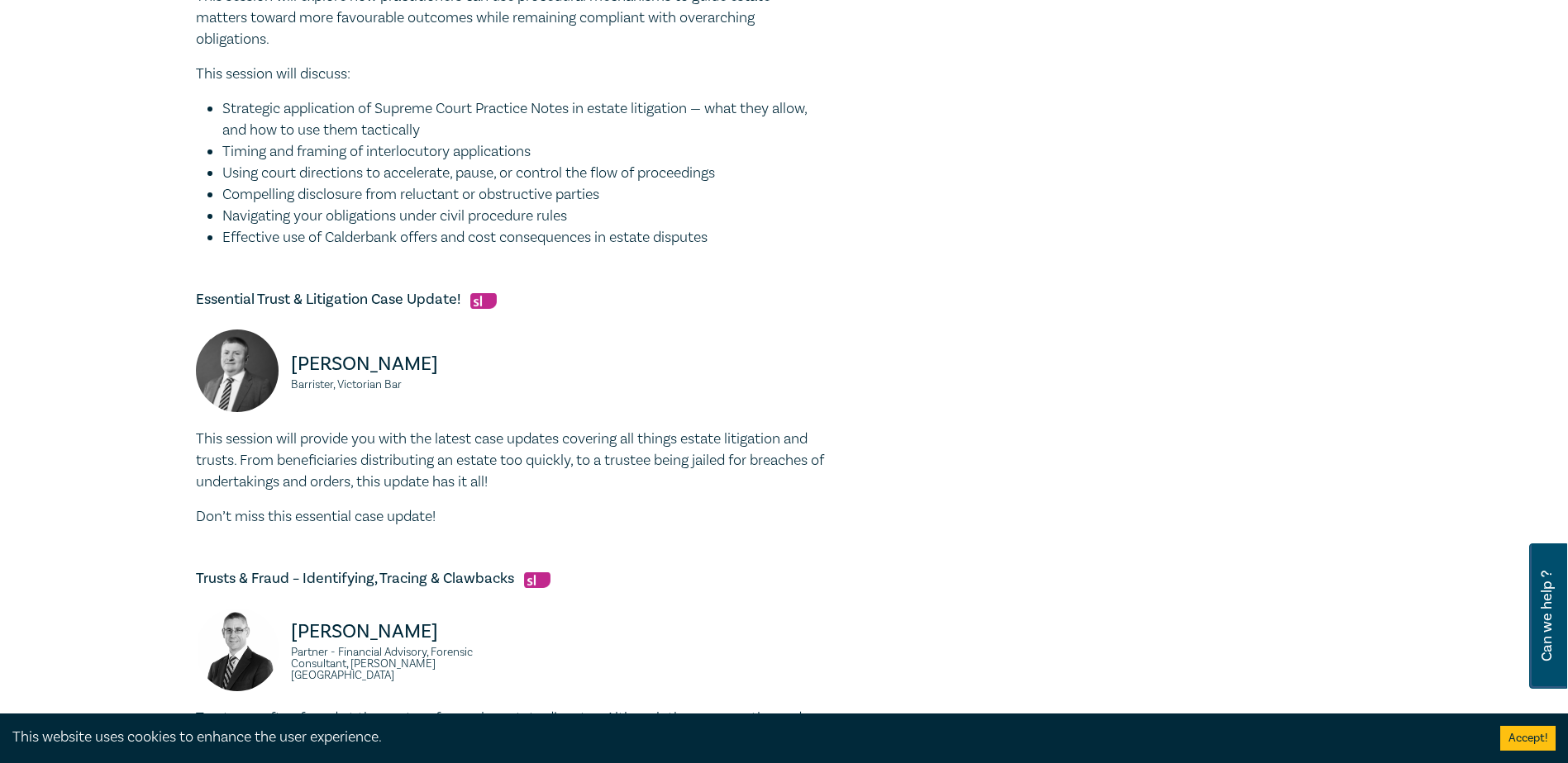
scroll to position [826, 0]
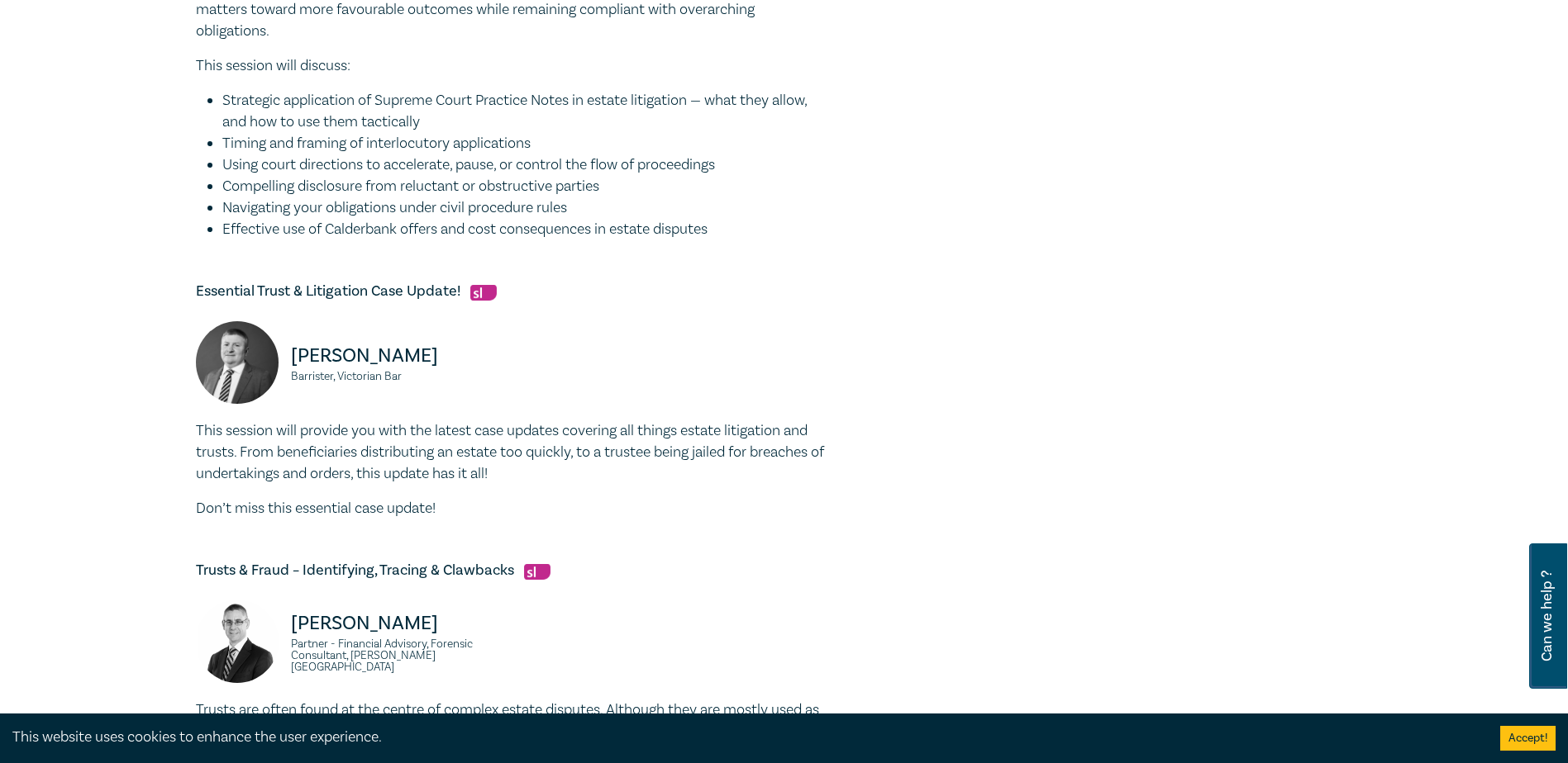
drag, startPoint x: 441, startPoint y: 432, endPoint x: 639, endPoint y: 471, distance: 201.8
click at [639, 471] on p "This session will provide you with the latest case updates covering all things …" at bounding box center [510, 452] width 628 height 64
copy p "atest case updates covering all things estate litigation and trusts. From benef…"
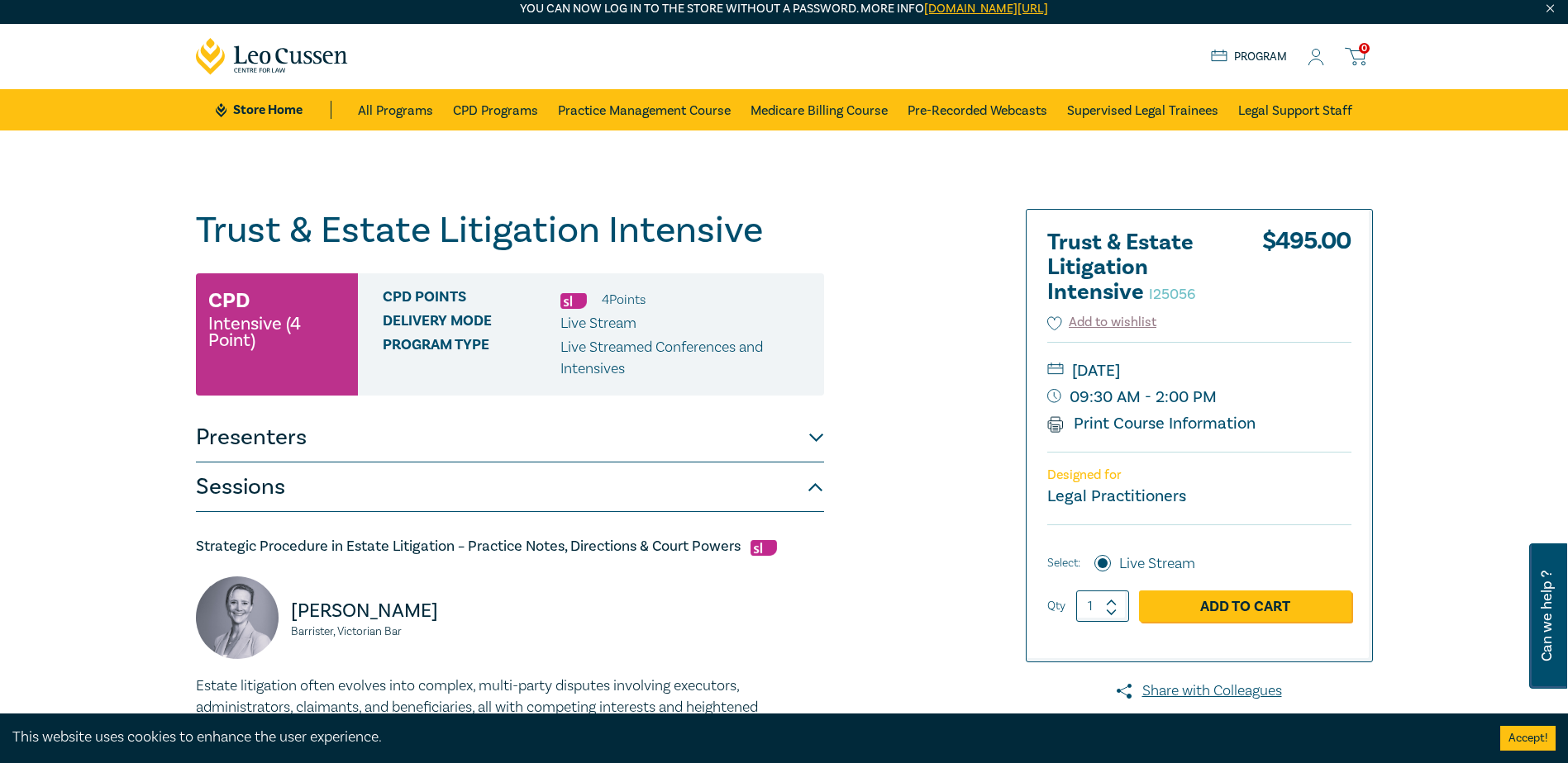
scroll to position [0, 0]
